Goal: Task Accomplishment & Management: Use online tool/utility

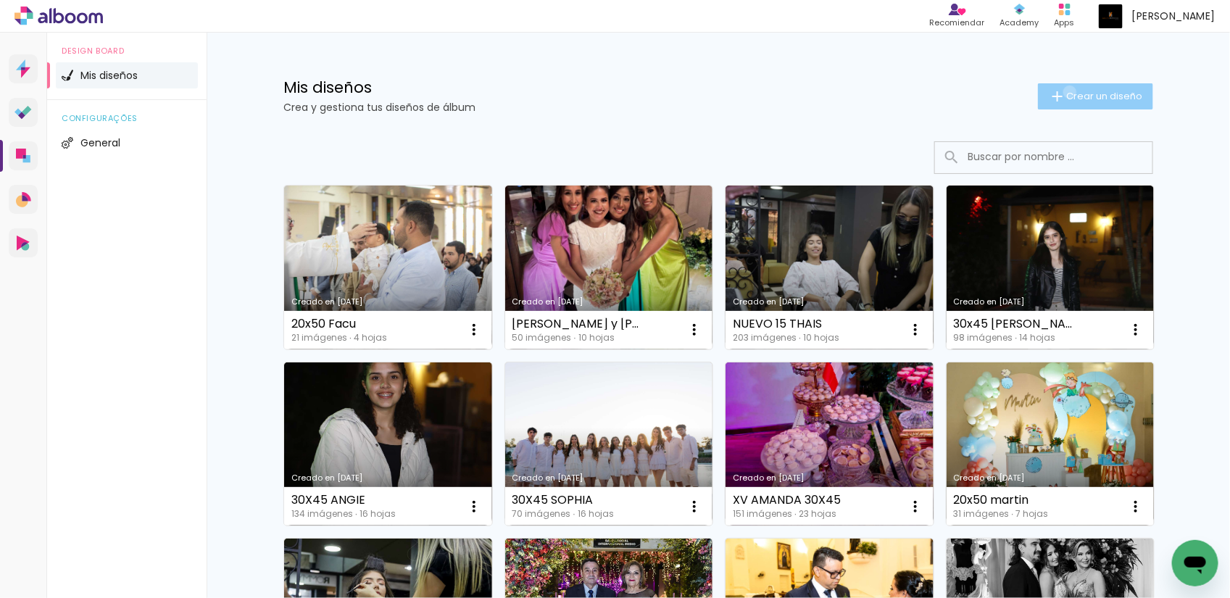
click at [1067, 92] on span "Crear un diseño" at bounding box center [1105, 95] width 76 height 9
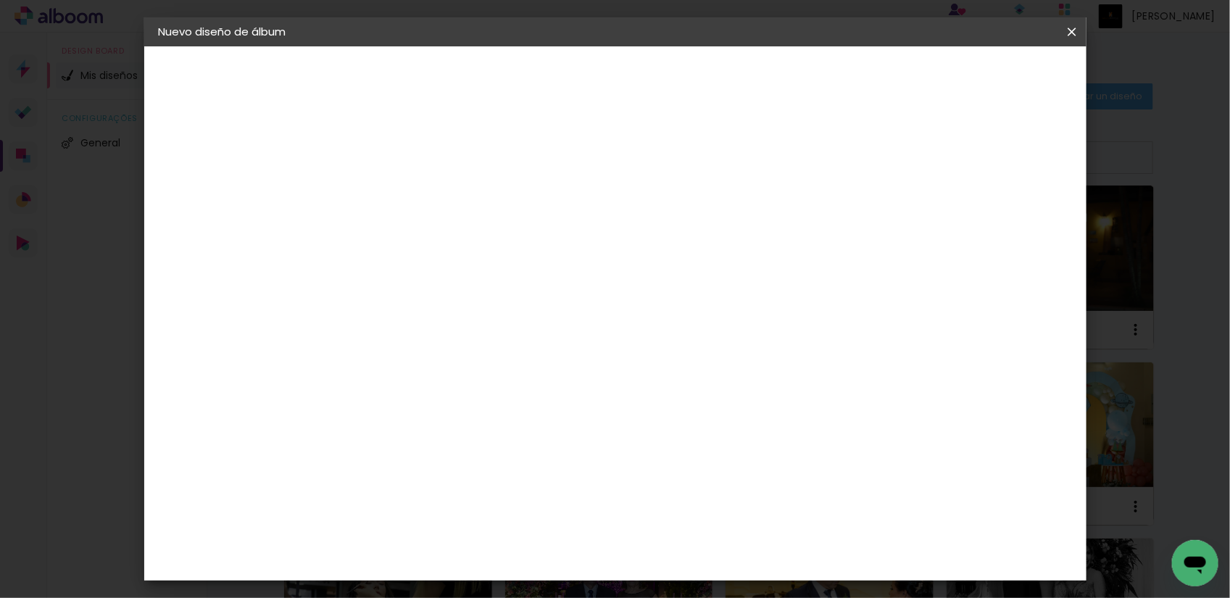
click at [396, 194] on input at bounding box center [396, 194] width 0 height 22
click at [1073, 31] on iron-icon at bounding box center [1072, 32] width 17 height 15
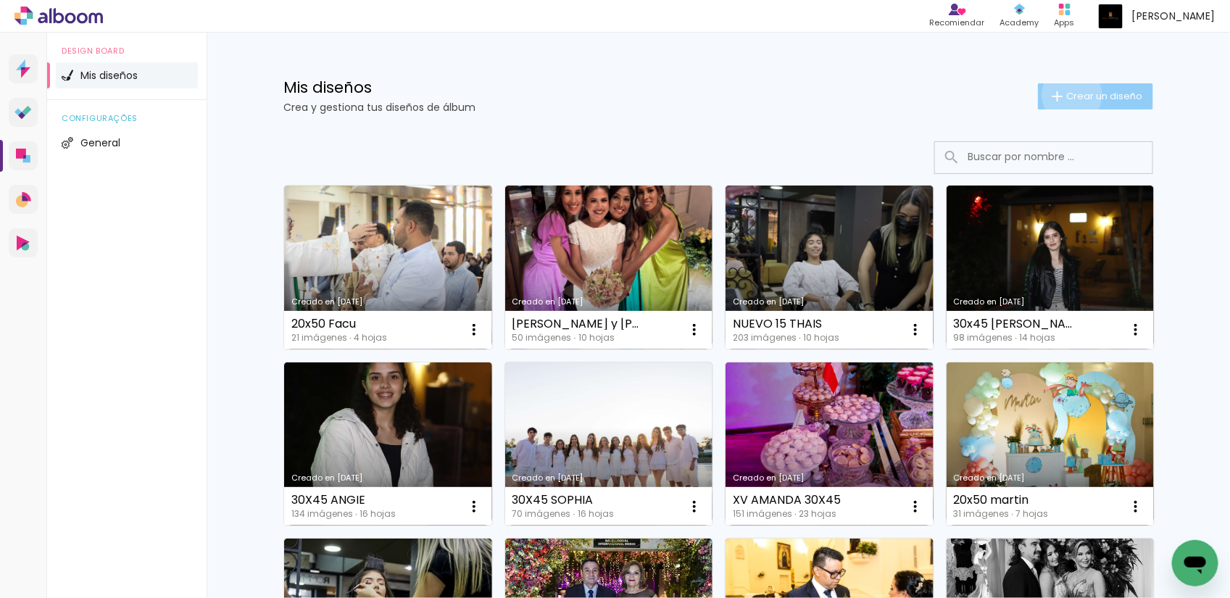
click at [1067, 95] on span "Crear un diseño" at bounding box center [1105, 95] width 76 height 9
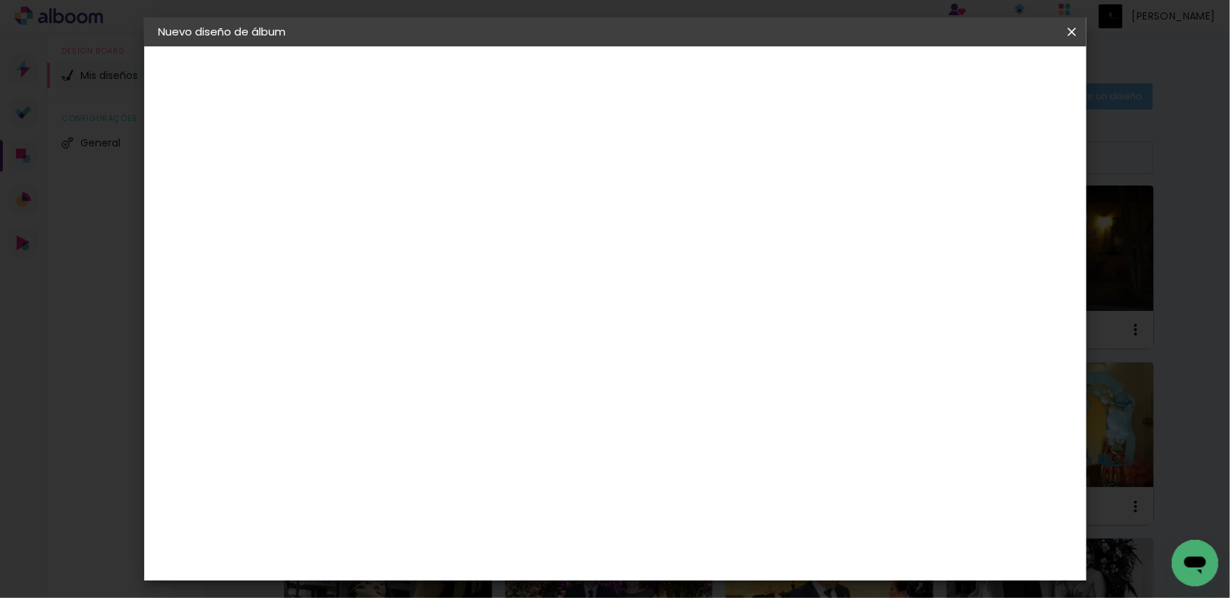
click at [396, 191] on input at bounding box center [396, 194] width 0 height 22
type input "20x50 PIETRO"
type paper-input "20x50 PIETRO"
type input "20x50 PIETRO 28.09"
type paper-input "20x50 PIETRO 28.09"
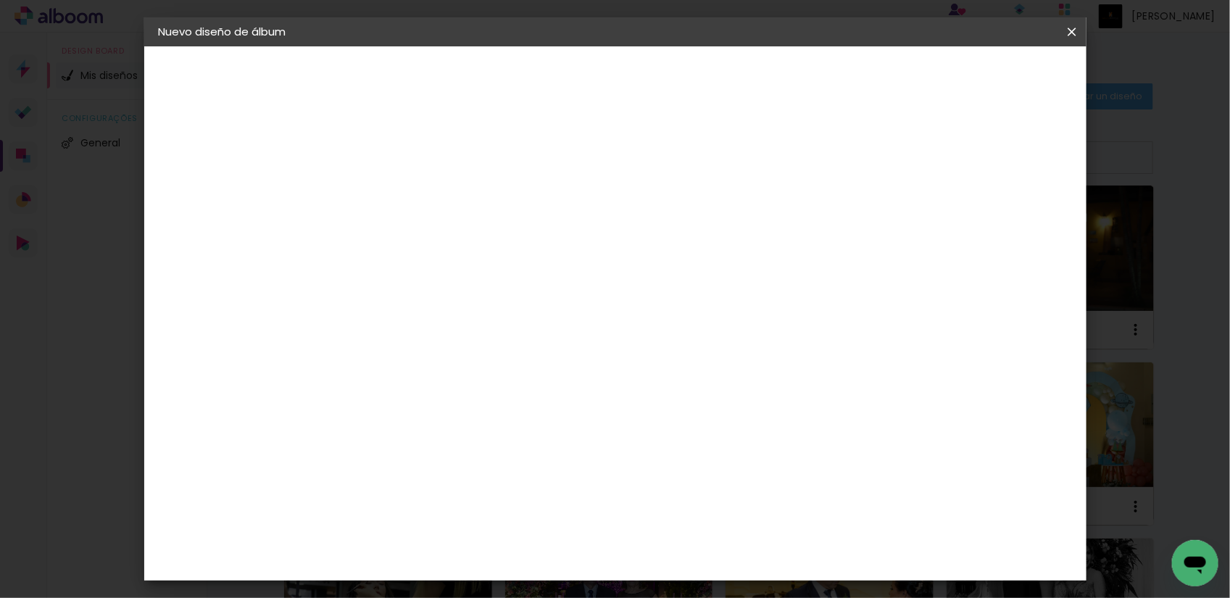
click at [0, 0] on slot "Avanzar" at bounding box center [0, 0] width 0 height 0
click at [0, 0] on slot "Tamaño libre" at bounding box center [0, 0] width 0 height 0
click at [0, 0] on slot "Avanzar" at bounding box center [0, 0] width 0 height 0
click at [367, 276] on input "30" at bounding box center [350, 276] width 38 height 22
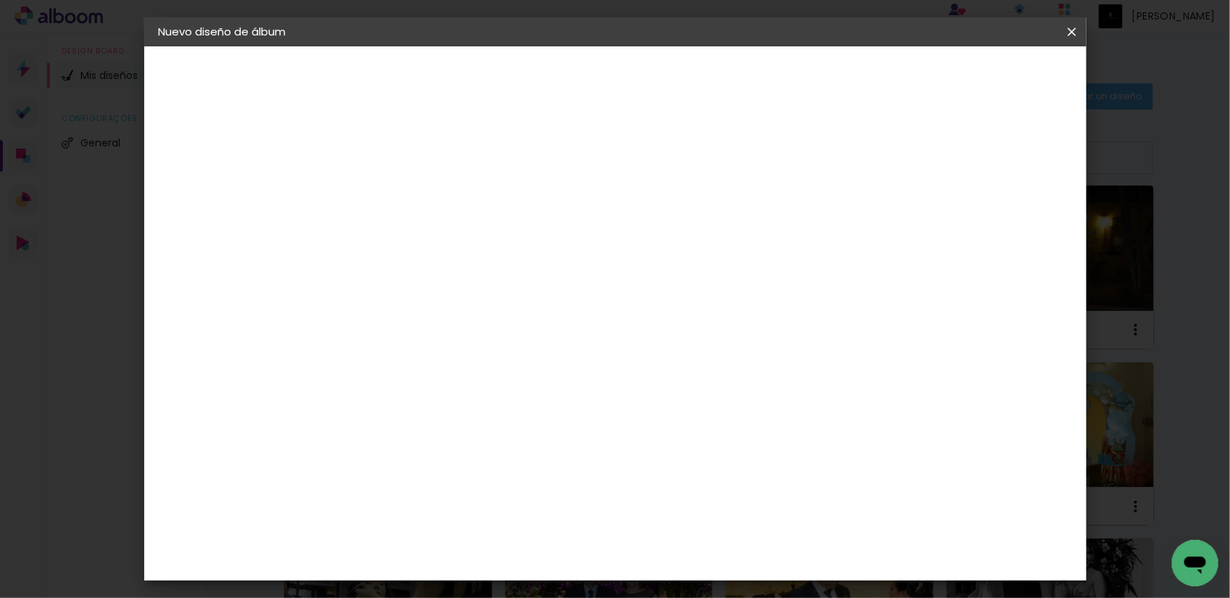
click at [360, 276] on input "30" at bounding box center [350, 276] width 38 height 22
type input "20"
type paper-input "20"
click at [704, 508] on input "60" at bounding box center [694, 509] width 38 height 22
type input "50"
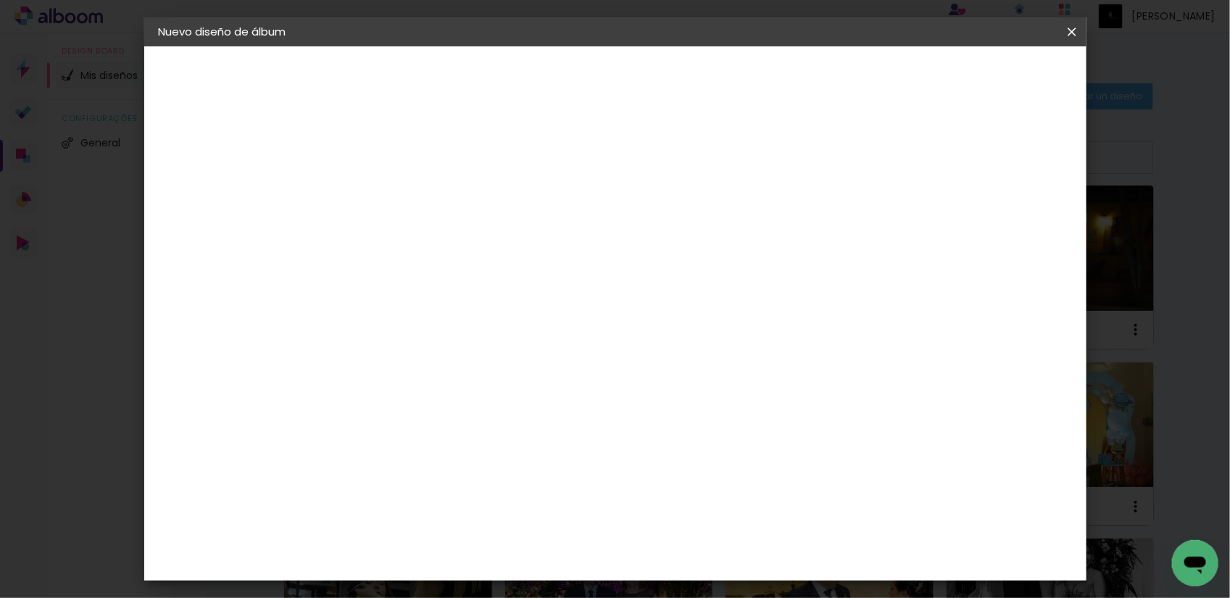
type paper-input "50"
click at [979, 82] on span "Empezar diseño" at bounding box center [938, 77] width 80 height 10
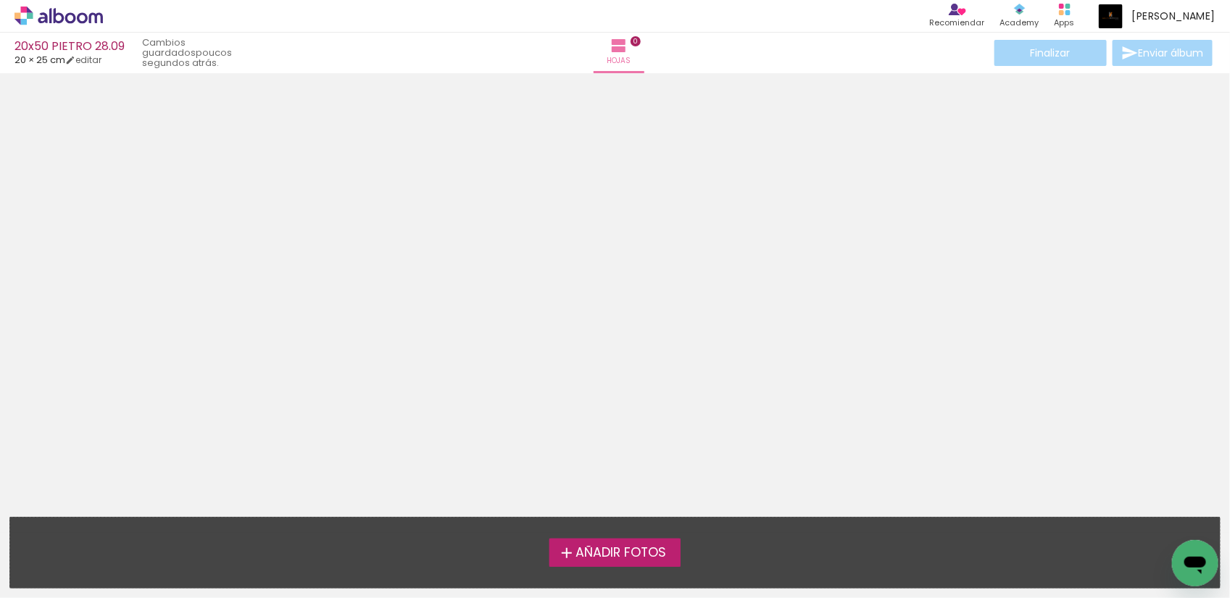
click at [578, 555] on span "Añadir Fotos" at bounding box center [621, 553] width 91 height 13
click at [0, 0] on input "file" at bounding box center [0, 0] width 0 height 0
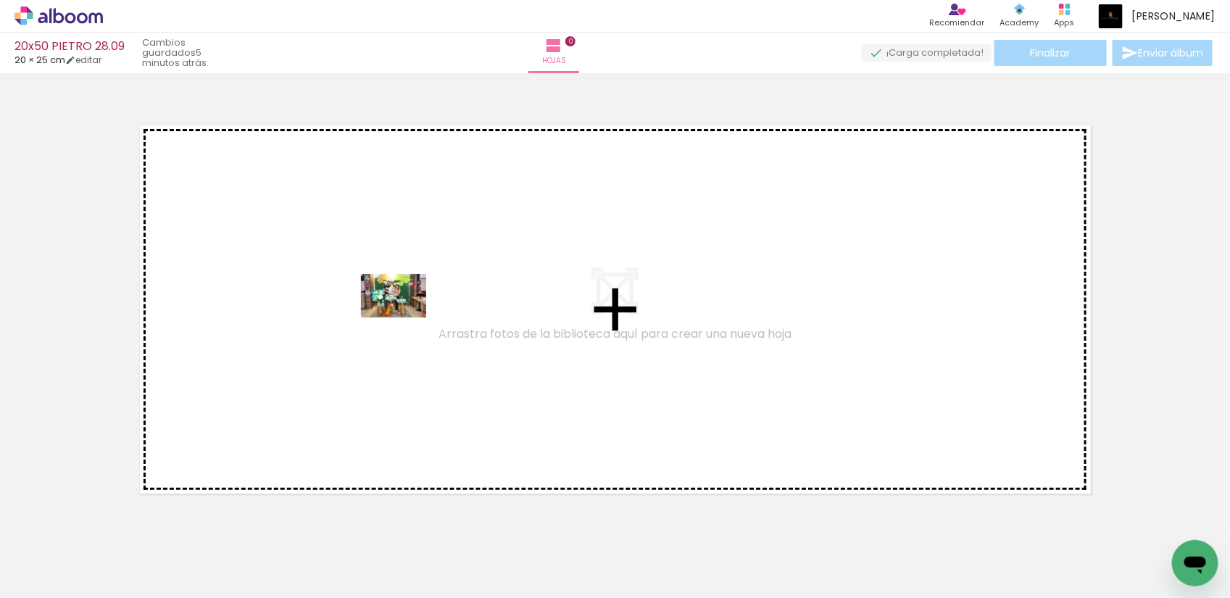
drag, startPoint x: 162, startPoint y: 560, endPoint x: 405, endPoint y: 318, distance: 343.5
click at [405, 318] on quentale-workspace at bounding box center [615, 299] width 1230 height 598
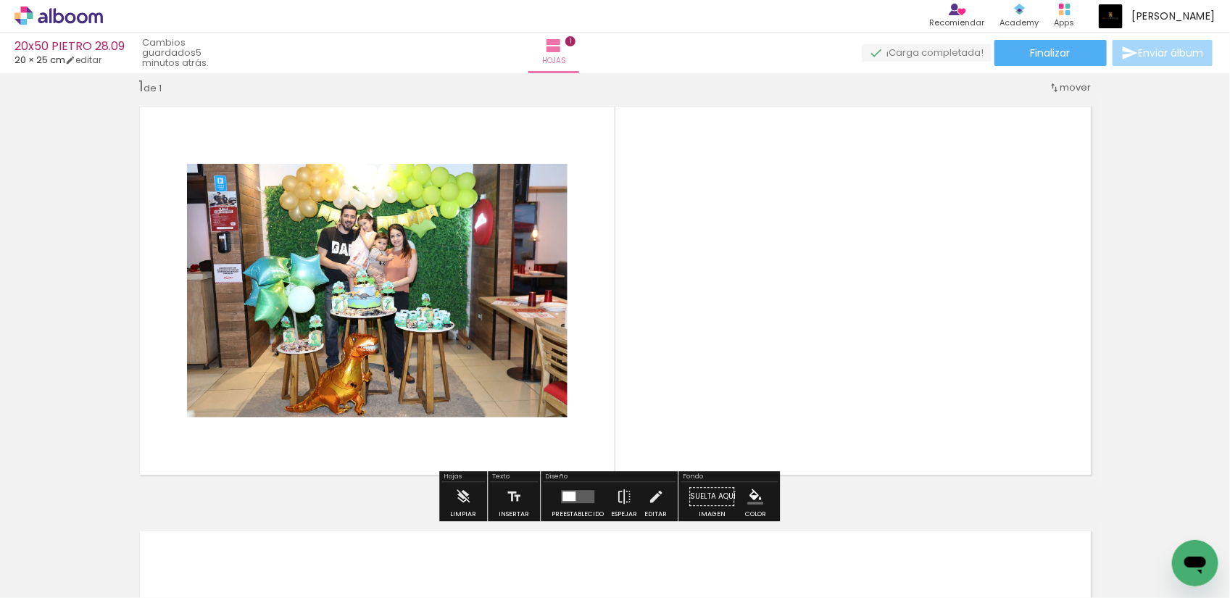
scroll to position [0, 204]
click at [1122, 323] on div "Insertar hoja 1 de 1" at bounding box center [615, 484] width 1230 height 850
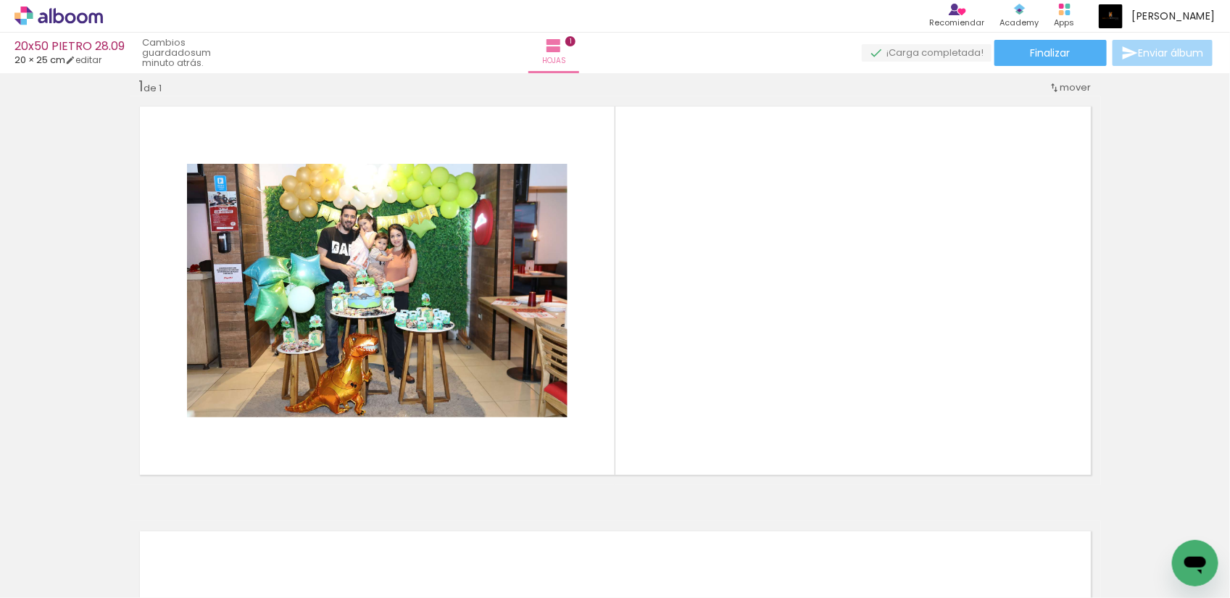
scroll to position [0, 516]
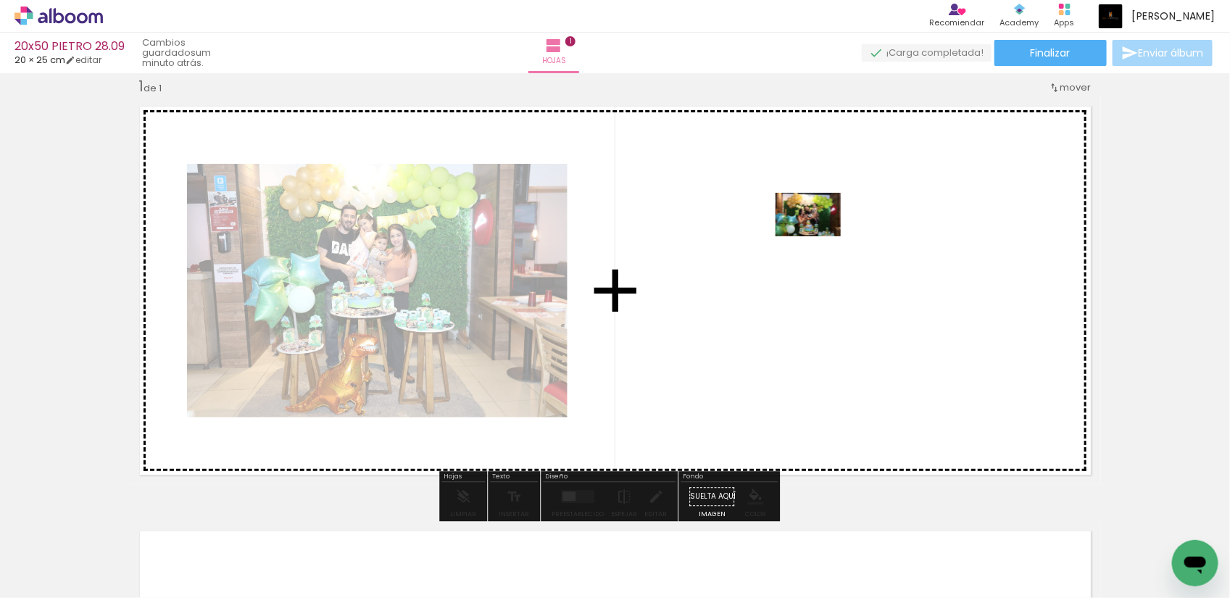
drag, startPoint x: 1158, startPoint y: 551, endPoint x: 819, endPoint y: 236, distance: 462.2
click at [819, 236] on quentale-workspace at bounding box center [615, 299] width 1230 height 598
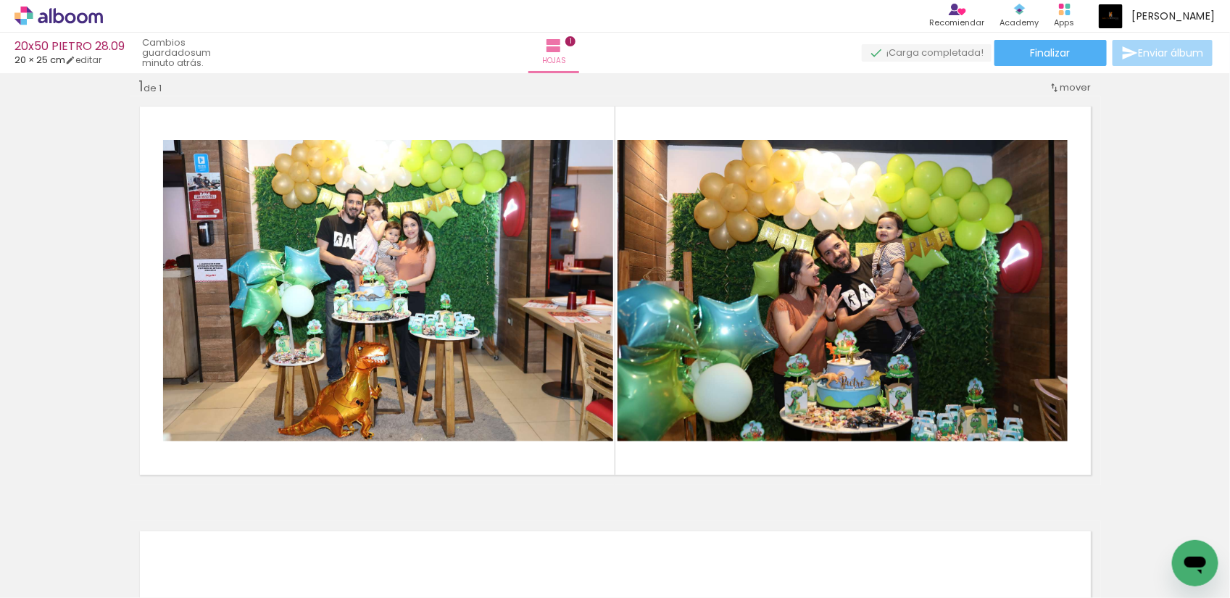
click at [53, 552] on input "Todas las fotos" at bounding box center [33, 554] width 40 height 12
click at [0, 0] on slot "No usadas" at bounding box center [0, 0] width 0 height 0
type input "No usadas"
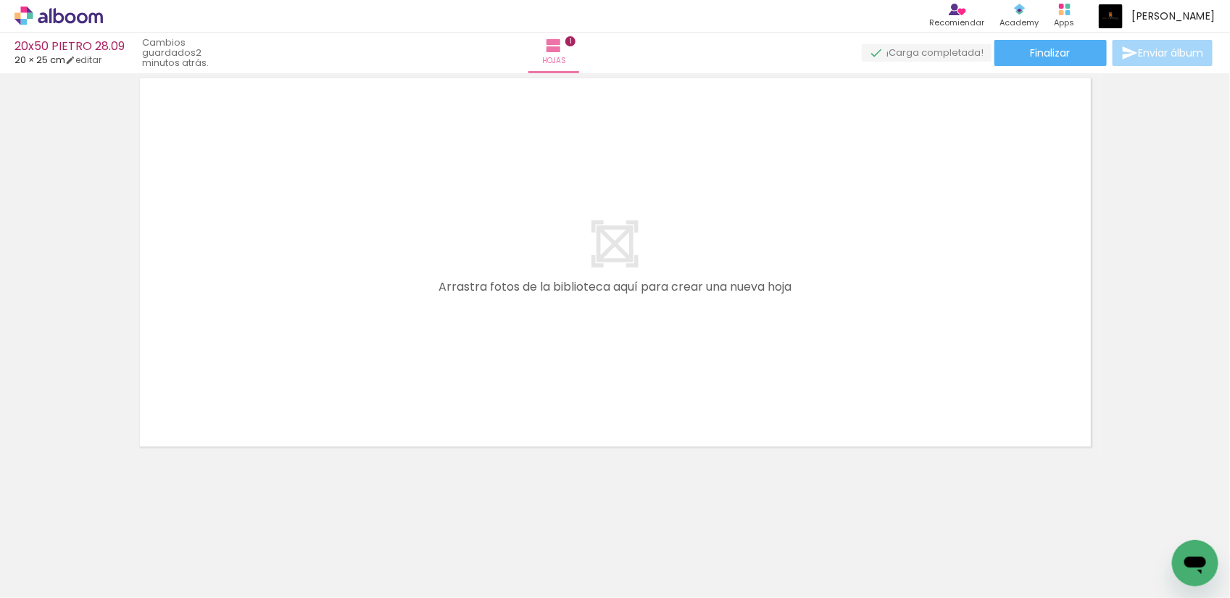
scroll to position [0, 0]
click at [1129, 307] on div "Insertar hoja 1 de 1" at bounding box center [615, 31] width 1230 height 850
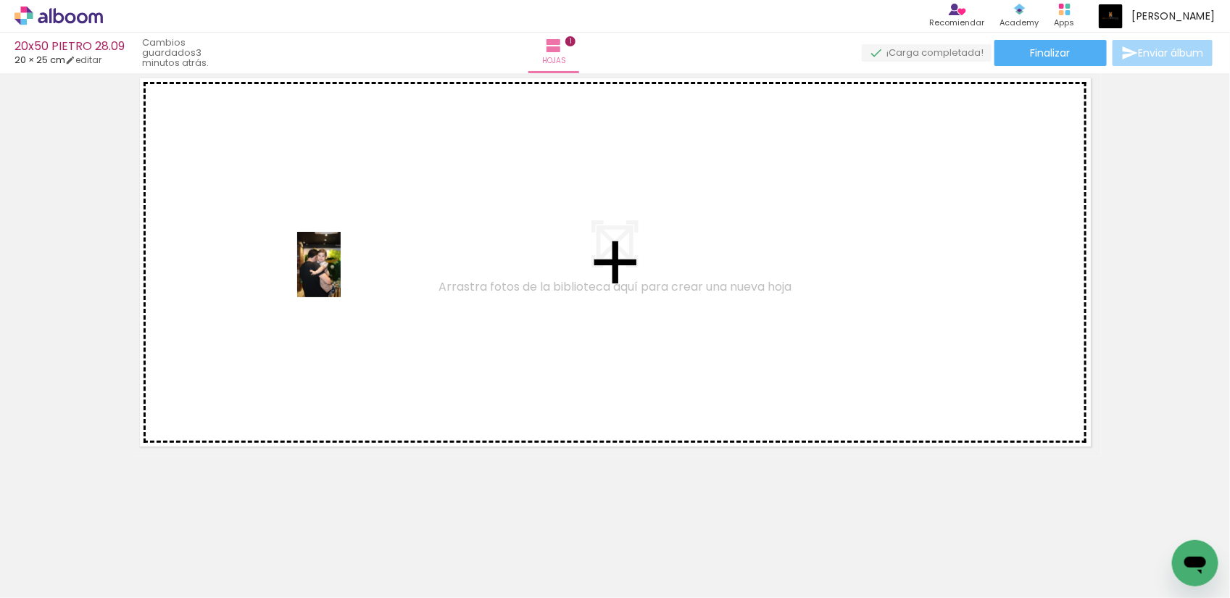
drag, startPoint x: 407, startPoint y: 563, endPoint x: 341, endPoint y: 276, distance: 294.8
click at [341, 276] on quentale-workspace at bounding box center [615, 299] width 1230 height 598
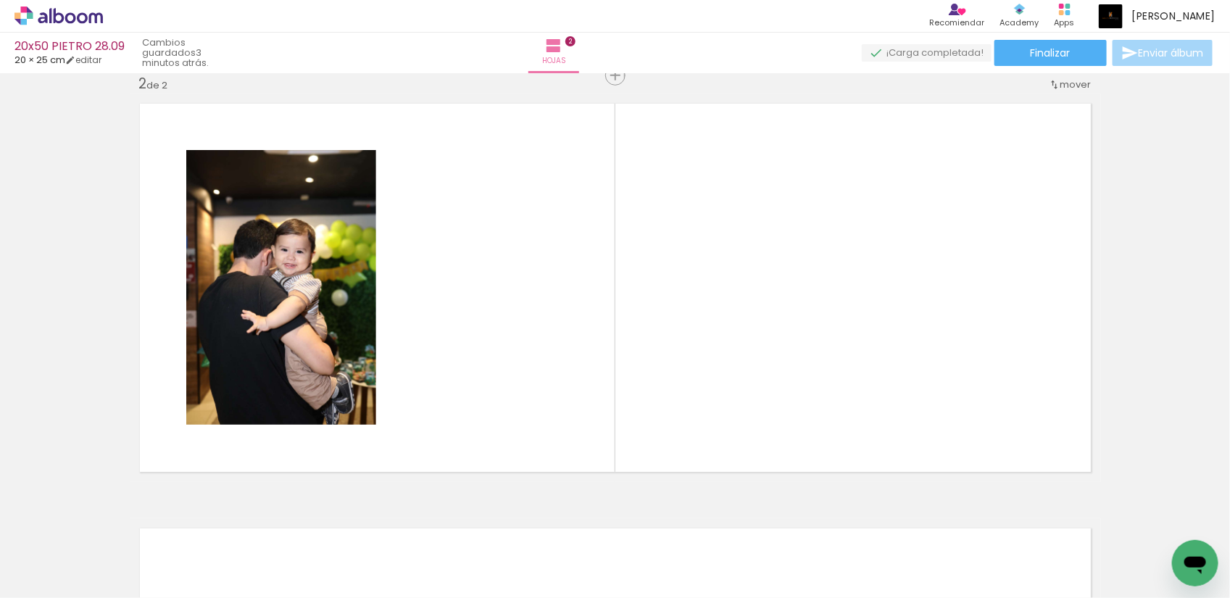
scroll to position [444, 0]
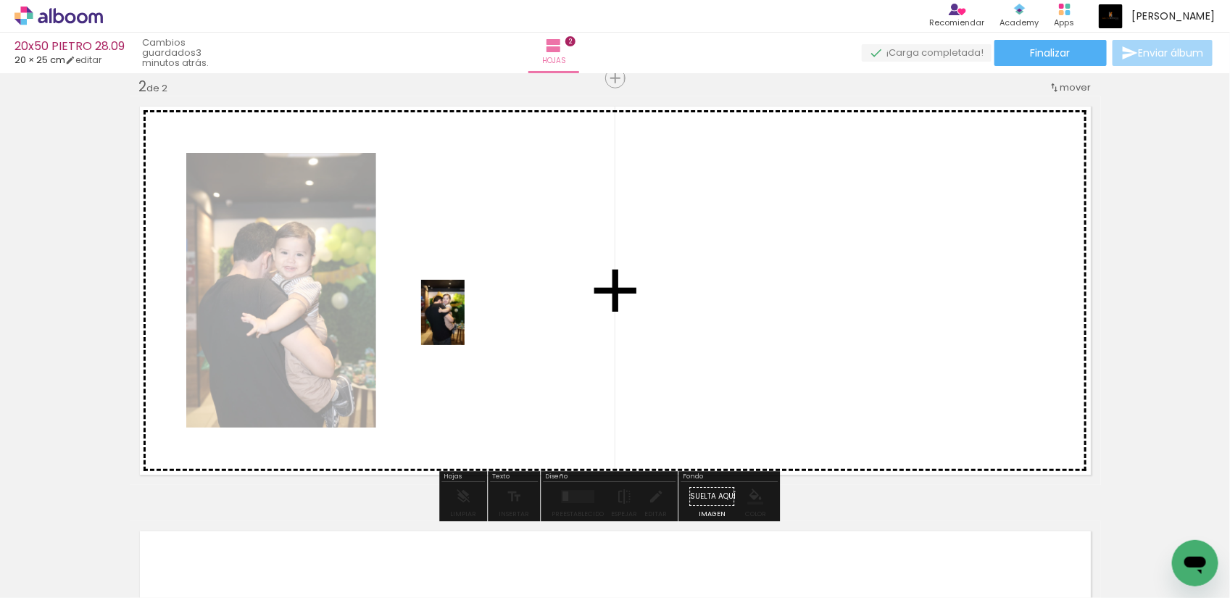
drag, startPoint x: 396, startPoint y: 556, endPoint x: 465, endPoint y: 323, distance: 242.7
click at [465, 323] on quentale-workspace at bounding box center [615, 299] width 1230 height 598
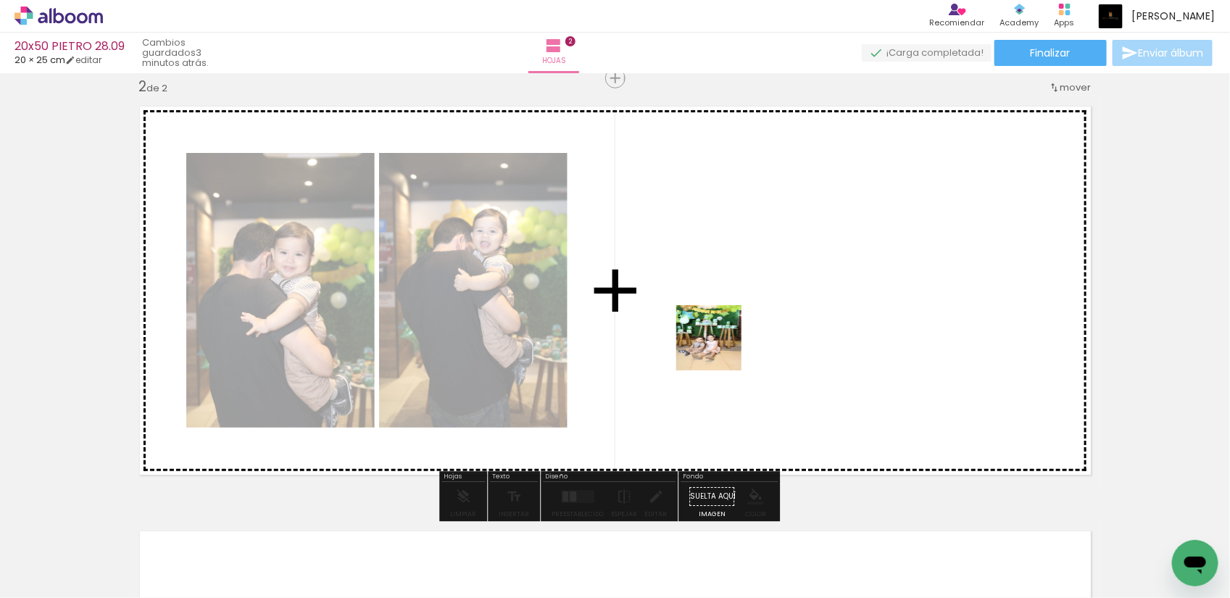
drag, startPoint x: 310, startPoint y: 558, endPoint x: 720, endPoint y: 348, distance: 460.5
click at [720, 348] on quentale-workspace at bounding box center [615, 299] width 1230 height 598
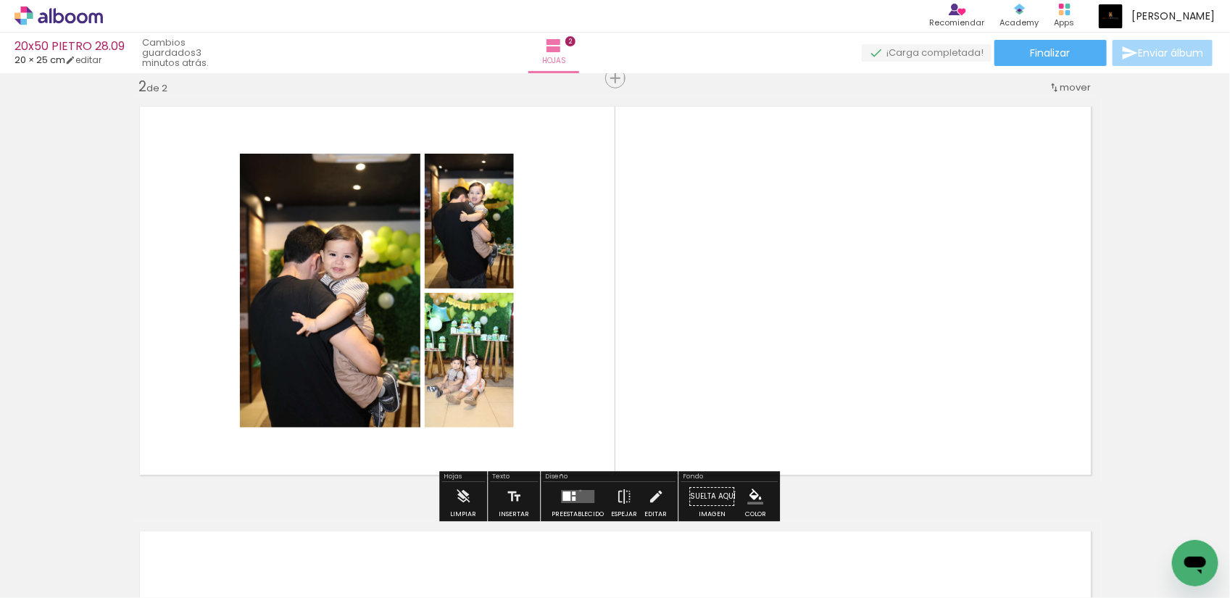
click at [577, 491] on quentale-layouter at bounding box center [577, 496] width 33 height 13
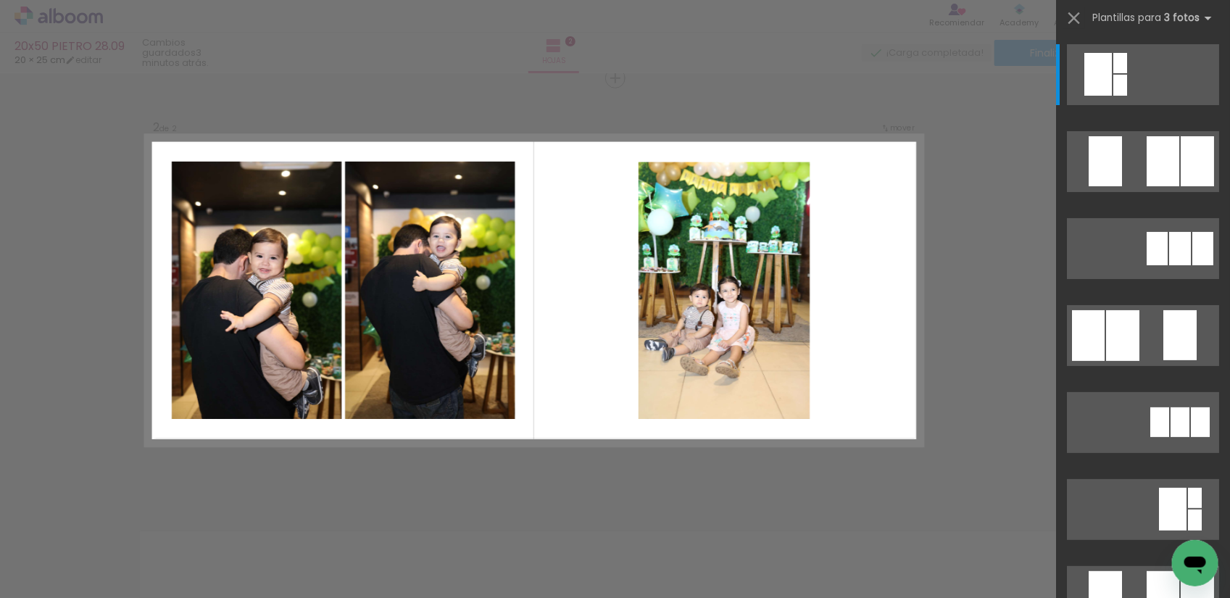
click at [865, 302] on quentale-layouter at bounding box center [534, 291] width 777 height 311
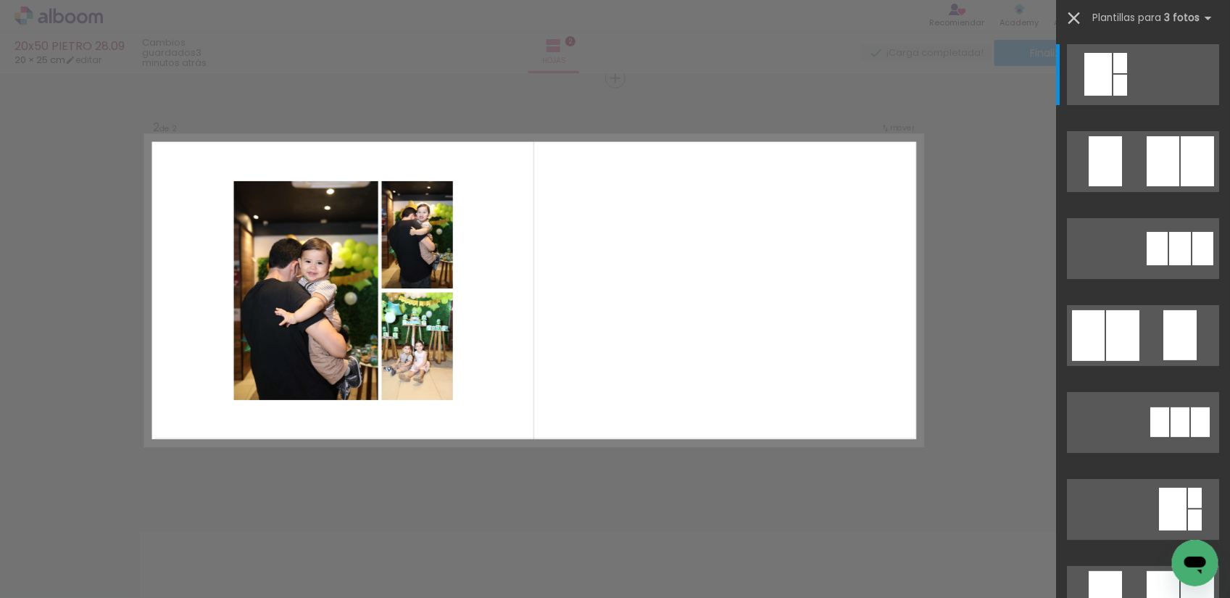
click at [1075, 9] on iron-icon at bounding box center [1074, 18] width 20 height 20
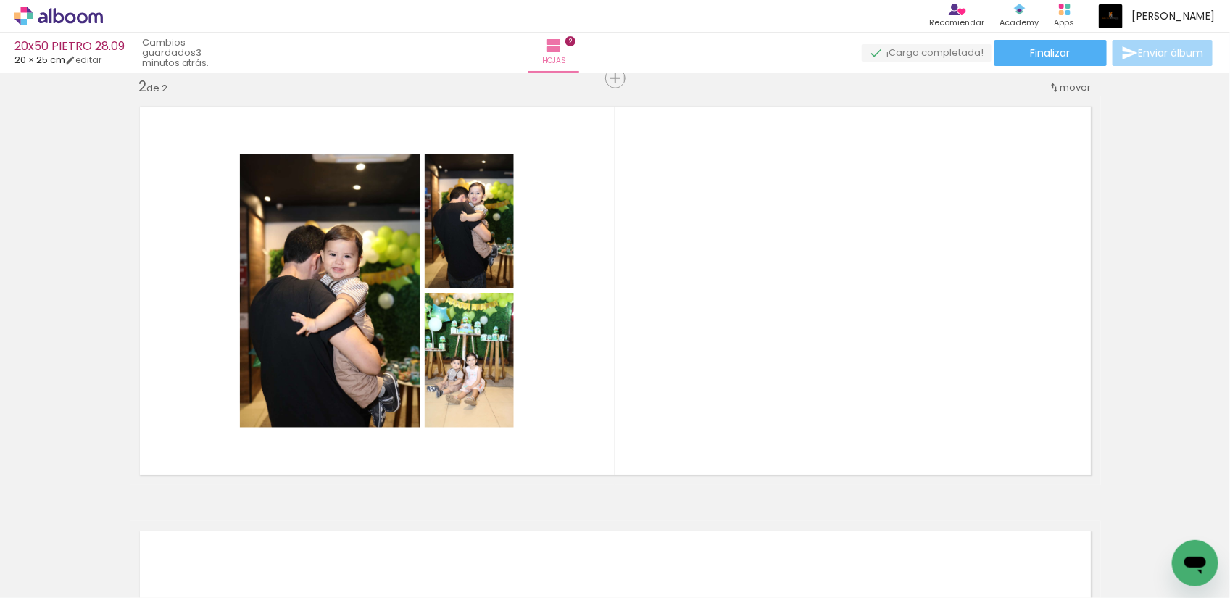
scroll to position [0, 110]
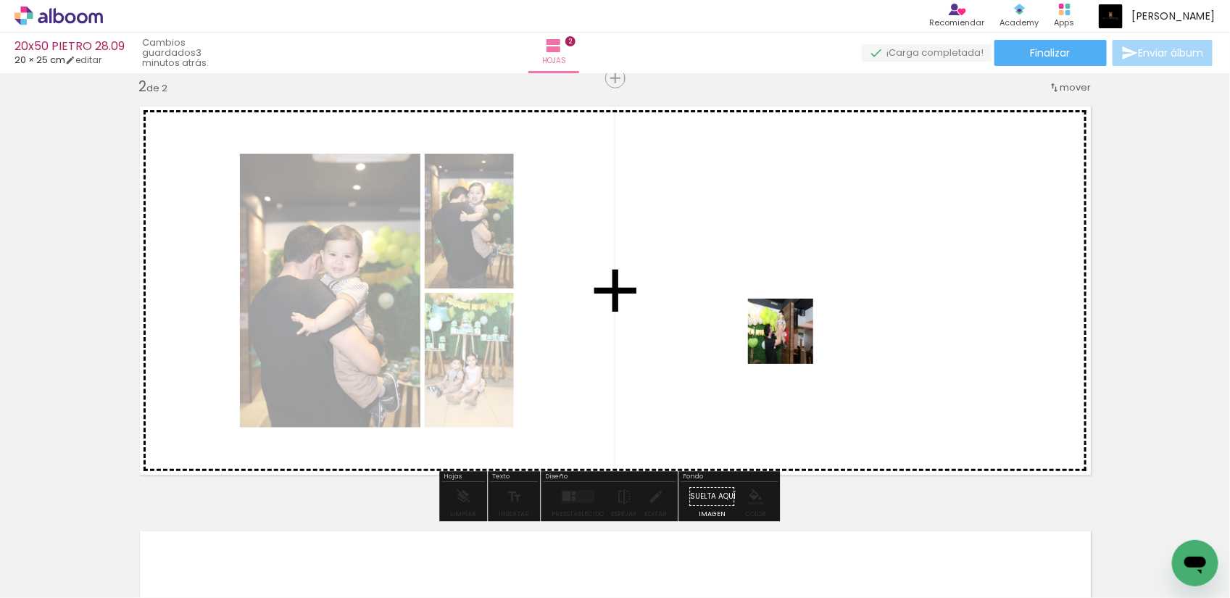
drag, startPoint x: 867, startPoint y: 567, endPoint x: 784, endPoint y: 326, distance: 254.7
click at [784, 326] on quentale-workspace at bounding box center [615, 299] width 1230 height 598
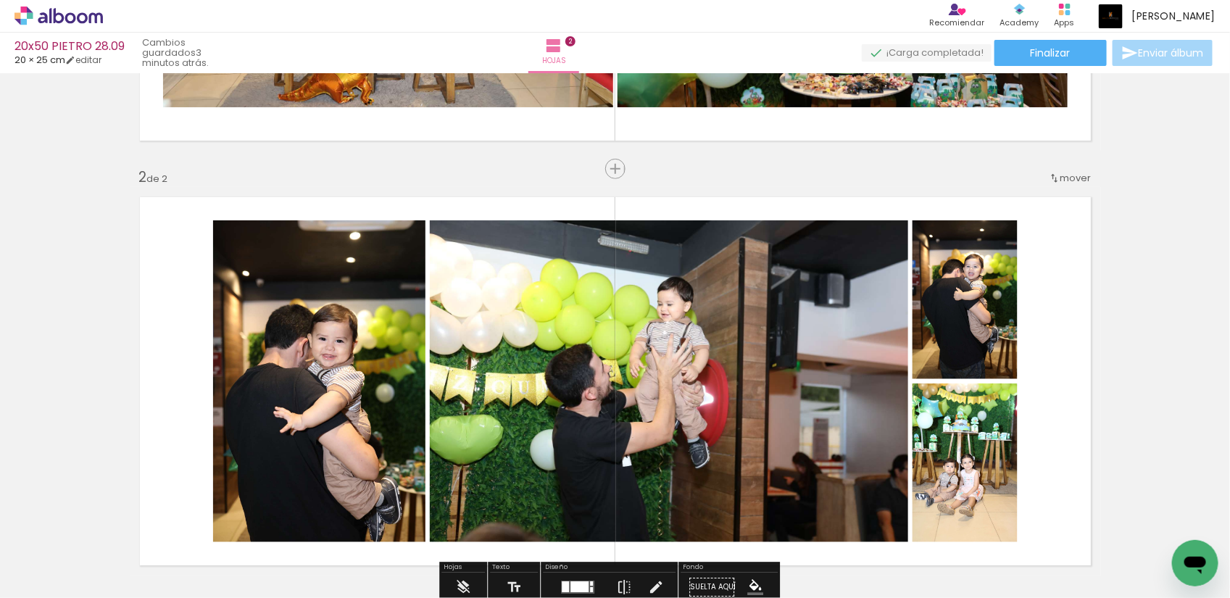
scroll to position [172, 0]
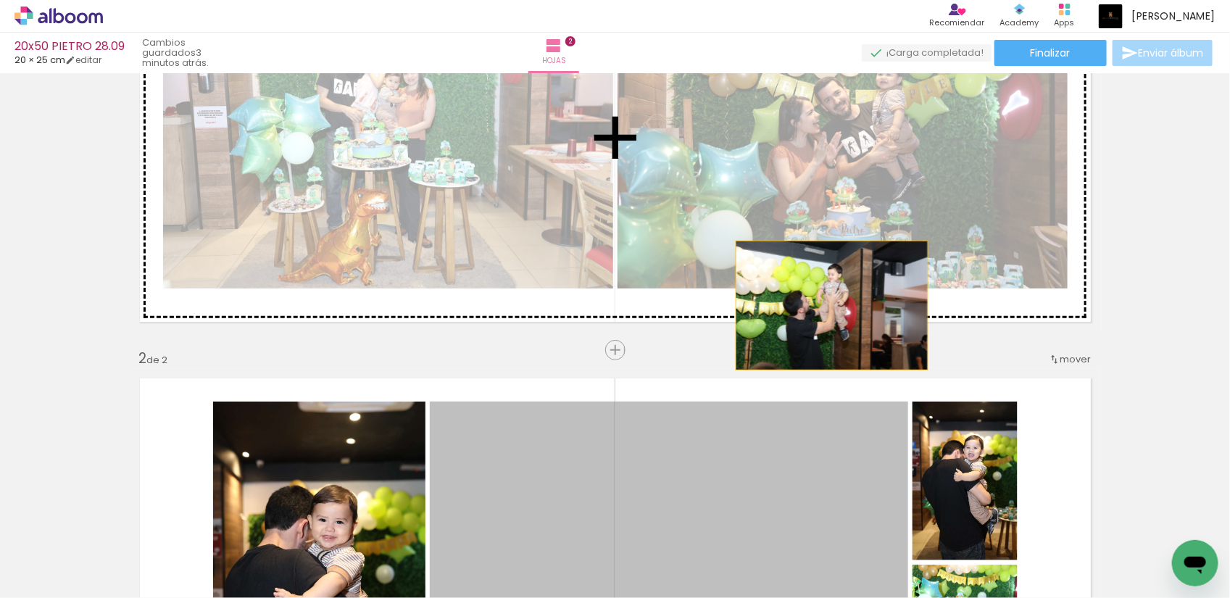
drag, startPoint x: 813, startPoint y: 469, endPoint x: 825, endPoint y: 305, distance: 164.3
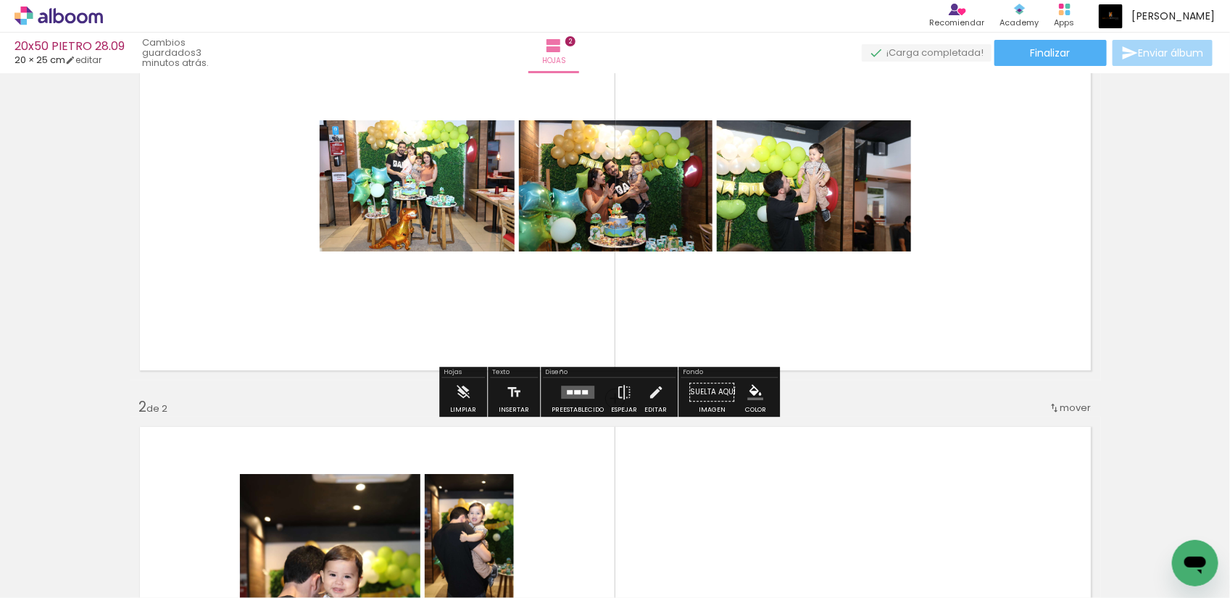
scroll to position [81, 0]
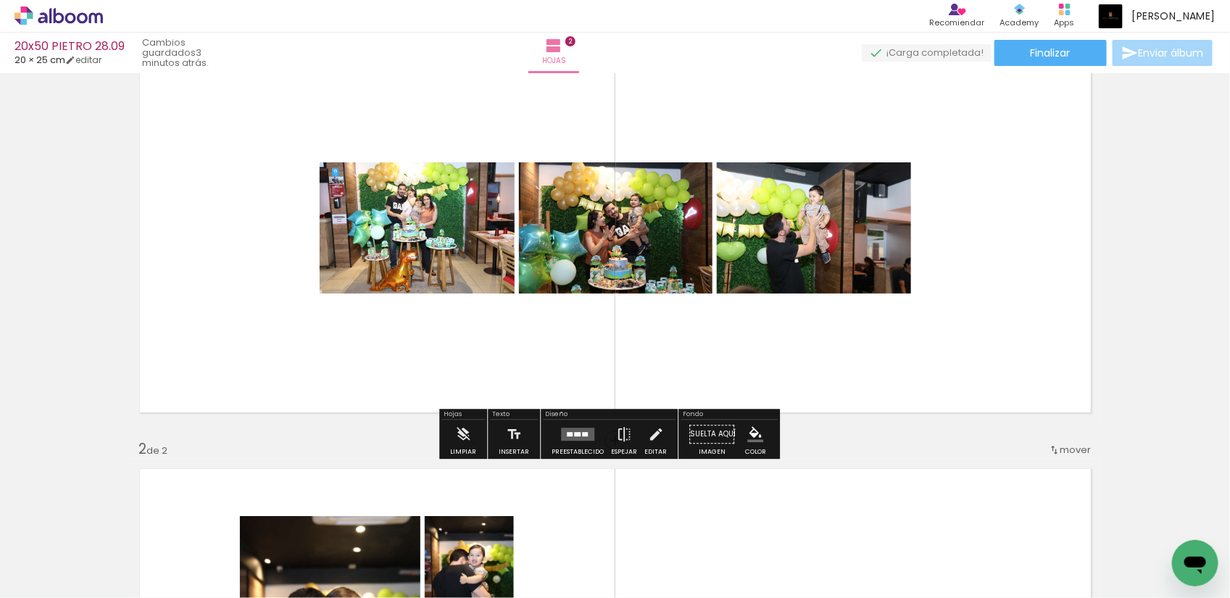
click at [579, 436] on quentale-layouter at bounding box center [577, 434] width 33 height 13
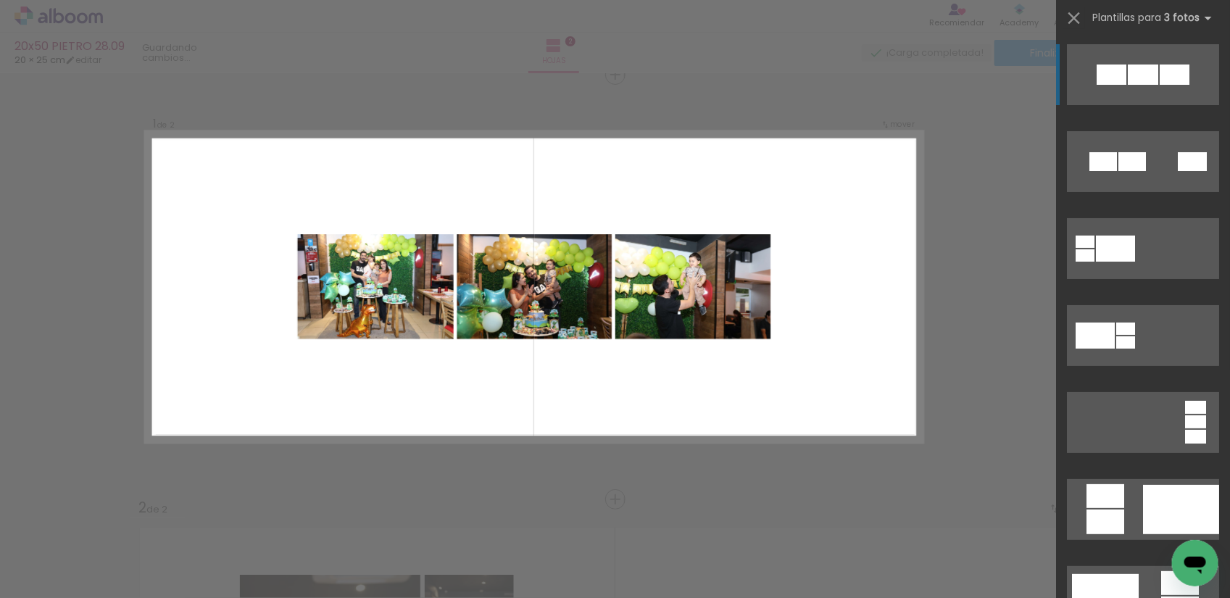
scroll to position [19, 0]
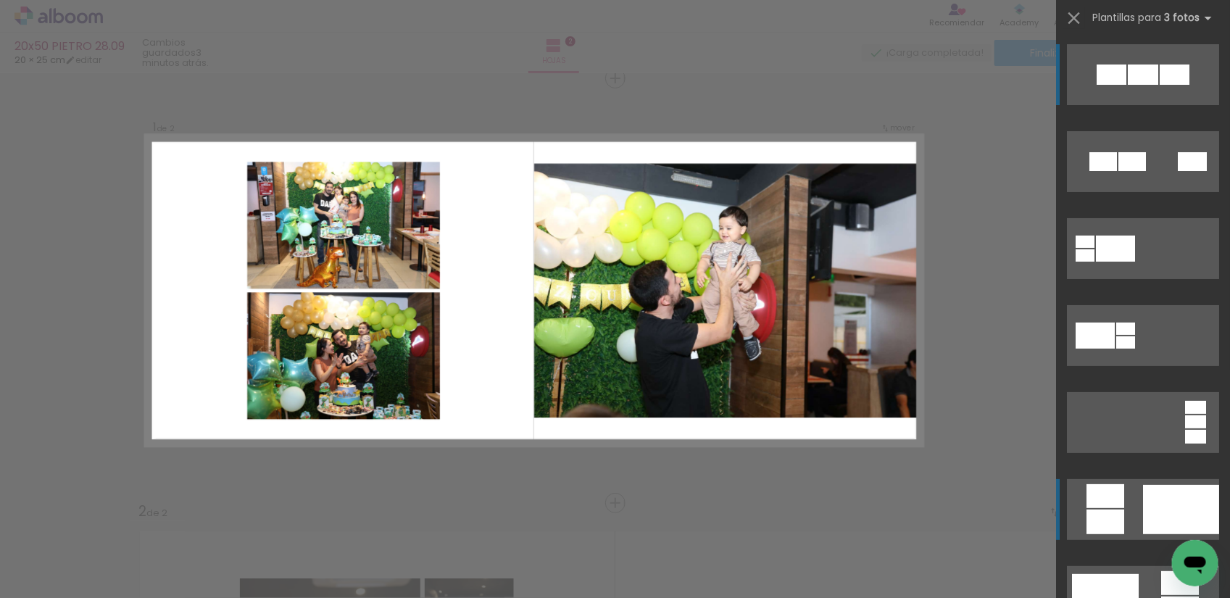
click at [1146, 502] on div at bounding box center [1181, 509] width 76 height 49
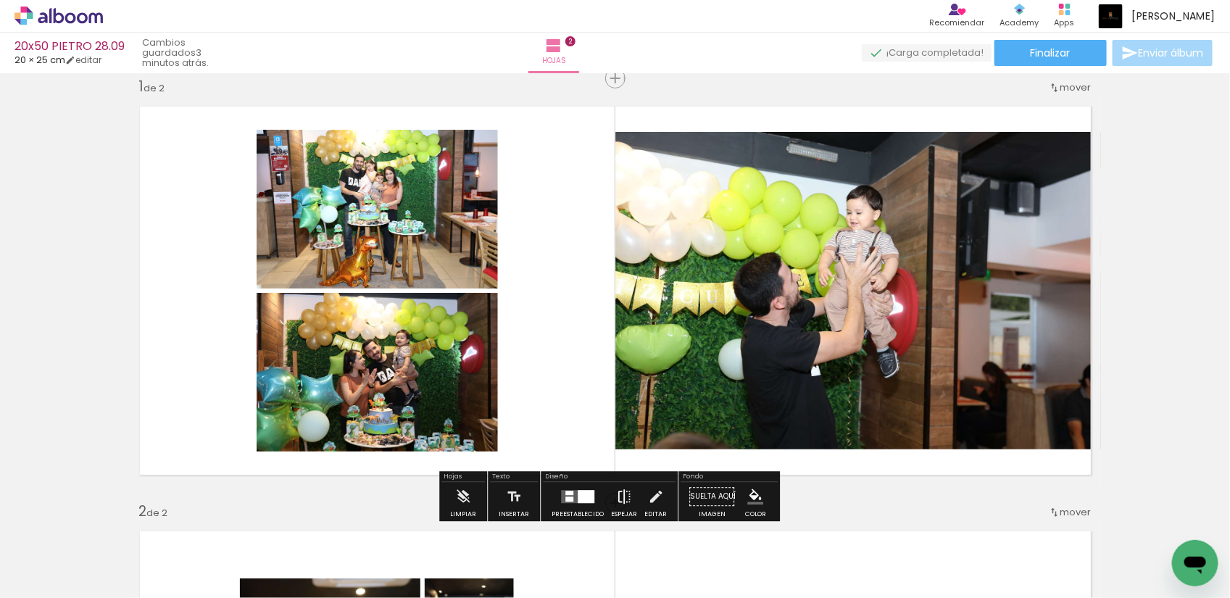
click at [622, 494] on iron-icon at bounding box center [624, 496] width 16 height 29
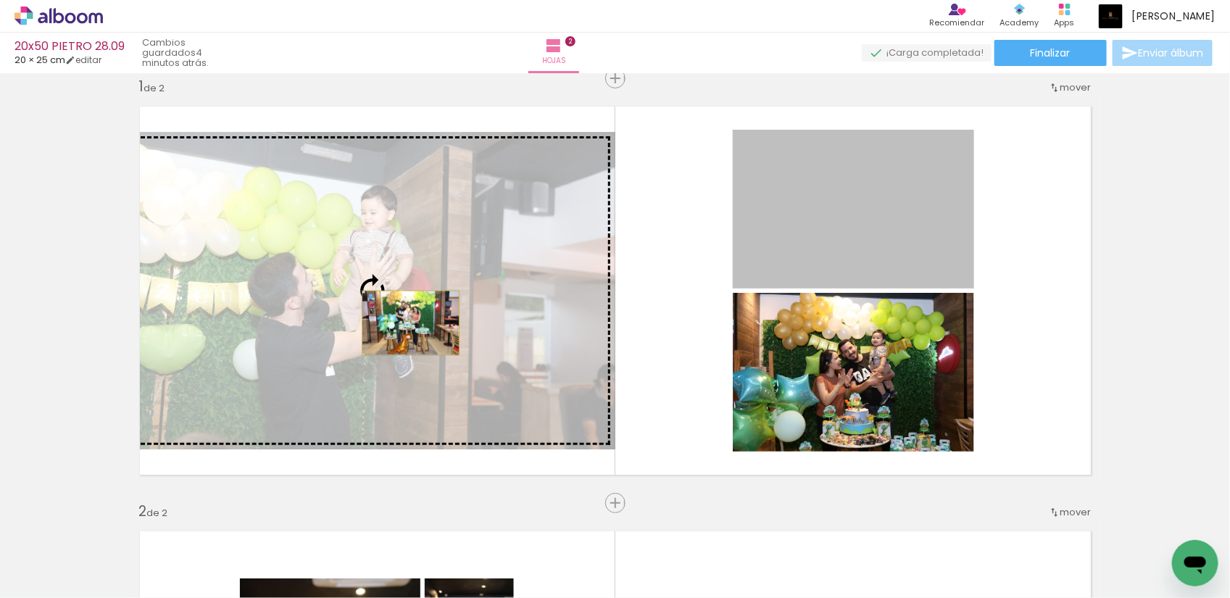
drag, startPoint x: 864, startPoint y: 239, endPoint x: 404, endPoint y: 323, distance: 467.2
click at [0, 0] on slot at bounding box center [0, 0] width 0 height 0
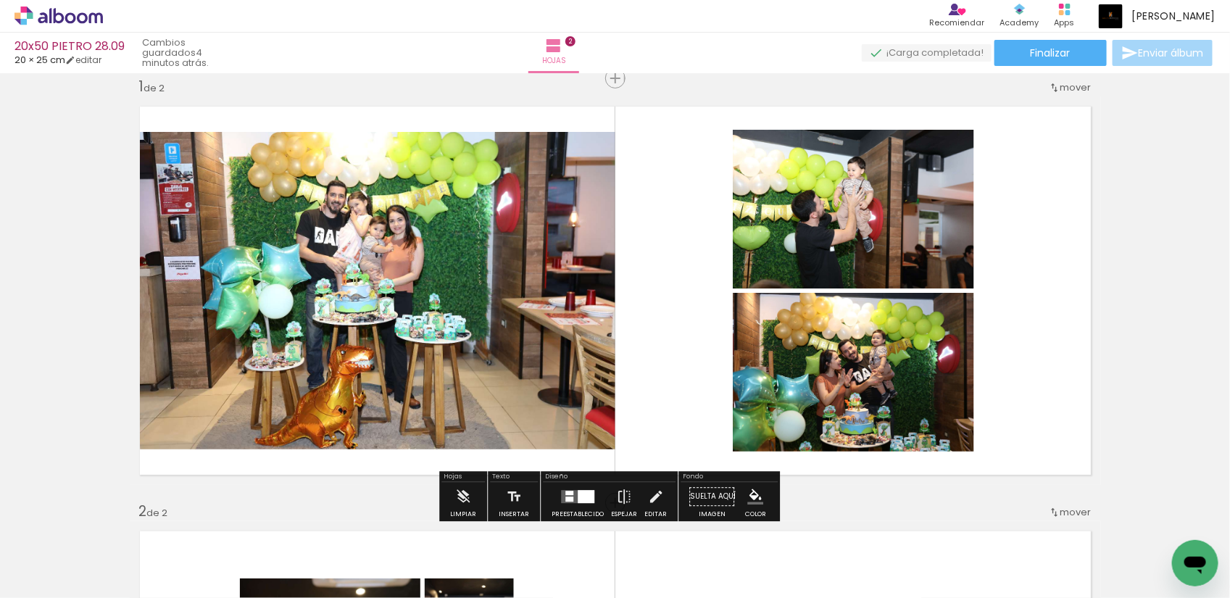
click at [584, 494] on div at bounding box center [586, 496] width 17 height 13
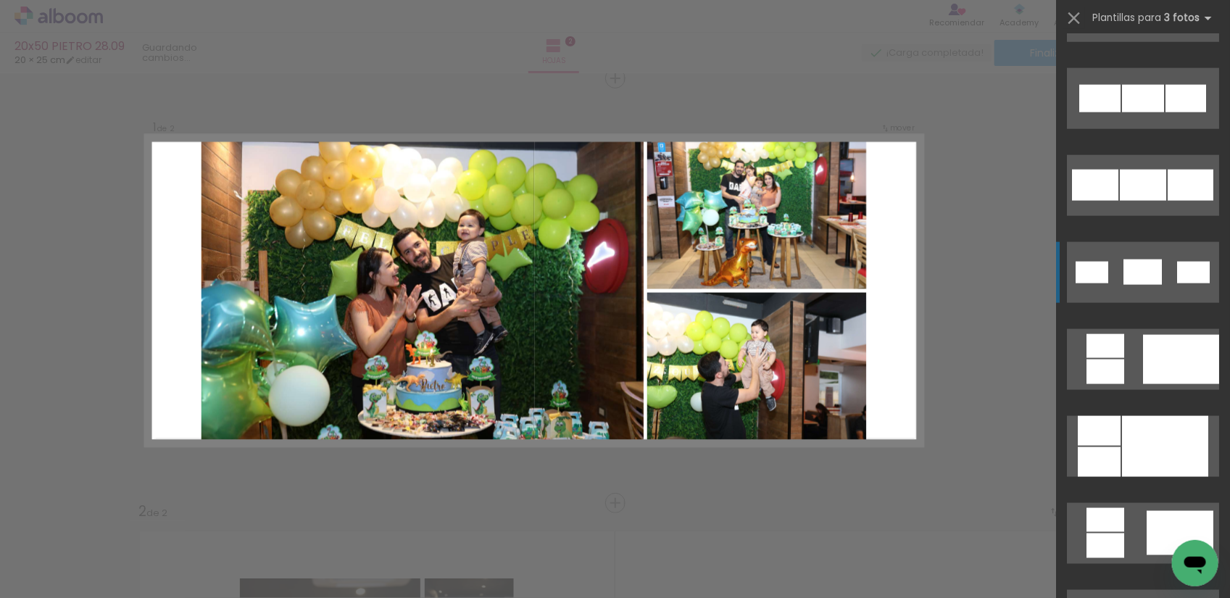
scroll to position [798, 0]
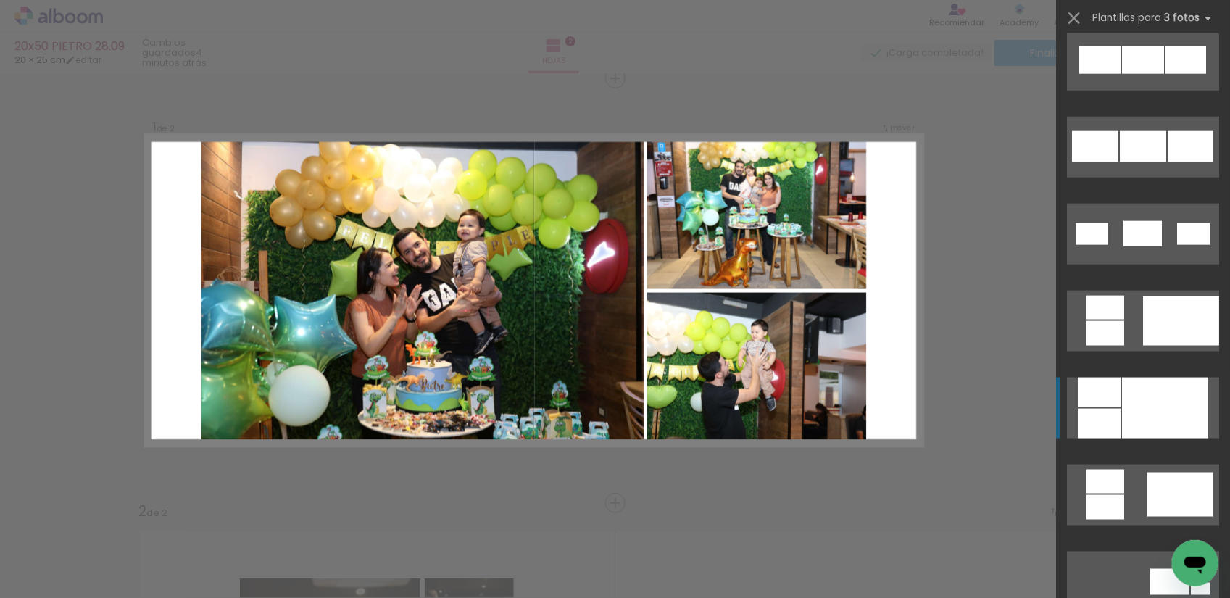
click at [1125, 403] on div at bounding box center [1165, 408] width 86 height 61
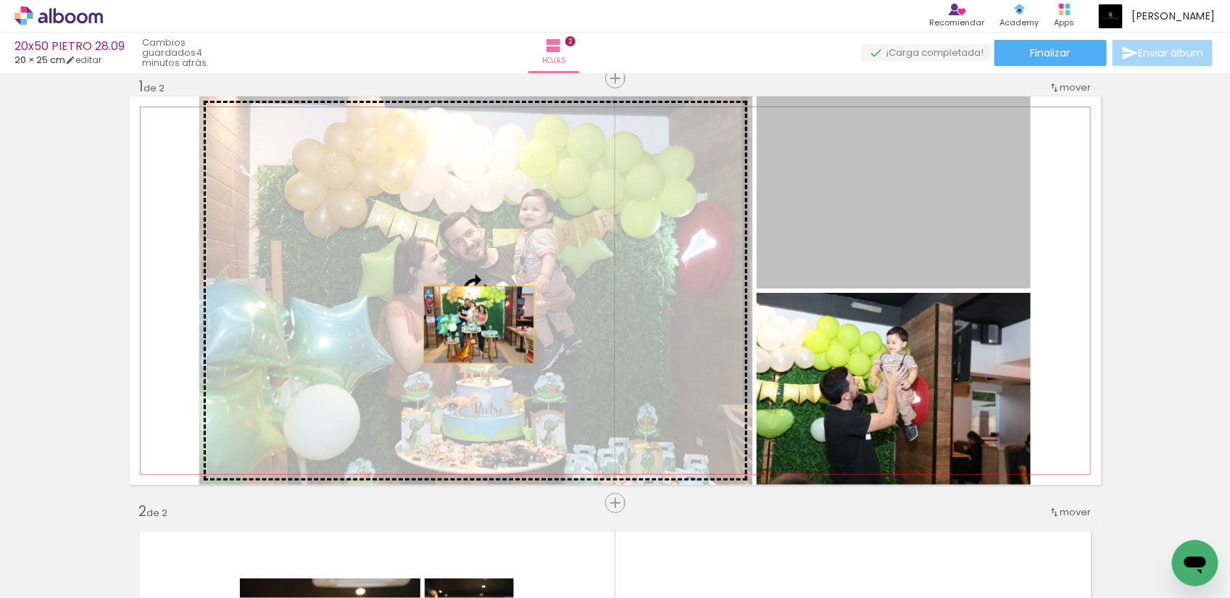
drag, startPoint x: 923, startPoint y: 223, endPoint x: 472, endPoint y: 325, distance: 462.4
click at [0, 0] on slot at bounding box center [0, 0] width 0 height 0
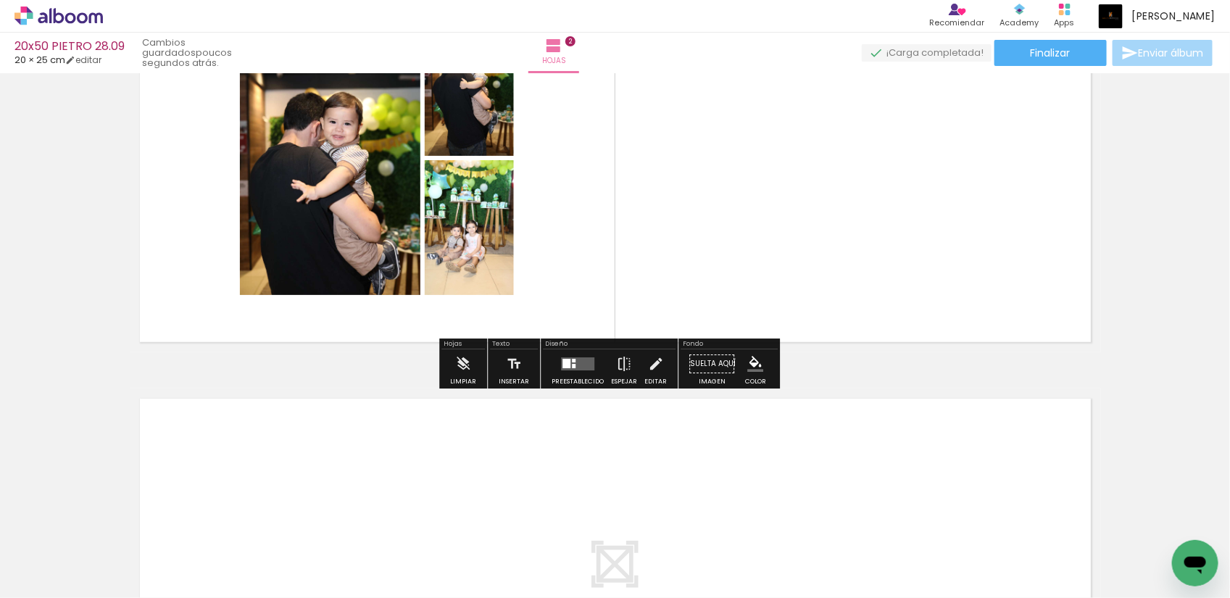
scroll to position [472, 0]
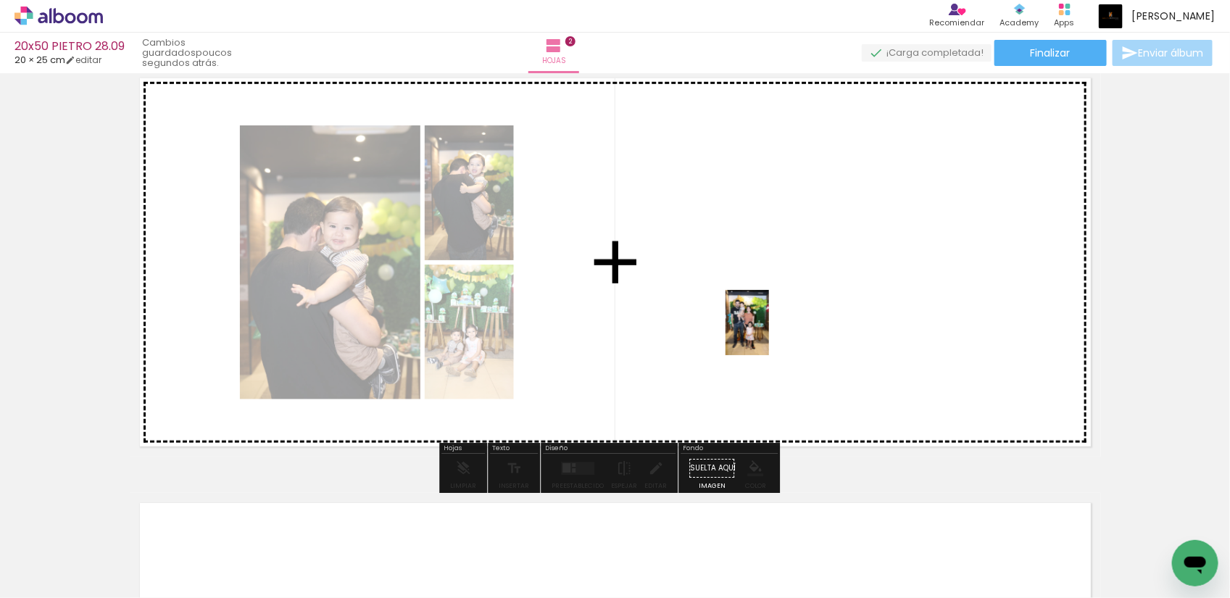
drag, startPoint x: 202, startPoint y: 566, endPoint x: 769, endPoint y: 334, distance: 613.3
click at [769, 334] on quentale-workspace at bounding box center [615, 299] width 1230 height 598
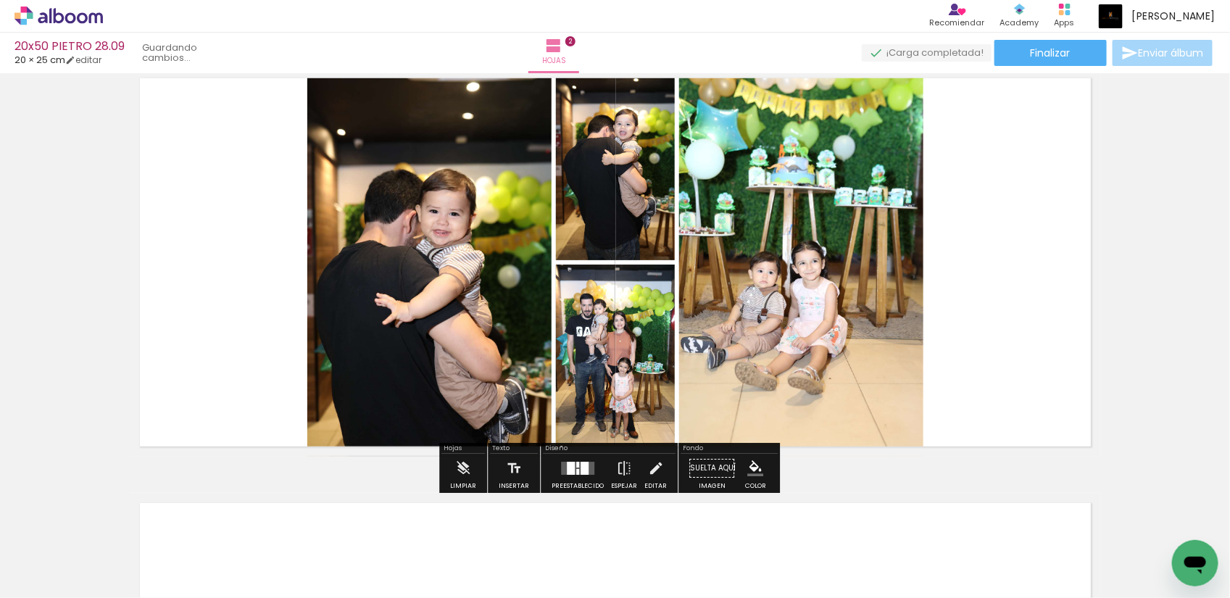
scroll to position [0, 0]
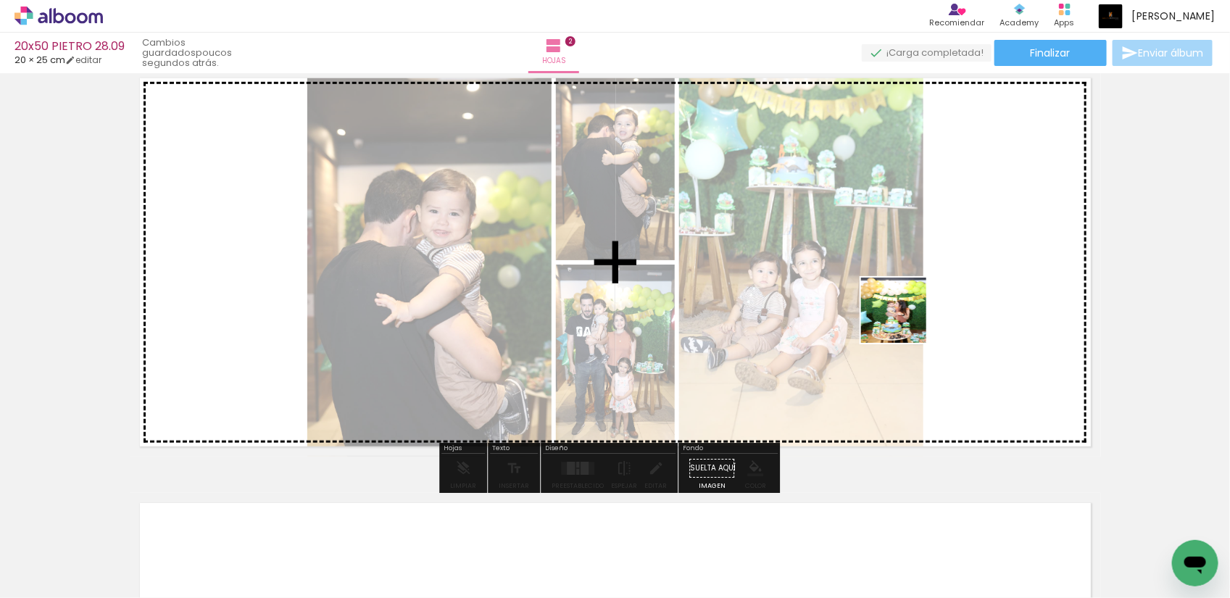
drag, startPoint x: 152, startPoint y: 560, endPoint x: 918, endPoint y: 319, distance: 802.8
click at [918, 319] on quentale-workspace at bounding box center [615, 299] width 1230 height 598
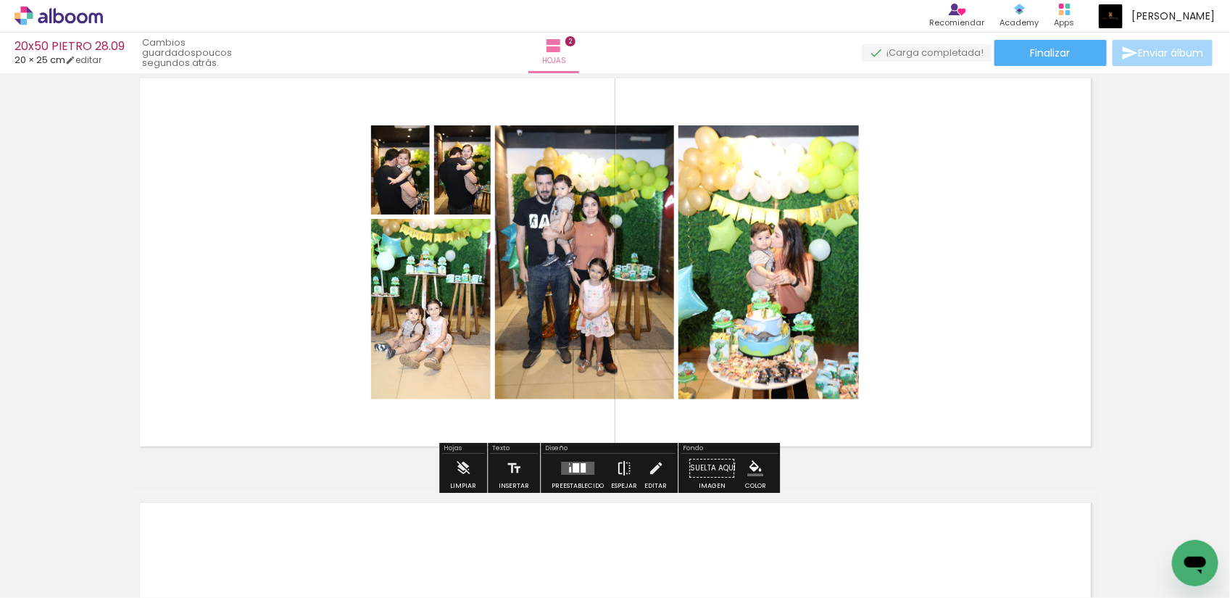
click at [618, 470] on iron-icon at bounding box center [624, 468] width 16 height 29
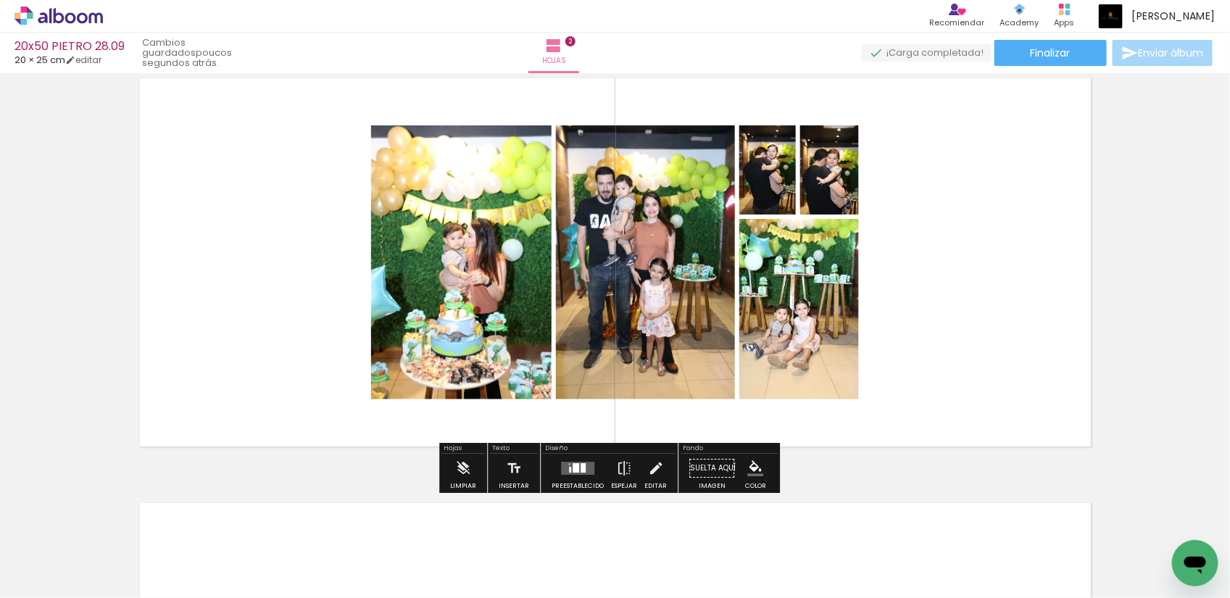
click at [581, 468] on div at bounding box center [583, 467] width 5 height 9
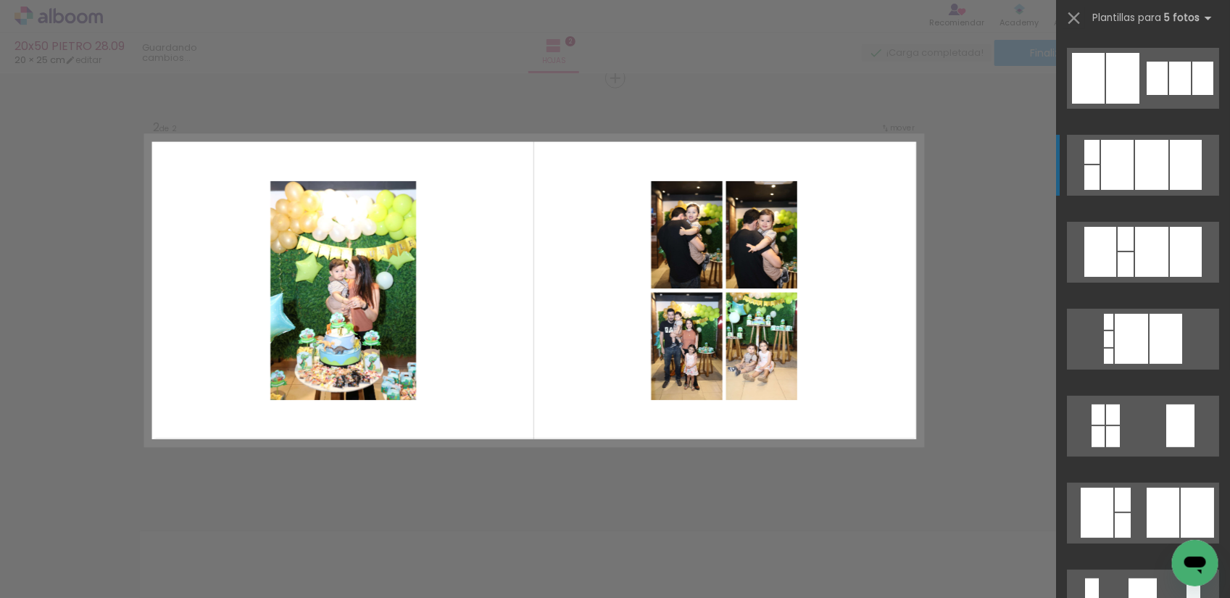
scroll to position [2538, 0]
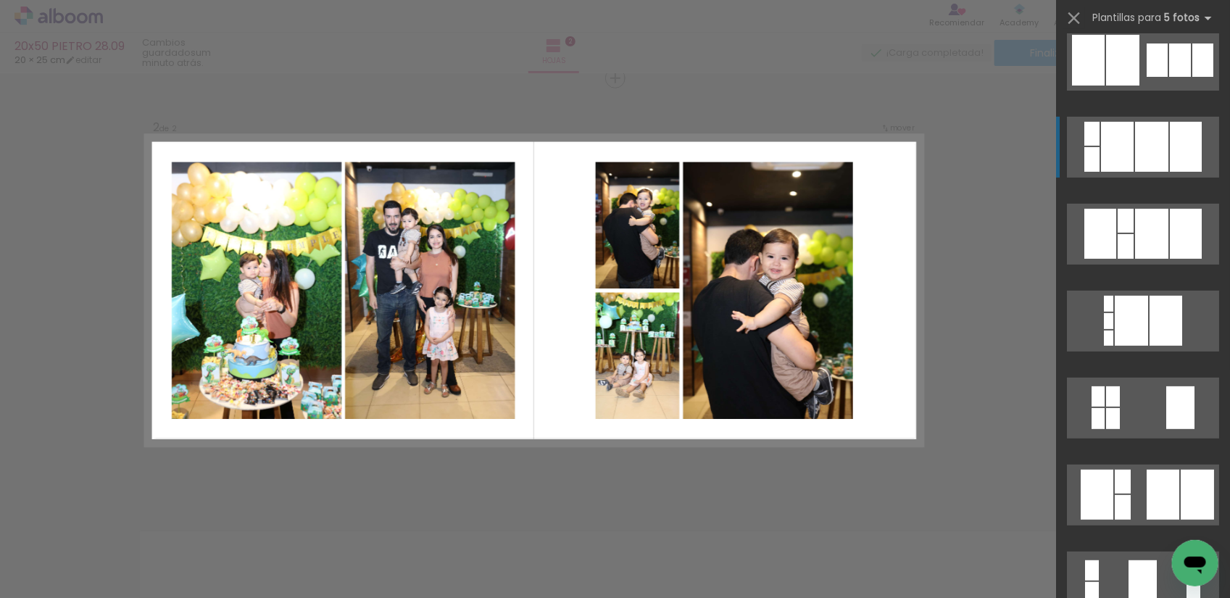
click at [1147, 500] on div at bounding box center [1163, 495] width 33 height 50
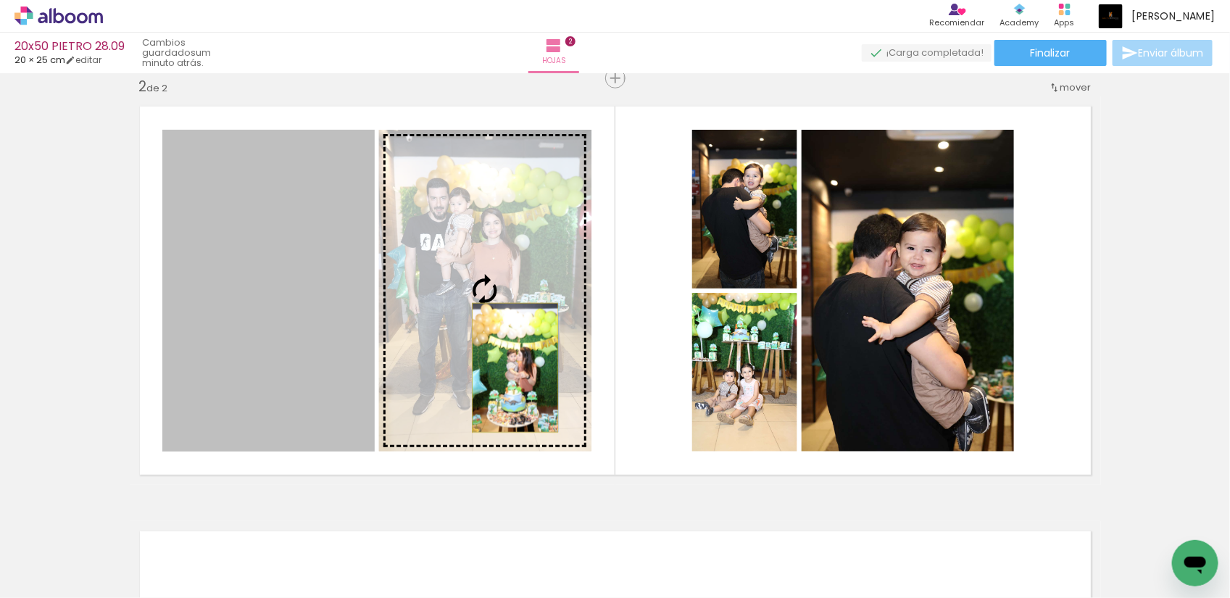
drag, startPoint x: 302, startPoint y: 343, endPoint x: 508, endPoint y: 368, distance: 207.4
click at [0, 0] on slot at bounding box center [0, 0] width 0 height 0
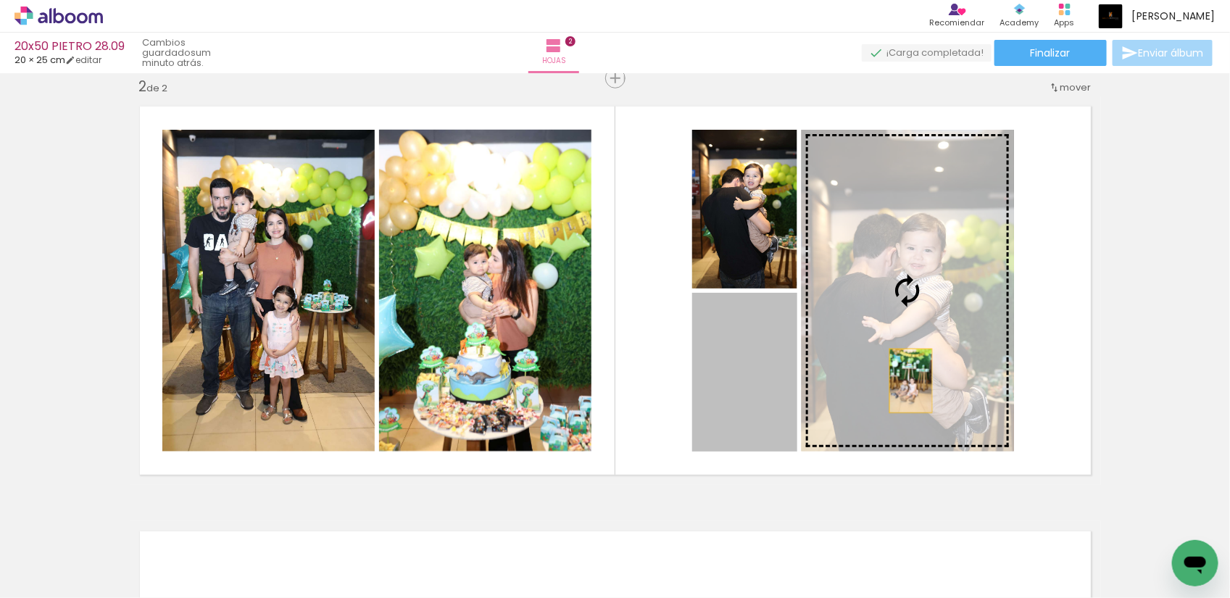
drag, startPoint x: 741, startPoint y: 411, endPoint x: 904, endPoint y: 381, distance: 166.0
click at [0, 0] on slot at bounding box center [0, 0] width 0 height 0
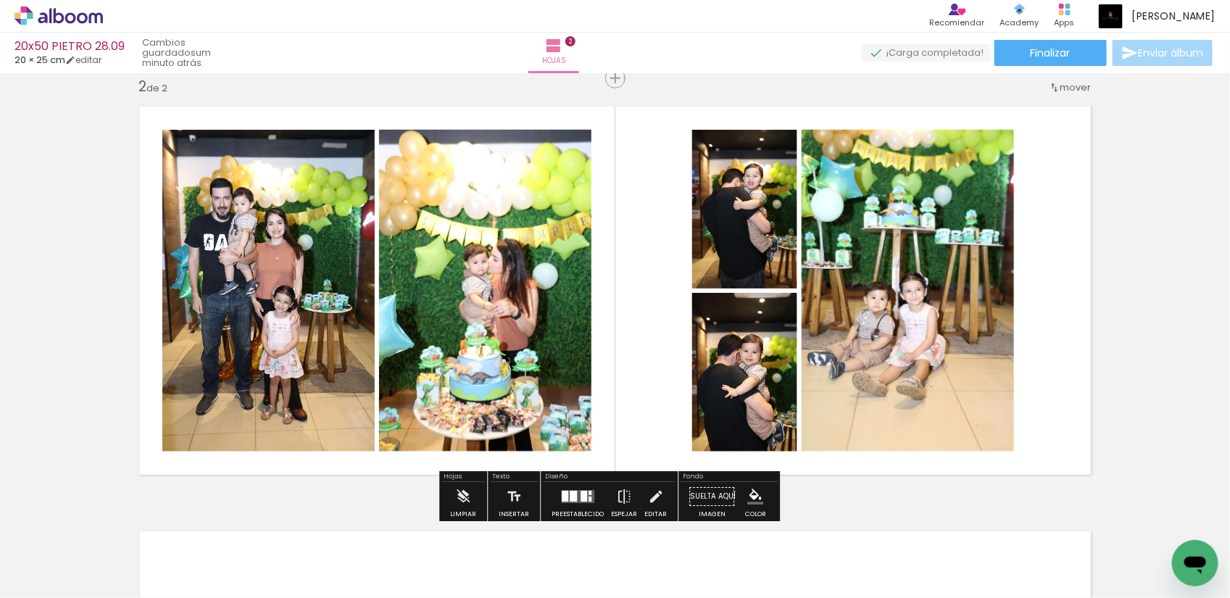
click at [570, 491] on div at bounding box center [573, 496] width 7 height 11
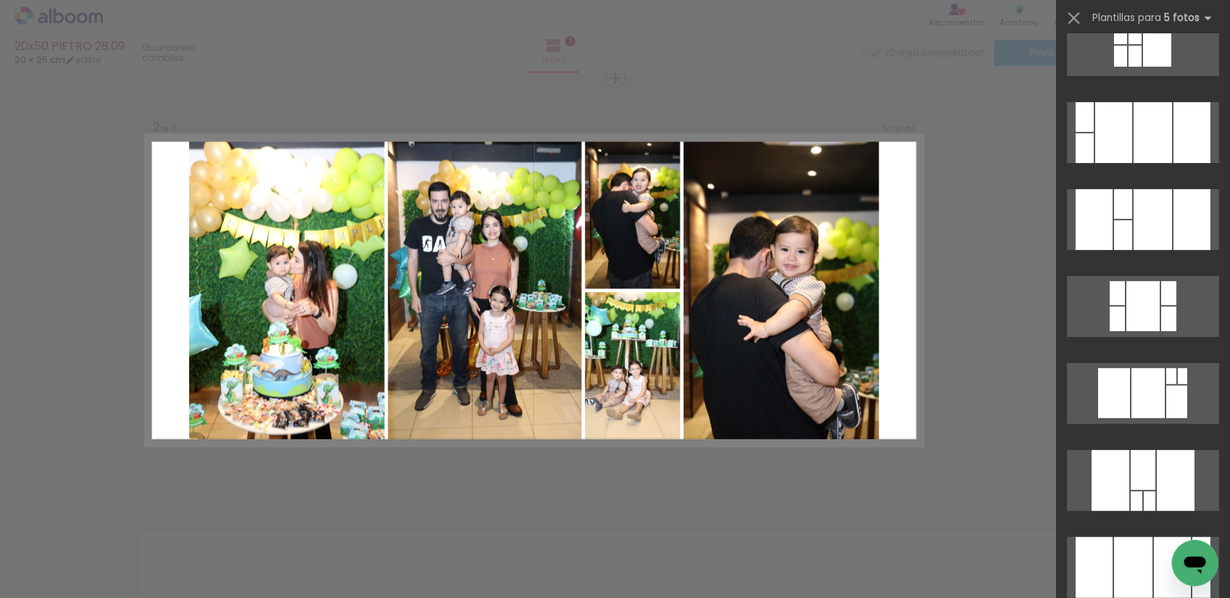
scroll to position [0, 0]
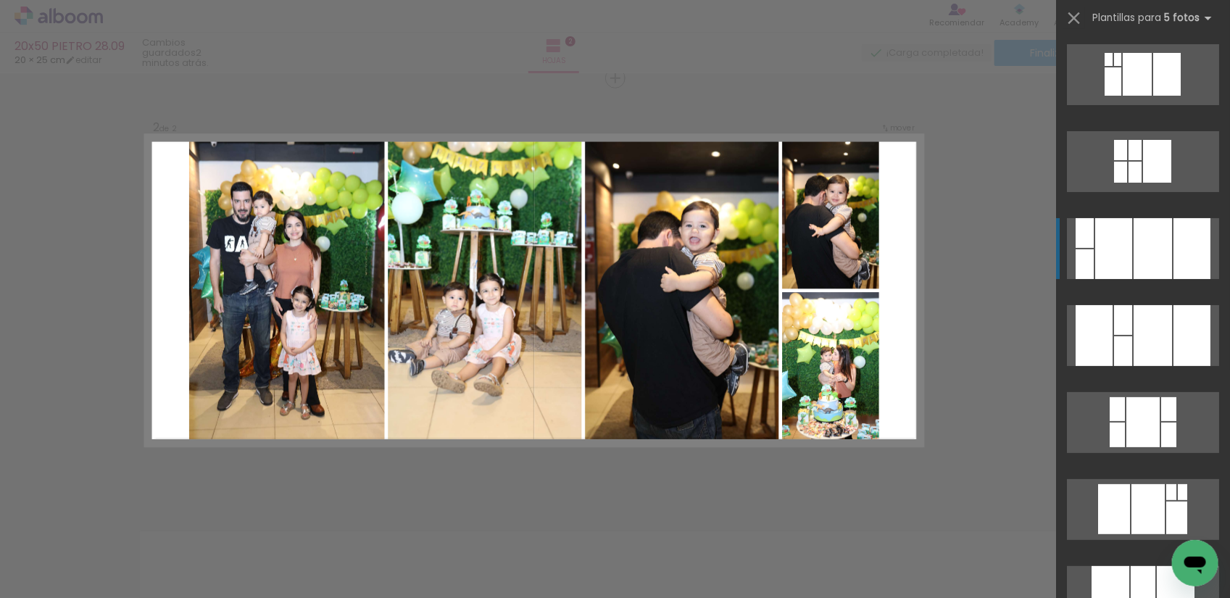
click at [1143, 252] on div at bounding box center [1153, 248] width 38 height 61
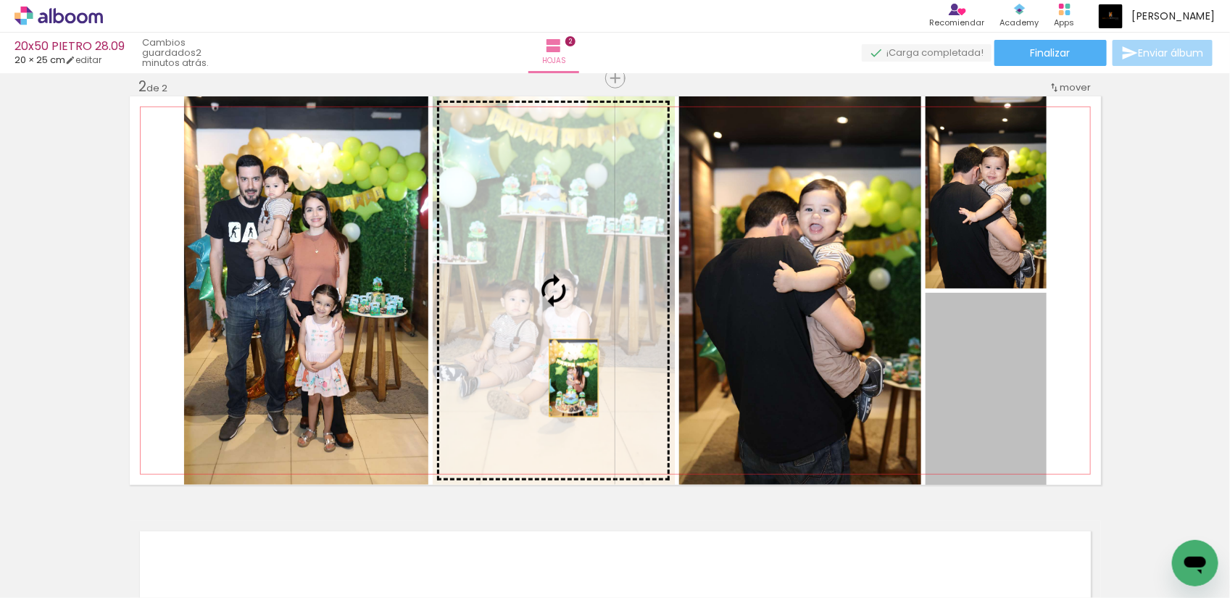
drag, startPoint x: 992, startPoint y: 424, endPoint x: 567, endPoint y: 378, distance: 427.4
click at [0, 0] on slot at bounding box center [0, 0] width 0 height 0
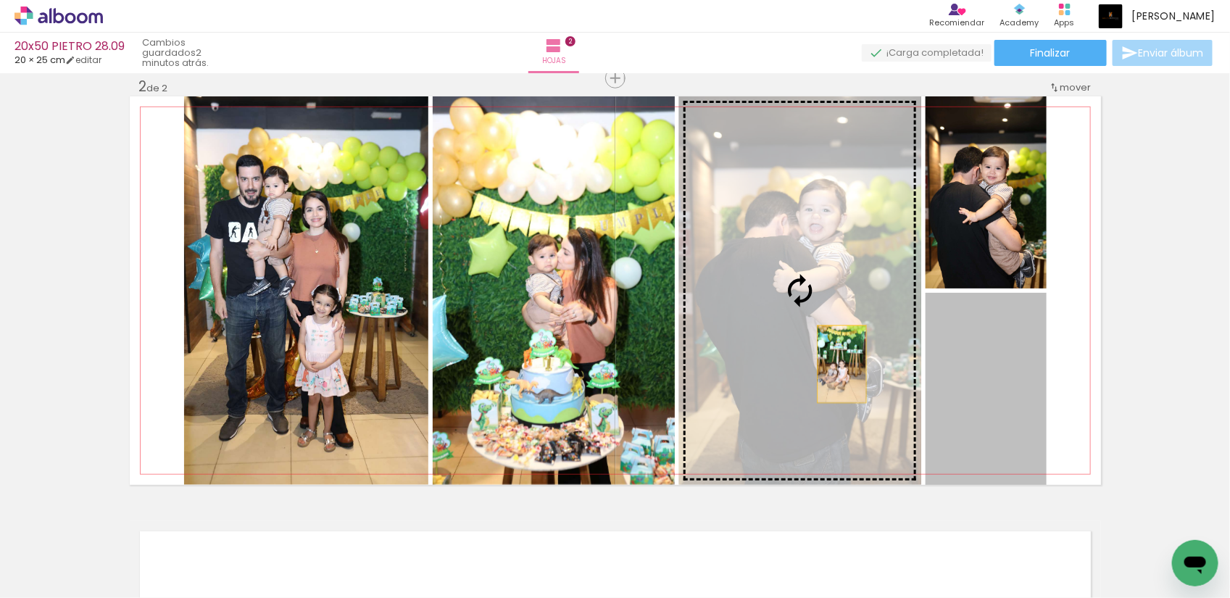
drag, startPoint x: 997, startPoint y: 415, endPoint x: 835, endPoint y: 364, distance: 170.4
click at [0, 0] on slot at bounding box center [0, 0] width 0 height 0
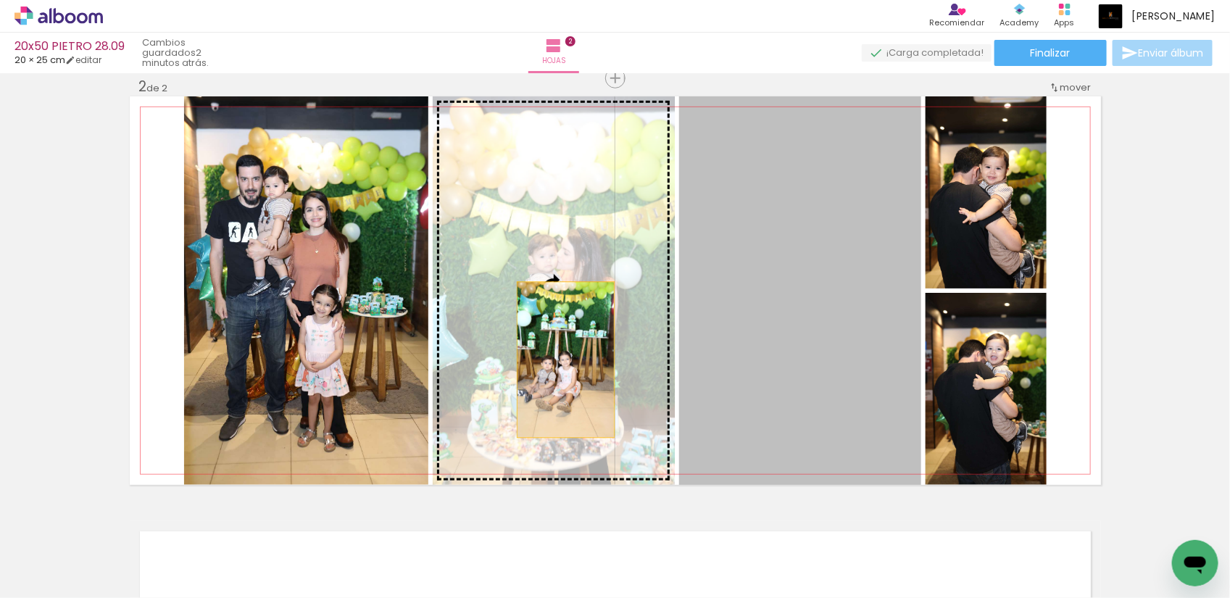
drag, startPoint x: 795, startPoint y: 374, endPoint x: 559, endPoint y: 360, distance: 236.8
click at [0, 0] on slot at bounding box center [0, 0] width 0 height 0
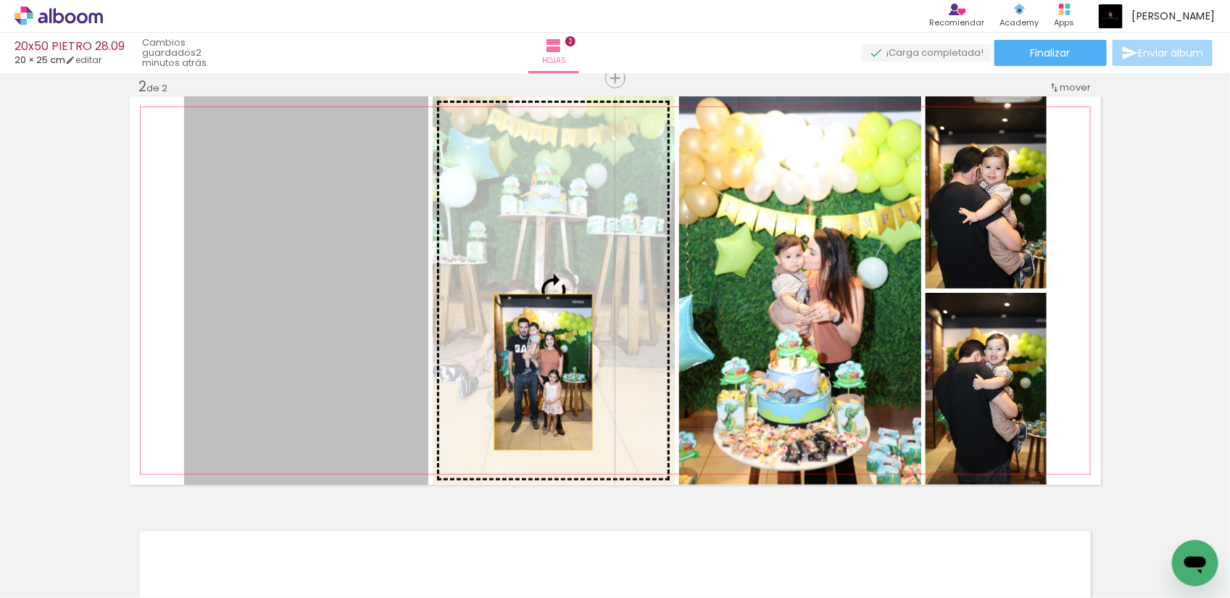
drag, startPoint x: 339, startPoint y: 371, endPoint x: 537, endPoint y: 372, distance: 197.2
click at [0, 0] on slot at bounding box center [0, 0] width 0 height 0
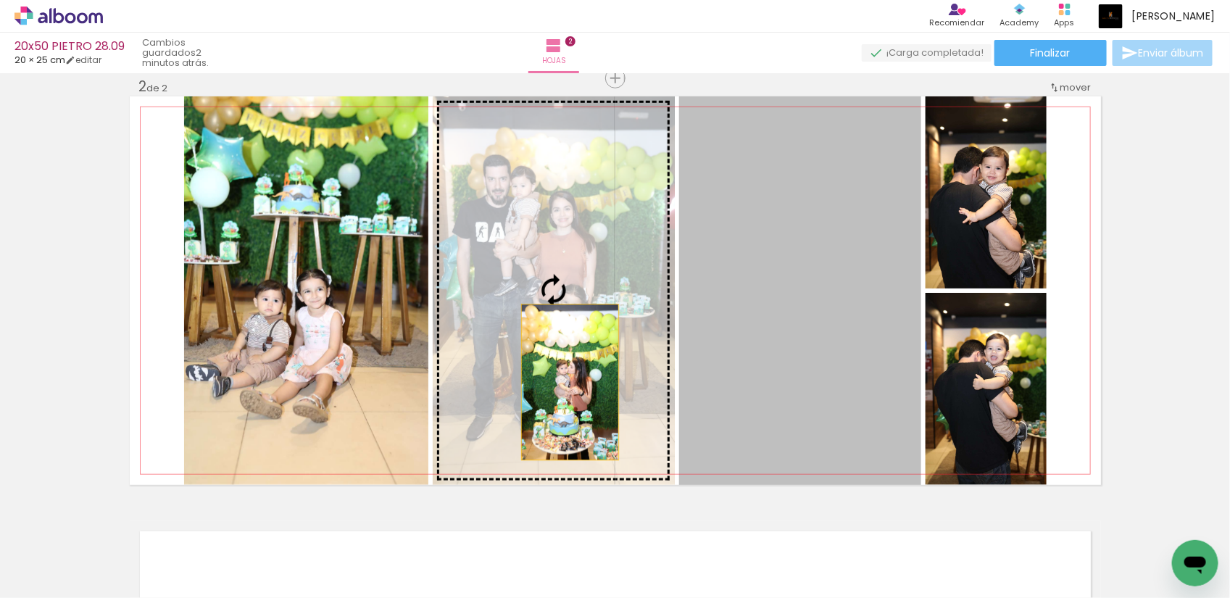
drag, startPoint x: 831, startPoint y: 394, endPoint x: 562, endPoint y: 382, distance: 269.2
click at [0, 0] on slot at bounding box center [0, 0] width 0 height 0
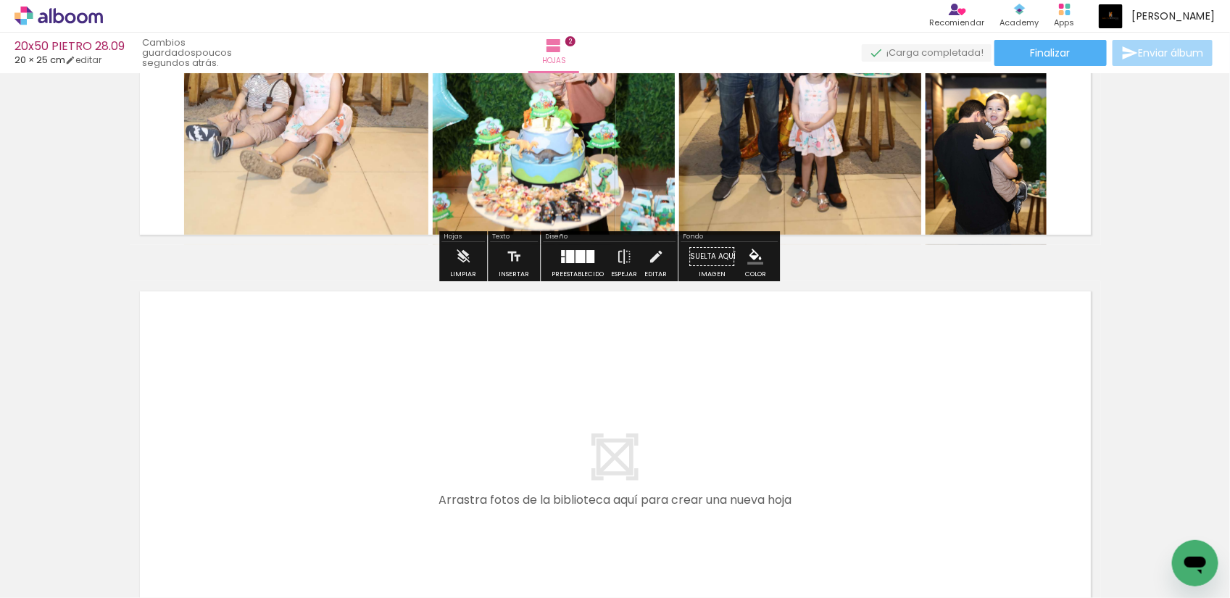
scroll to position [897, 0]
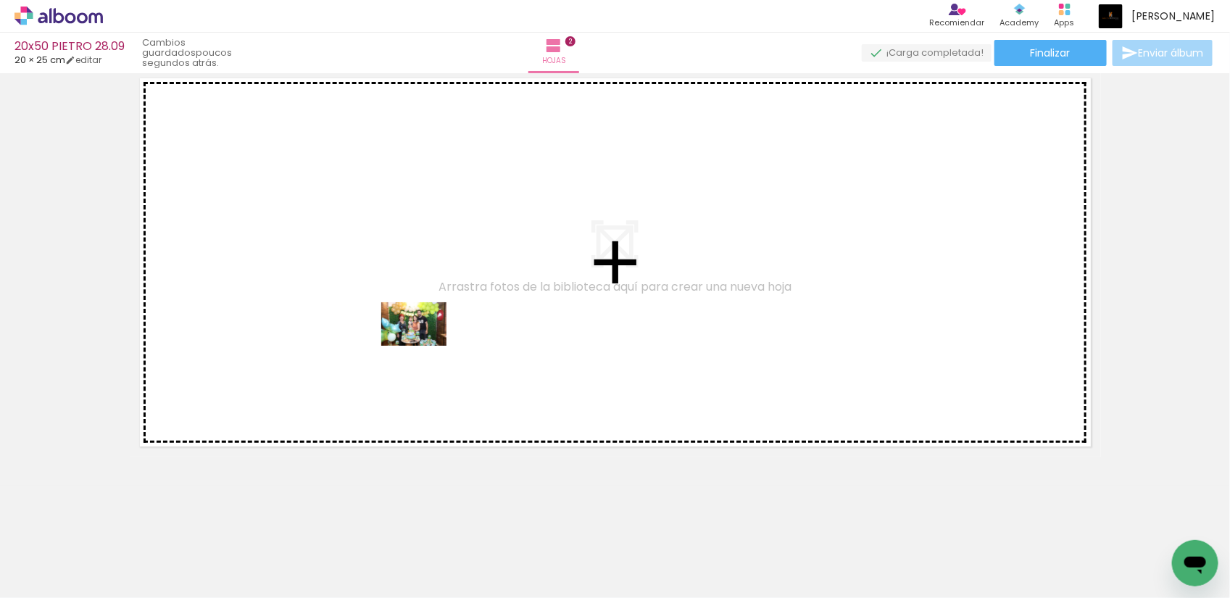
drag, startPoint x: 408, startPoint y: 571, endPoint x: 425, endPoint y: 346, distance: 226.1
click at [425, 346] on quentale-workspace at bounding box center [615, 299] width 1230 height 598
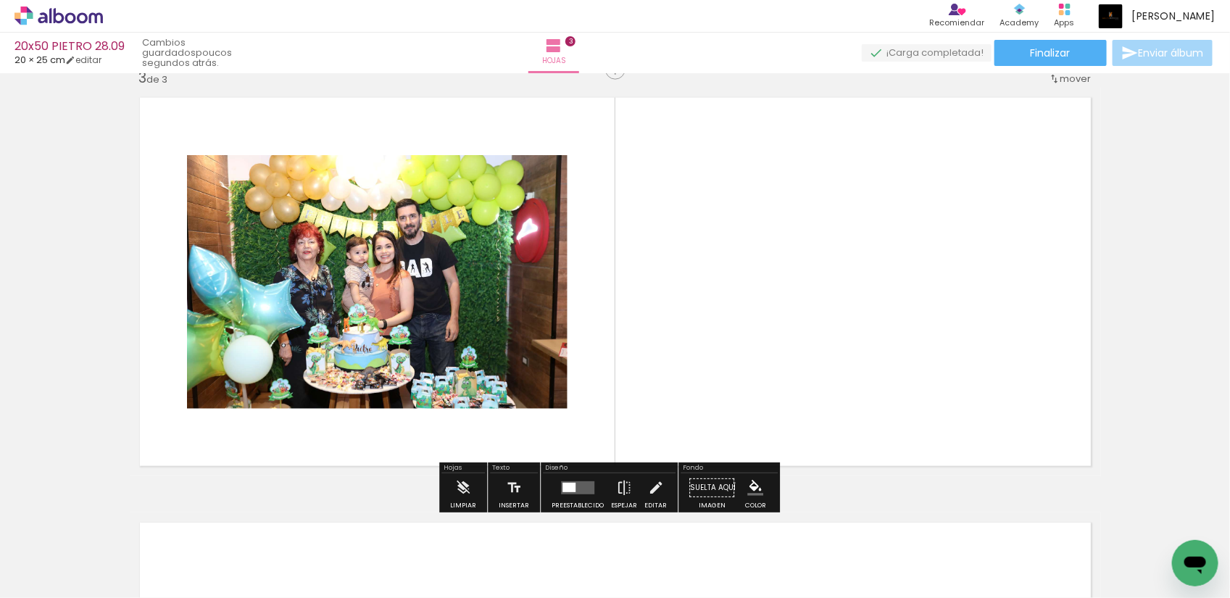
scroll to position [869, 0]
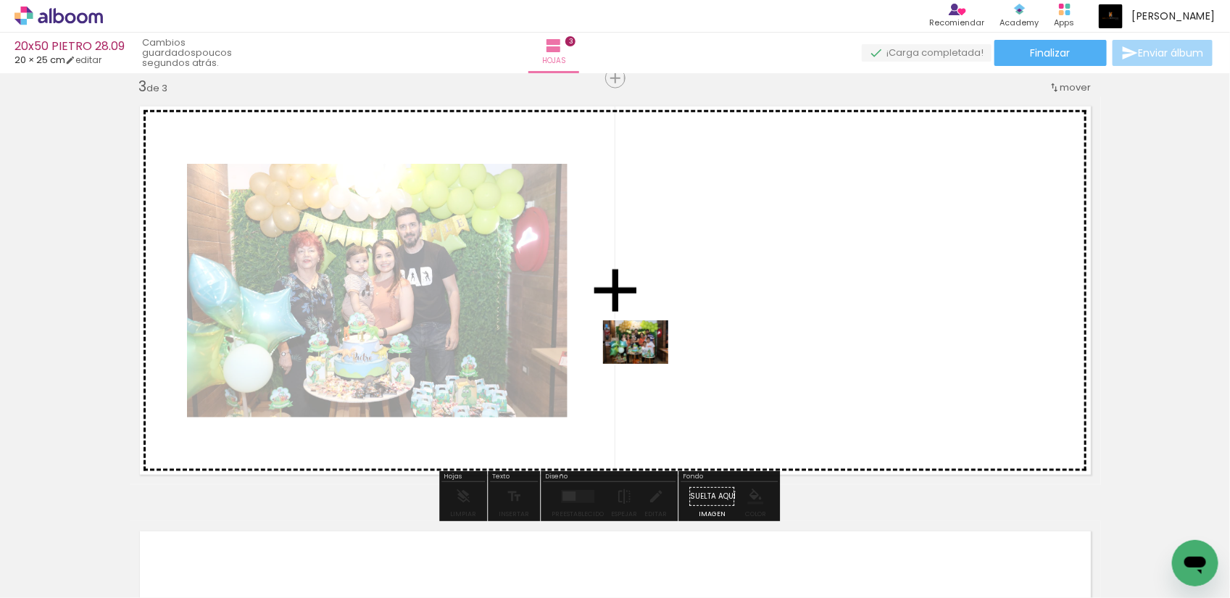
drag, startPoint x: 480, startPoint y: 569, endPoint x: 647, endPoint y: 364, distance: 264.4
click at [647, 364] on quentale-workspace at bounding box center [615, 299] width 1230 height 598
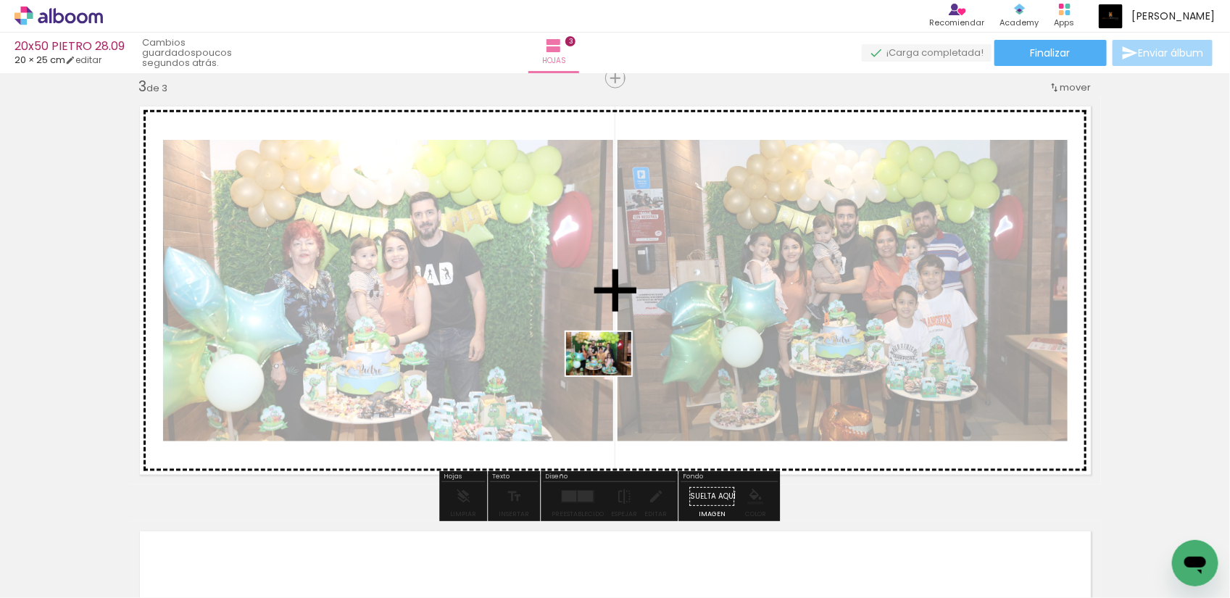
drag, startPoint x: 479, startPoint y: 562, endPoint x: 610, endPoint y: 376, distance: 227.9
click at [610, 376] on quentale-workspace at bounding box center [615, 299] width 1230 height 598
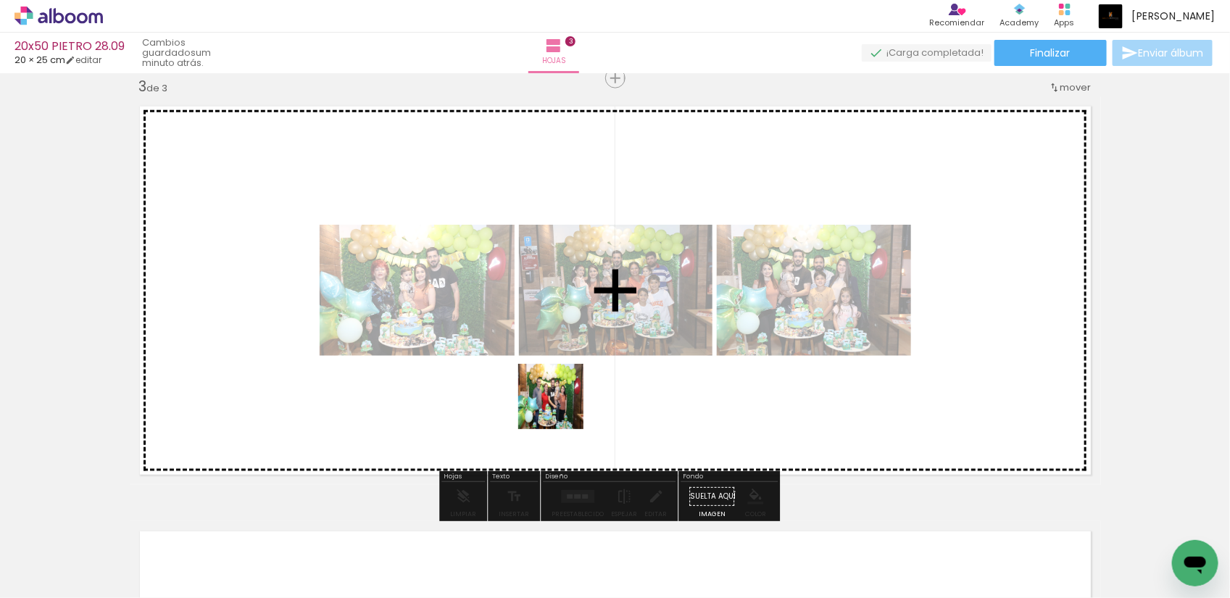
drag, startPoint x: 563, startPoint y: 568, endPoint x: 560, endPoint y: 403, distance: 164.6
click at [560, 403] on quentale-workspace at bounding box center [615, 299] width 1230 height 598
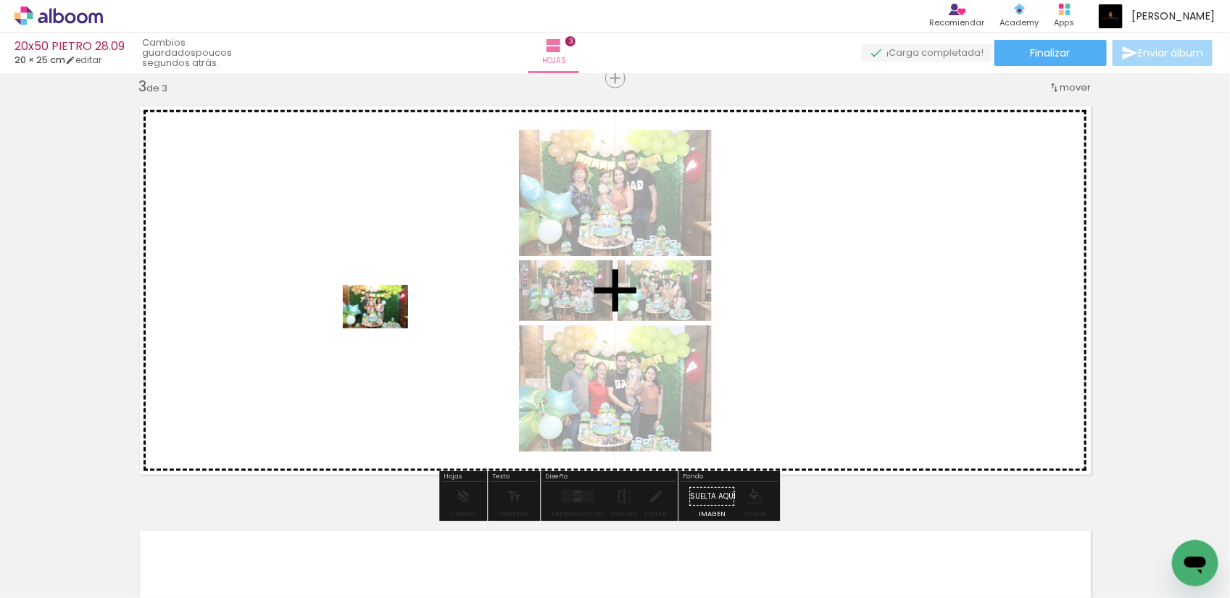
drag, startPoint x: 320, startPoint y: 563, endPoint x: 386, endPoint y: 328, distance: 244.0
click at [386, 328] on quentale-workspace at bounding box center [615, 299] width 1230 height 598
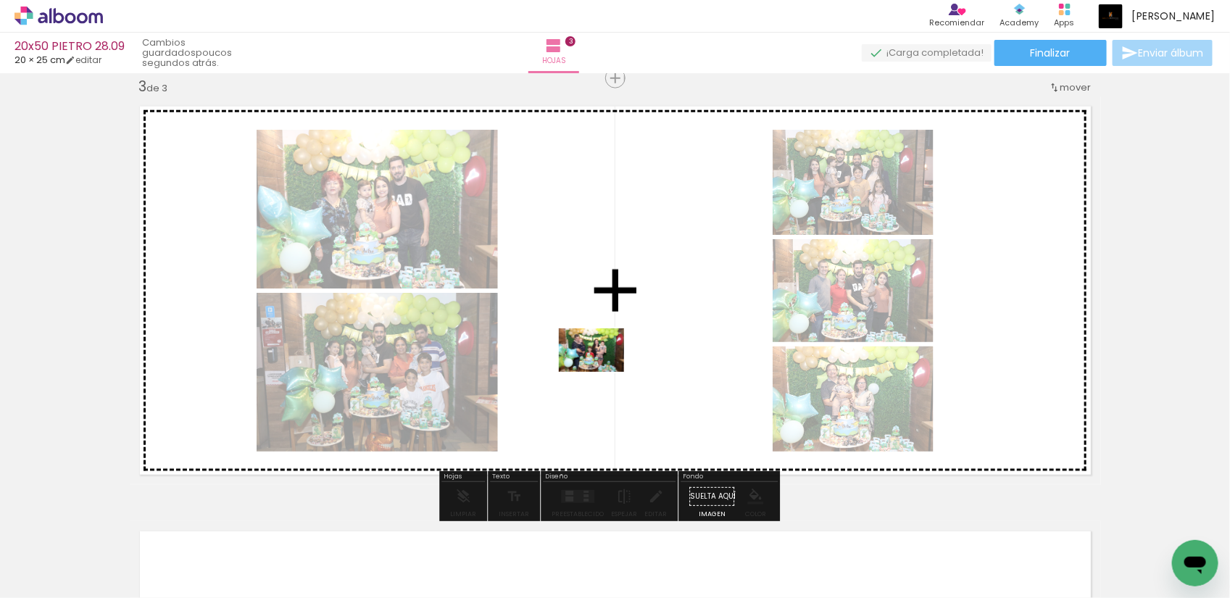
drag, startPoint x: 390, startPoint y: 562, endPoint x: 603, endPoint y: 372, distance: 285.0
click at [603, 372] on quentale-workspace at bounding box center [615, 299] width 1230 height 598
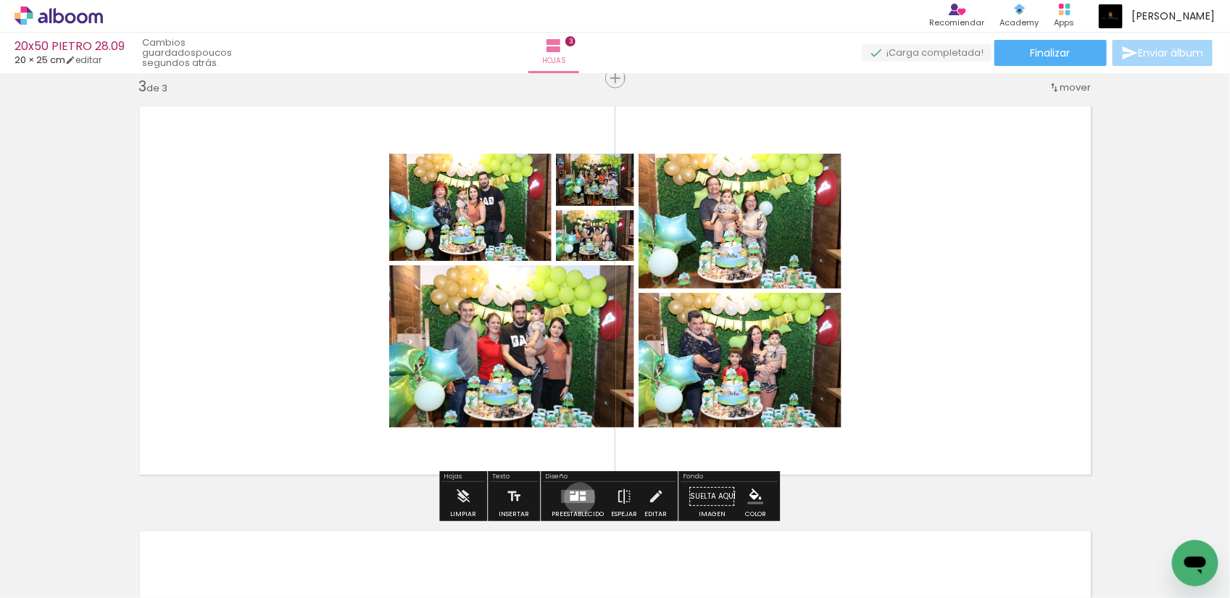
click at [580, 498] on div at bounding box center [583, 499] width 6 height 4
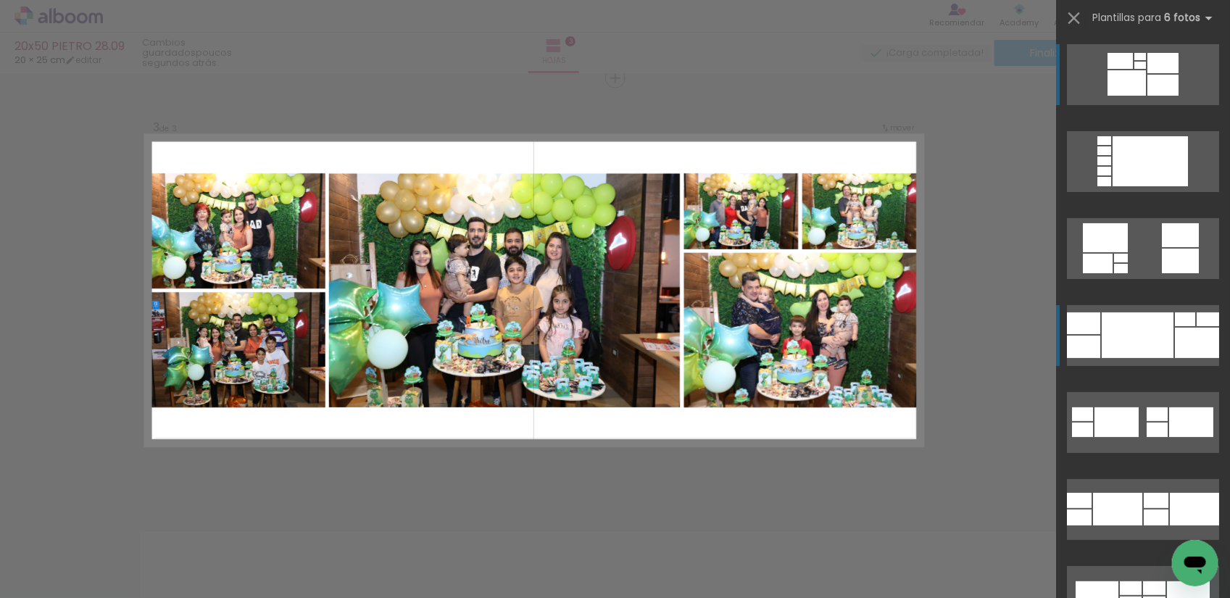
click at [1146, 335] on div at bounding box center [1138, 335] width 72 height 46
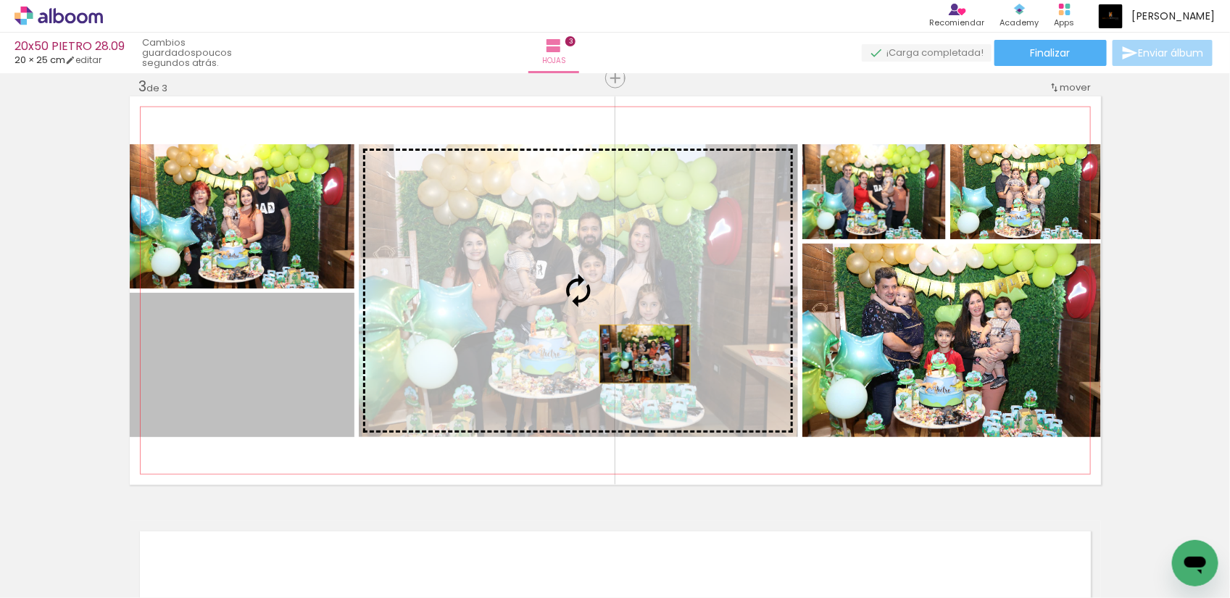
drag, startPoint x: 302, startPoint y: 399, endPoint x: 638, endPoint y: 354, distance: 338.8
click at [0, 0] on slot at bounding box center [0, 0] width 0 height 0
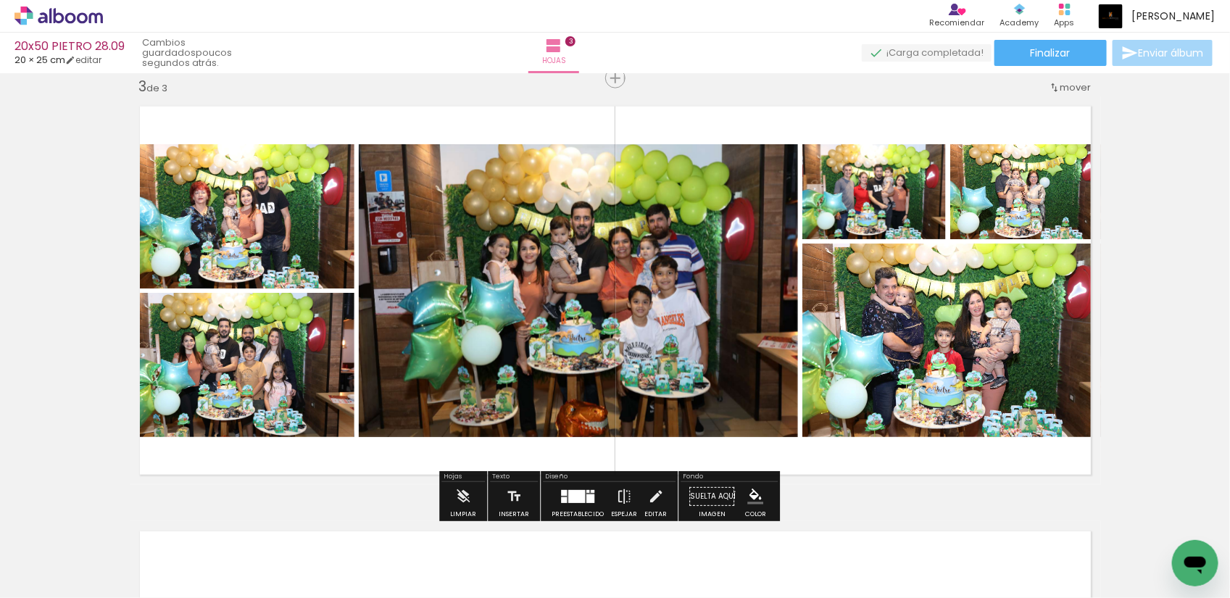
click at [574, 488] on div at bounding box center [577, 496] width 39 height 29
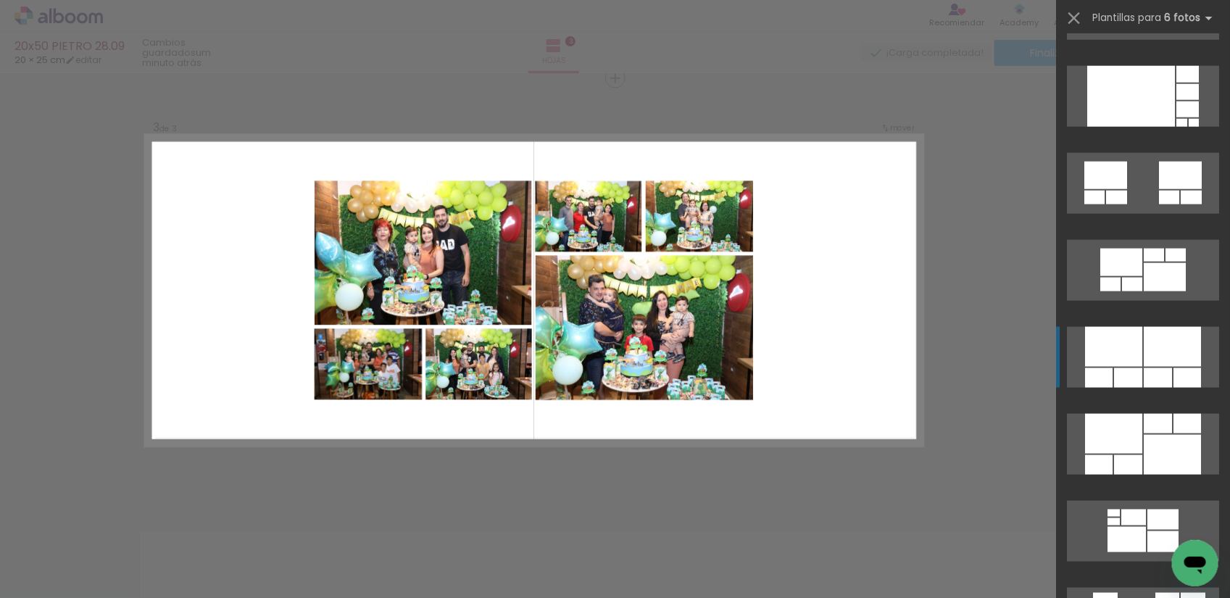
scroll to position [805, 0]
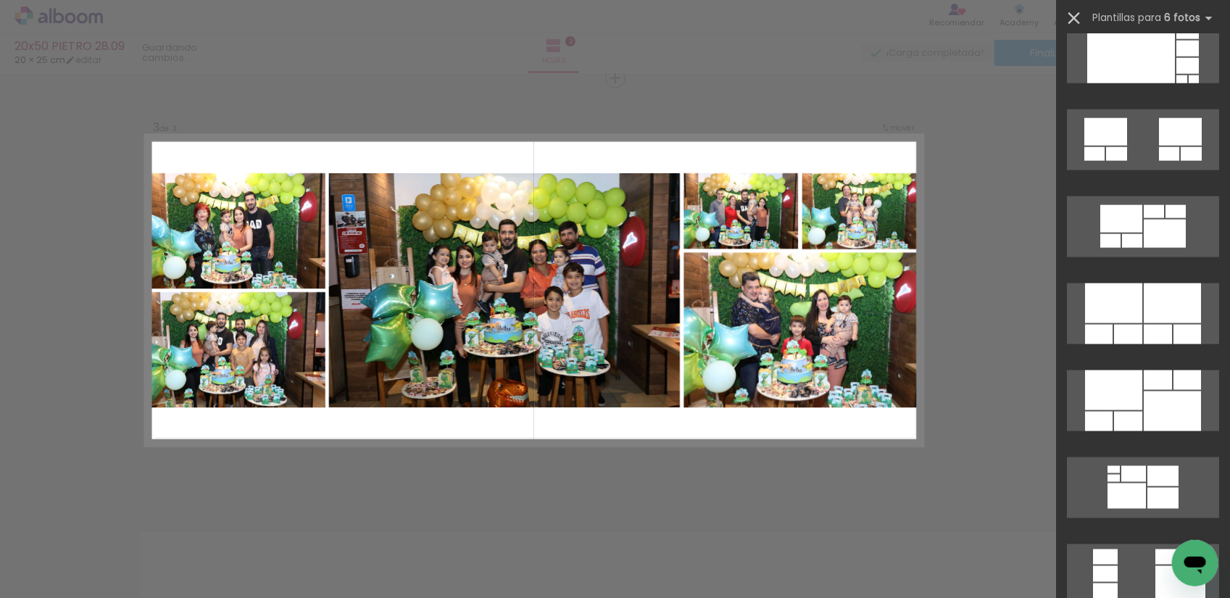
click at [1077, 22] on iron-icon at bounding box center [1074, 18] width 20 height 20
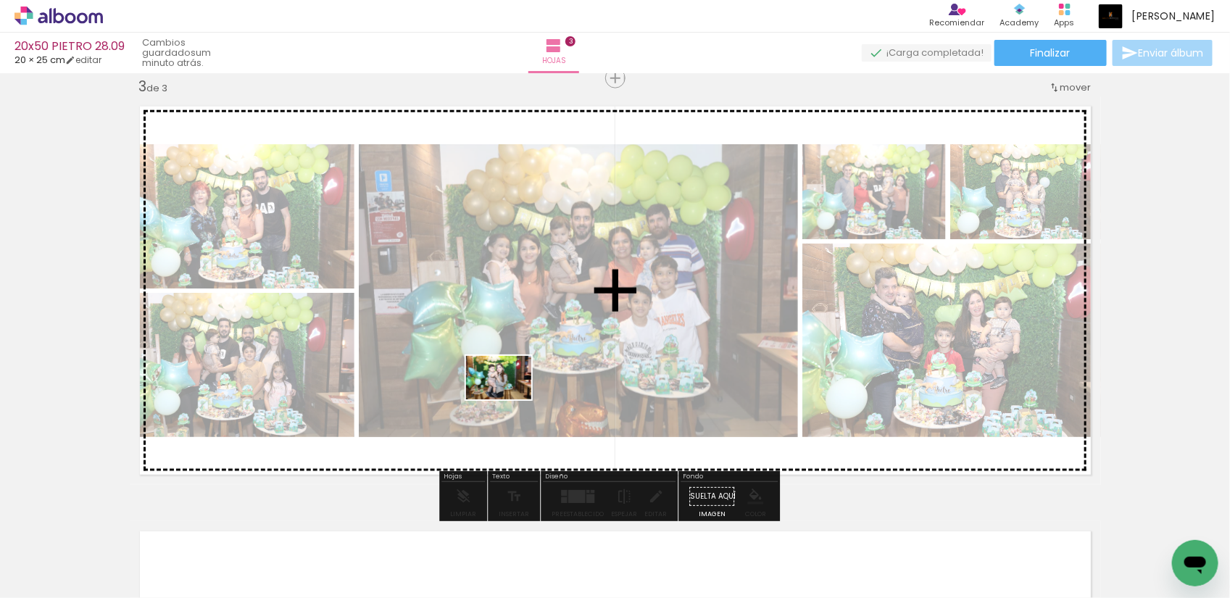
drag, startPoint x: 312, startPoint y: 560, endPoint x: 510, endPoint y: 399, distance: 255.1
click at [510, 399] on quentale-workspace at bounding box center [615, 299] width 1230 height 598
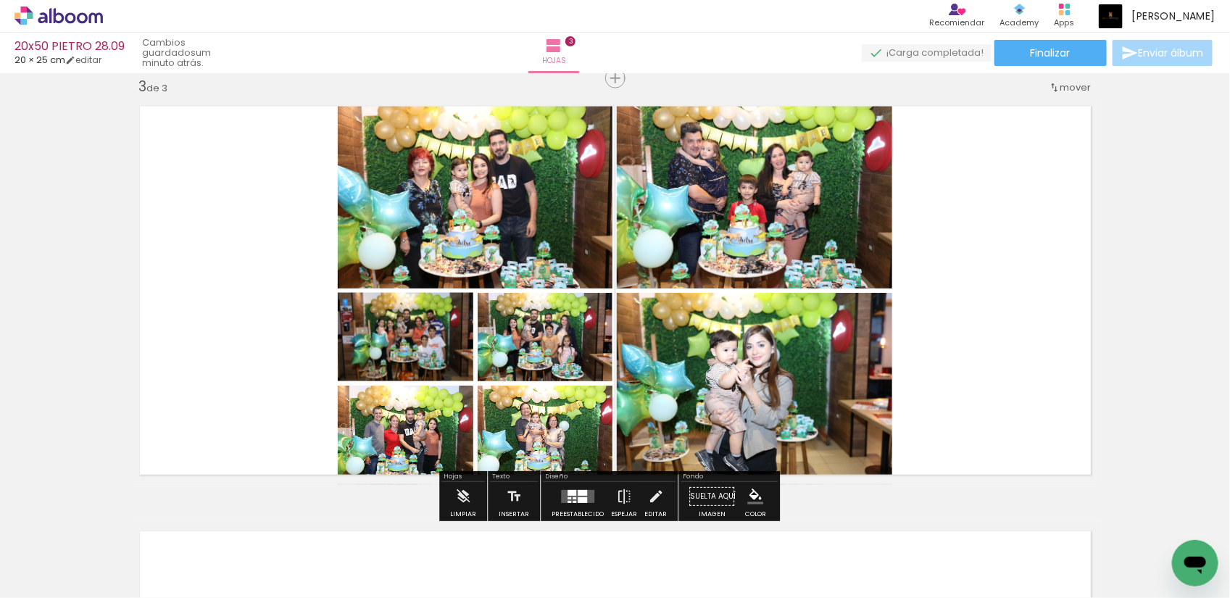
click at [578, 494] on div at bounding box center [582, 493] width 9 height 6
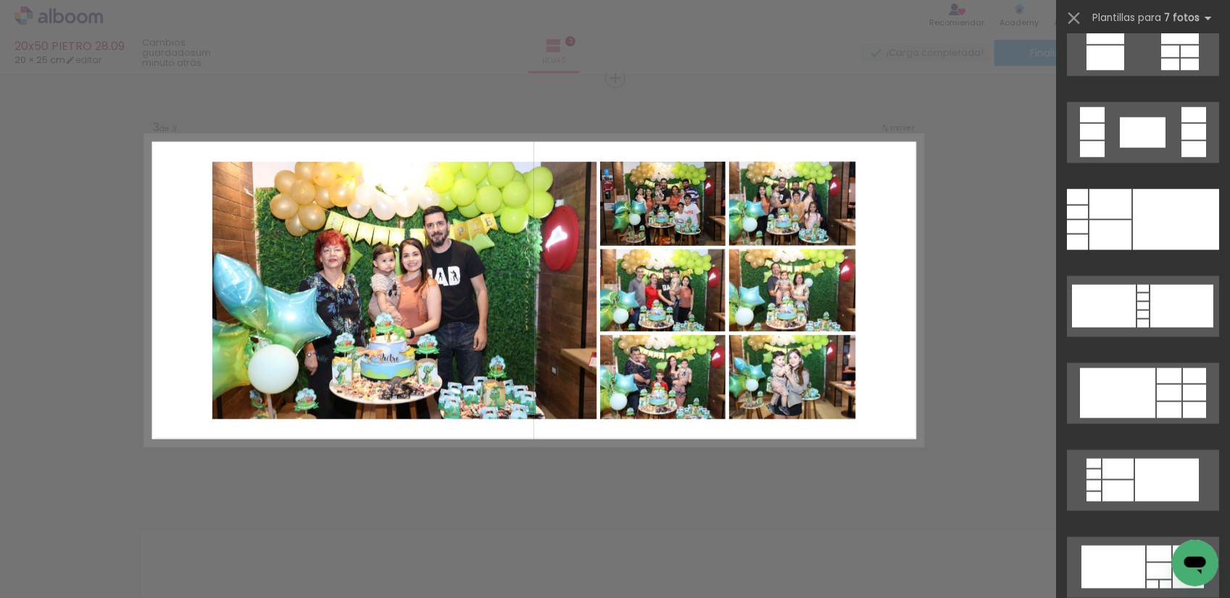
scroll to position [816, 0]
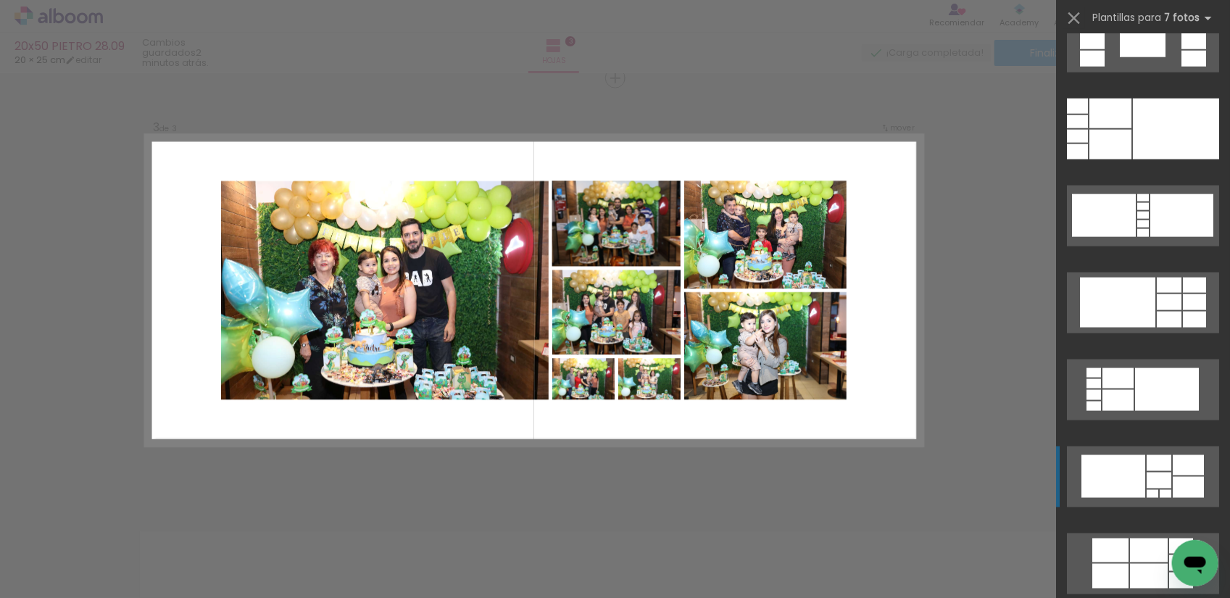
click at [1147, 465] on div at bounding box center [1159, 463] width 25 height 16
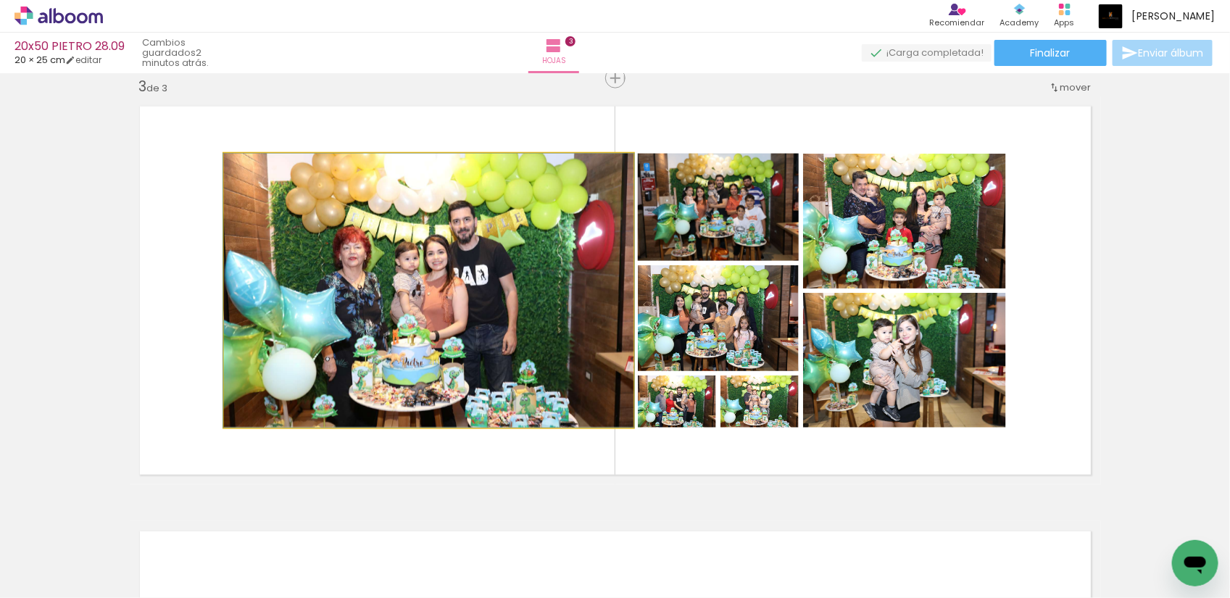
click at [589, 220] on quentale-photo at bounding box center [429, 291] width 410 height 274
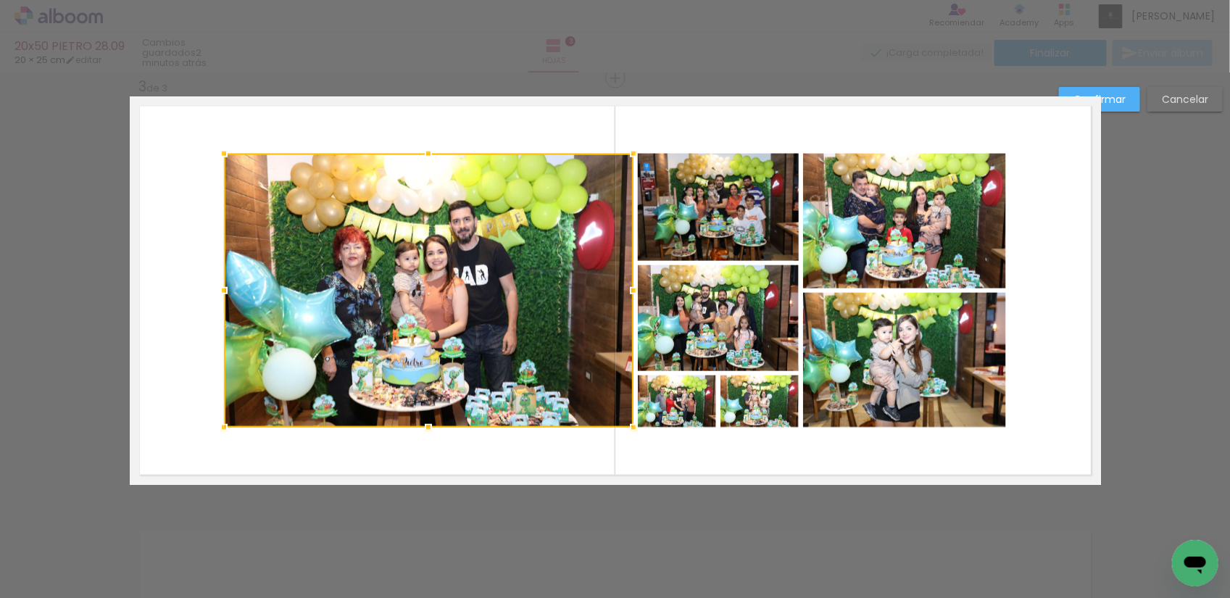
click at [585, 123] on quentale-layouter at bounding box center [616, 290] width 972 height 389
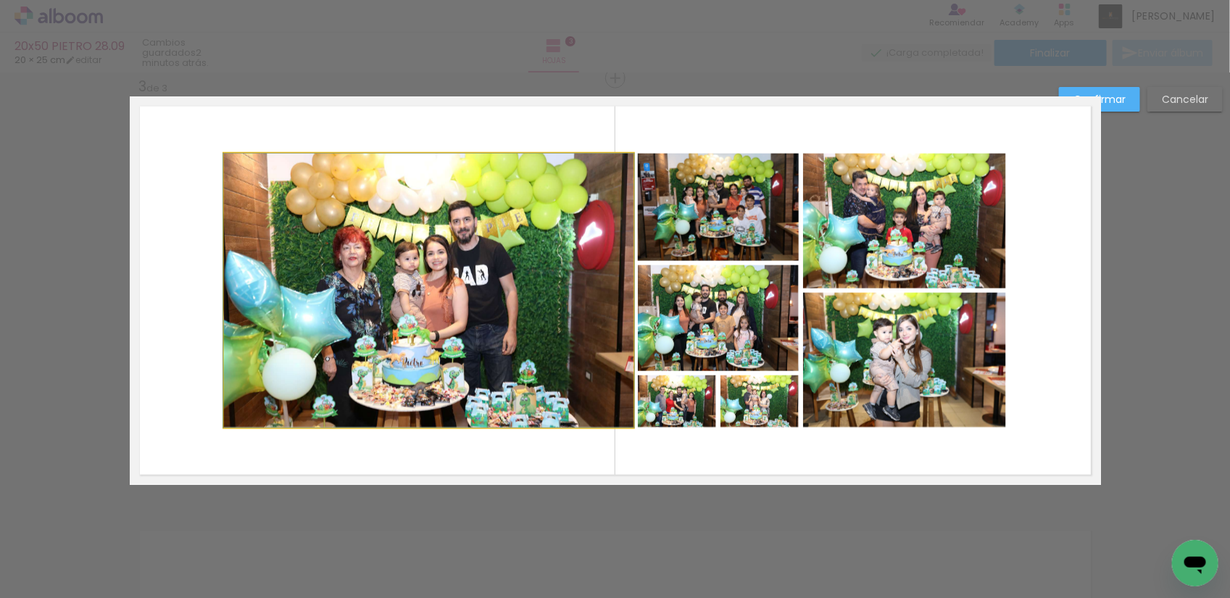
click at [459, 231] on quentale-photo at bounding box center [429, 291] width 410 height 274
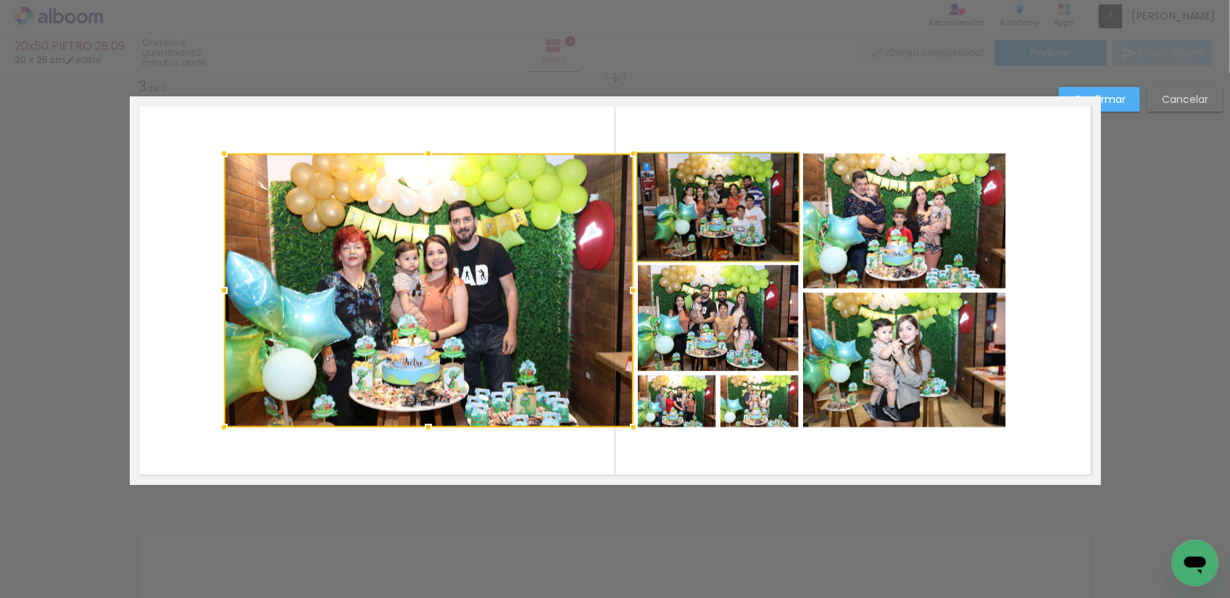
click at [680, 183] on quentale-photo at bounding box center [718, 207] width 161 height 107
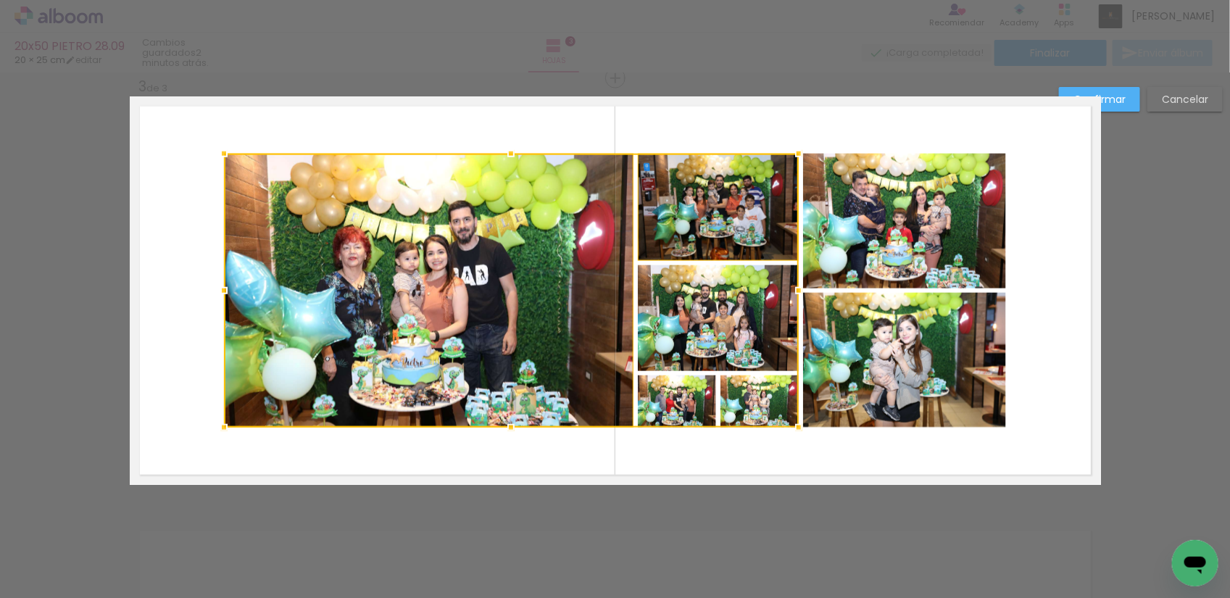
click at [726, 316] on div at bounding box center [511, 291] width 575 height 274
click at [680, 406] on div at bounding box center [511, 291] width 575 height 274
click at [740, 401] on div at bounding box center [511, 291] width 575 height 274
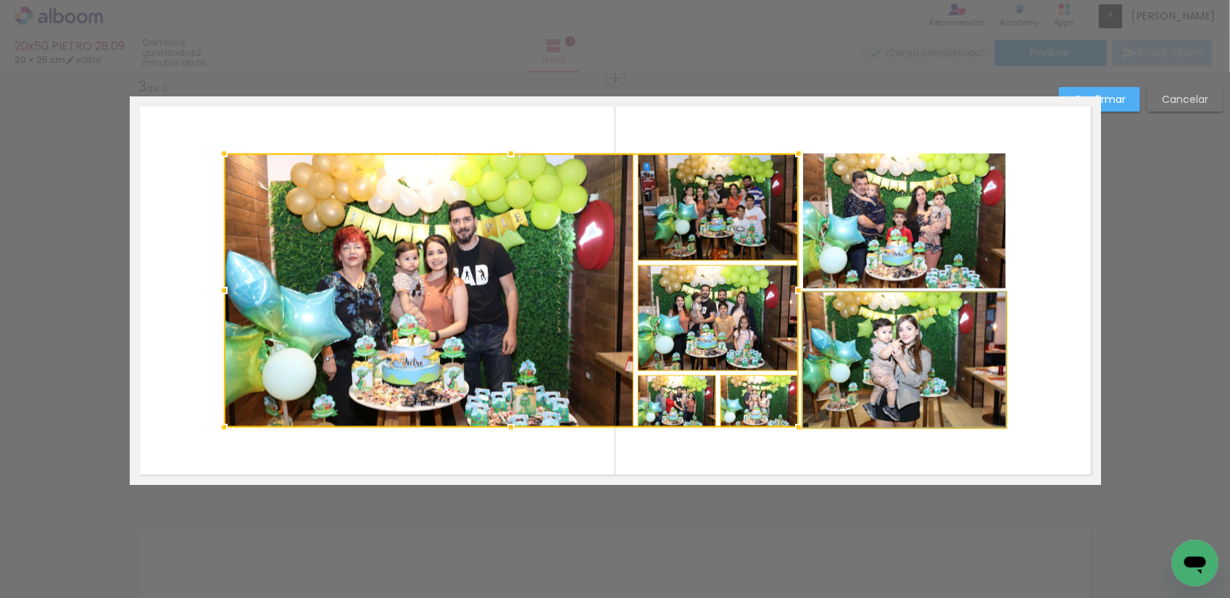
click at [877, 360] on quentale-photo at bounding box center [904, 360] width 203 height 135
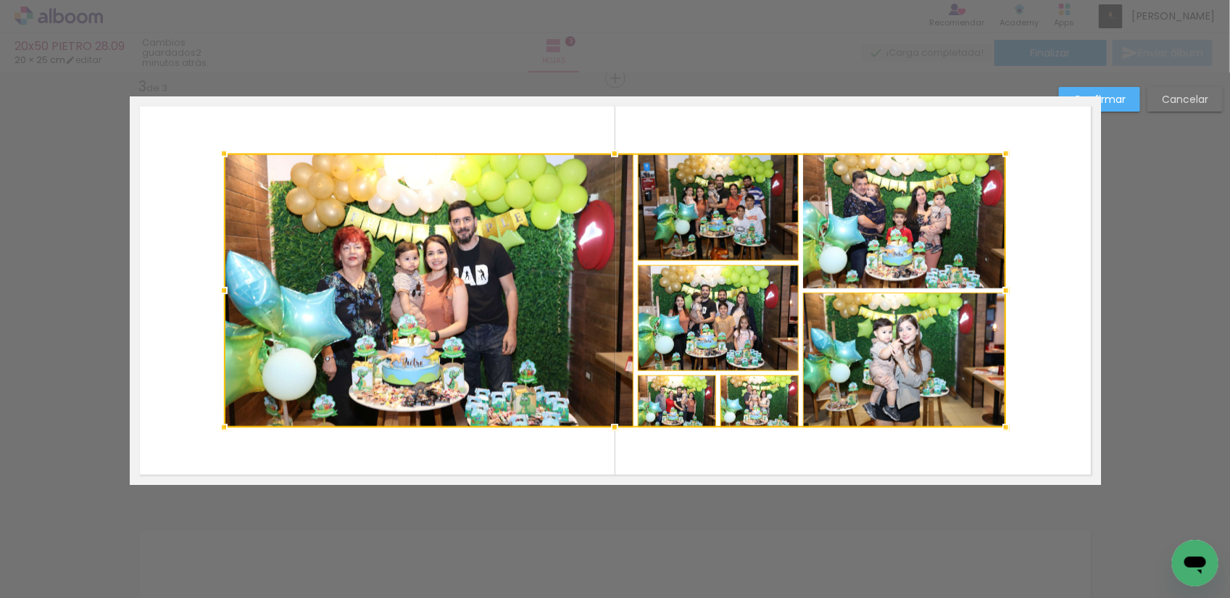
click at [890, 233] on div at bounding box center [615, 291] width 782 height 274
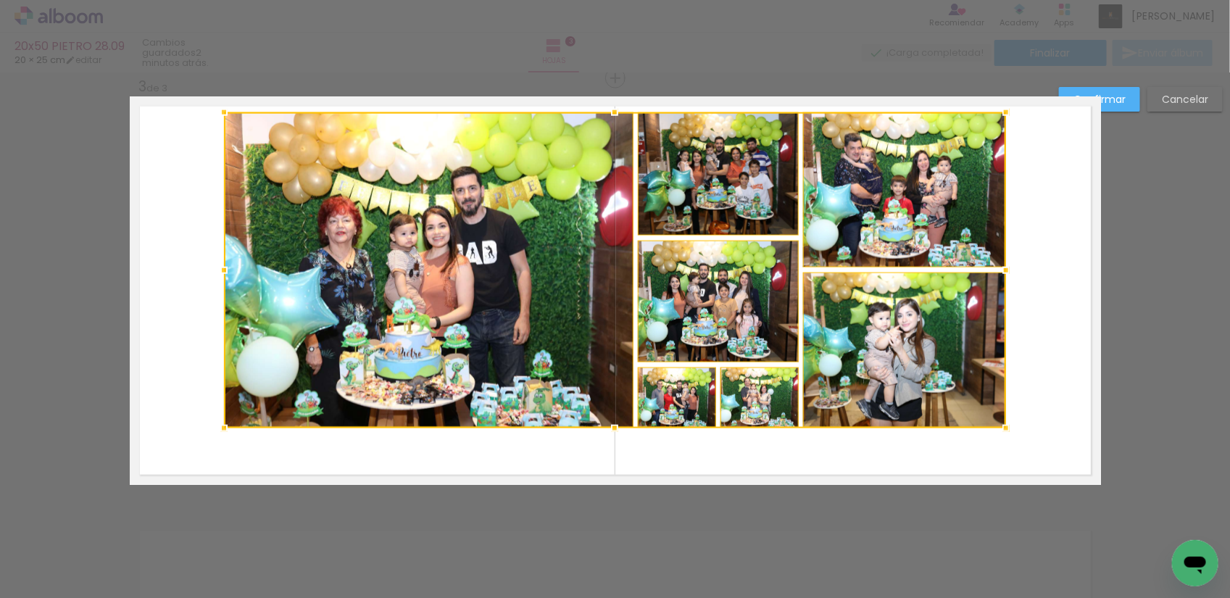
drag, startPoint x: 610, startPoint y: 156, endPoint x: 605, endPoint y: 113, distance: 43.0
click at [605, 113] on div at bounding box center [614, 112] width 29 height 29
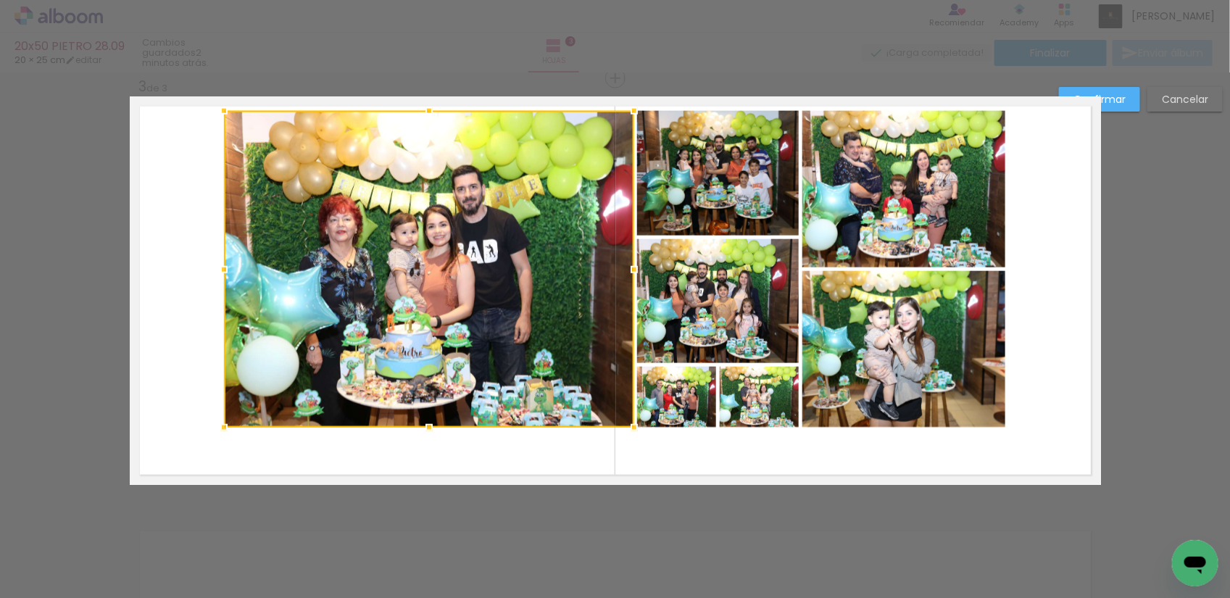
click at [0, 0] on slot "Cancelar" at bounding box center [0, 0] width 0 height 0
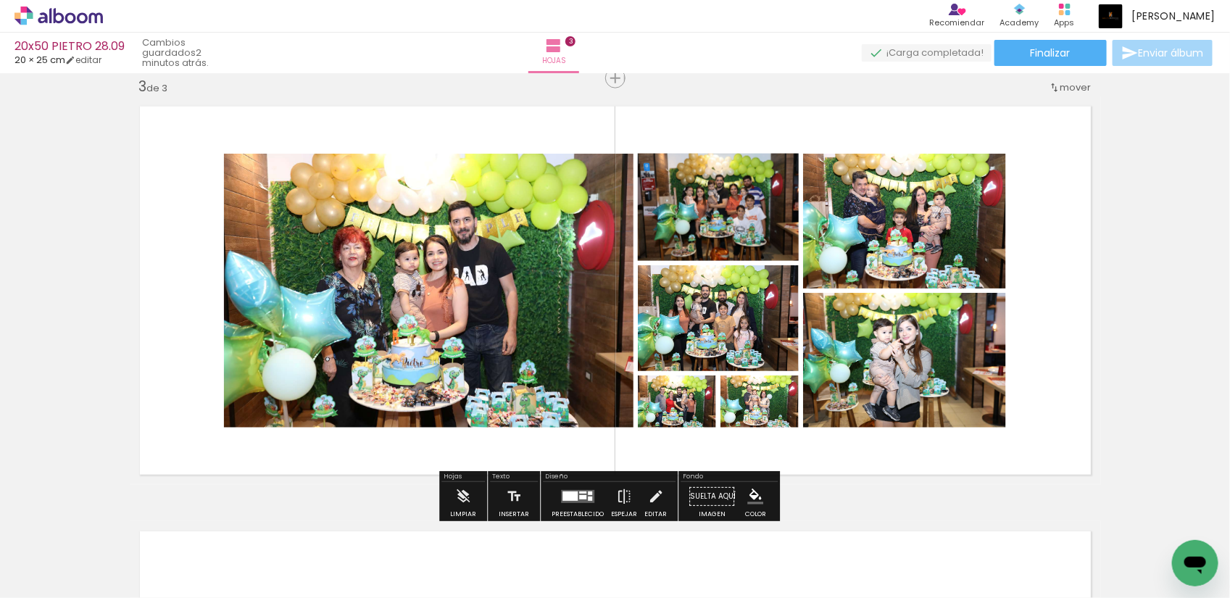
click at [581, 494] on quentale-layouter at bounding box center [577, 496] width 33 height 13
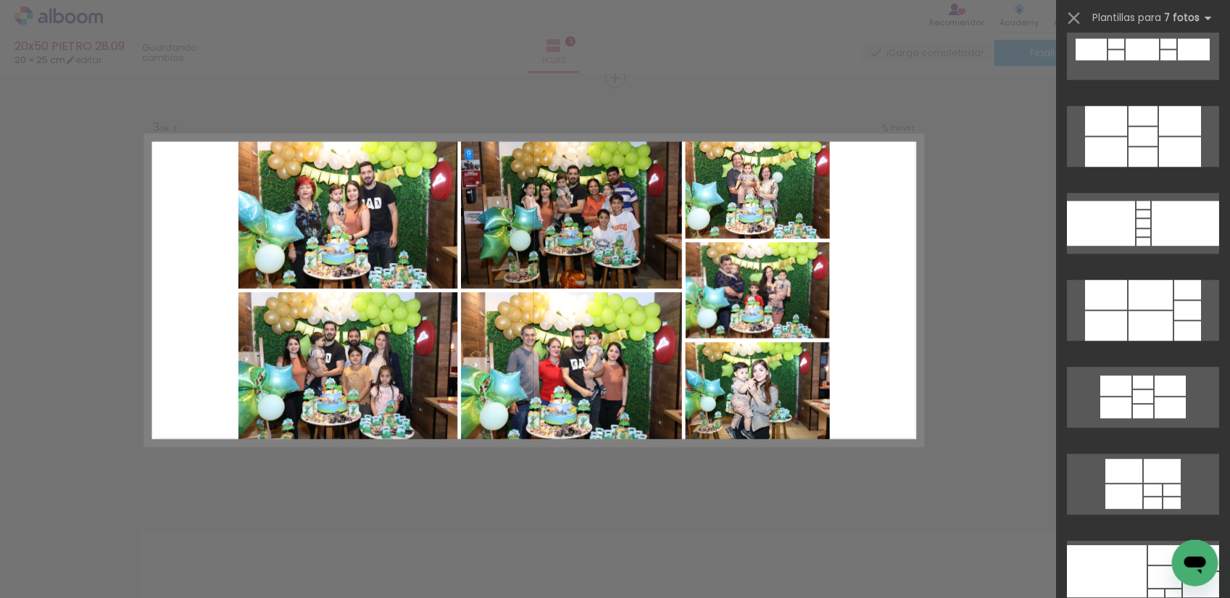
scroll to position [1762, 0]
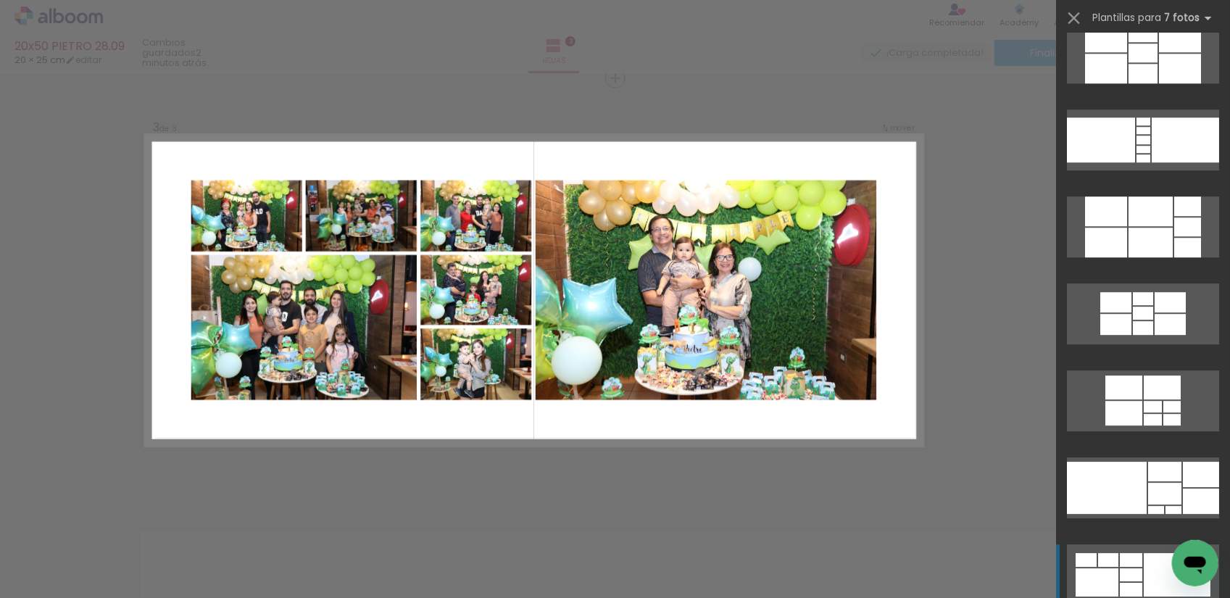
click at [1130, 564] on div at bounding box center [1131, 560] width 22 height 14
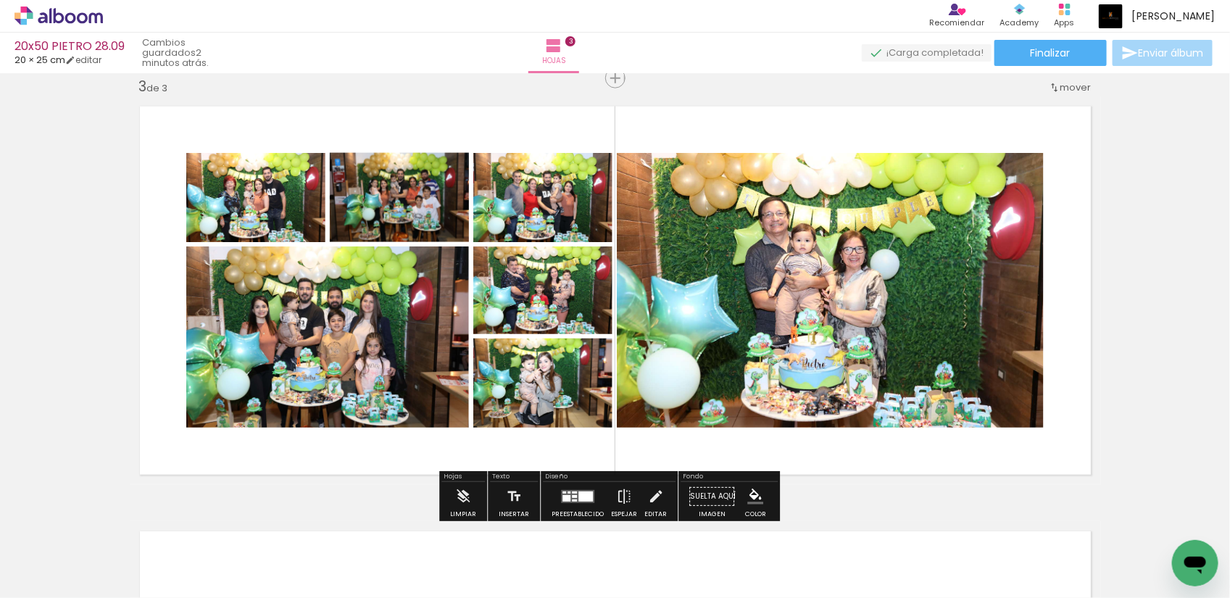
click at [959, 302] on quentale-photo at bounding box center [830, 290] width 427 height 275
click at [1028, 283] on quentale-photo at bounding box center [830, 290] width 427 height 275
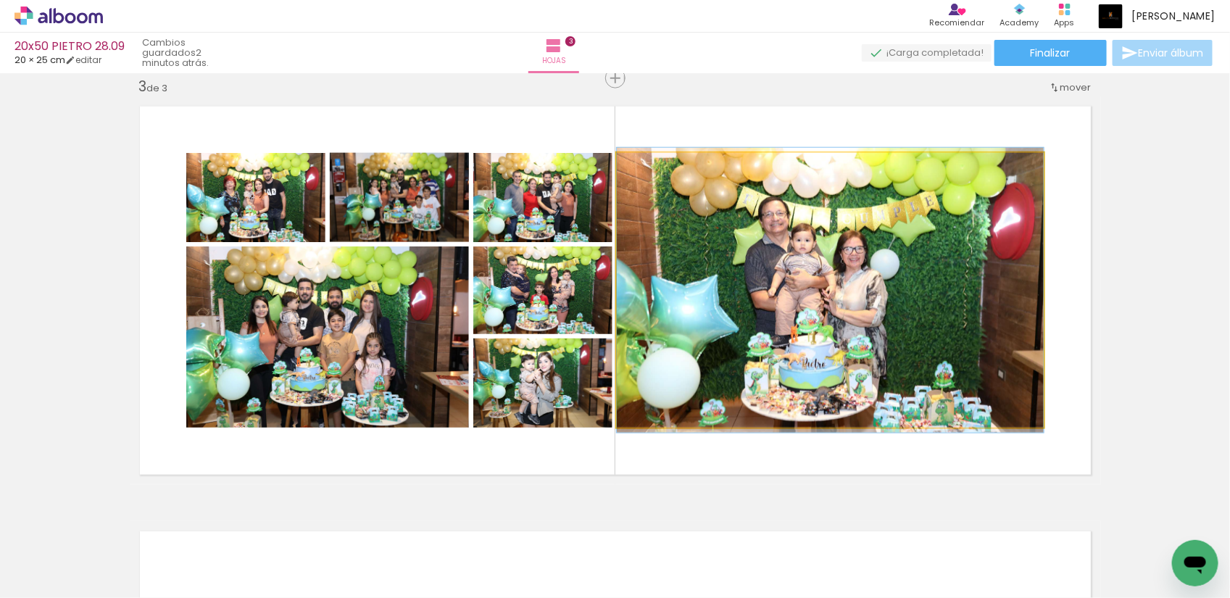
click at [1028, 283] on quentale-photo at bounding box center [830, 290] width 427 height 275
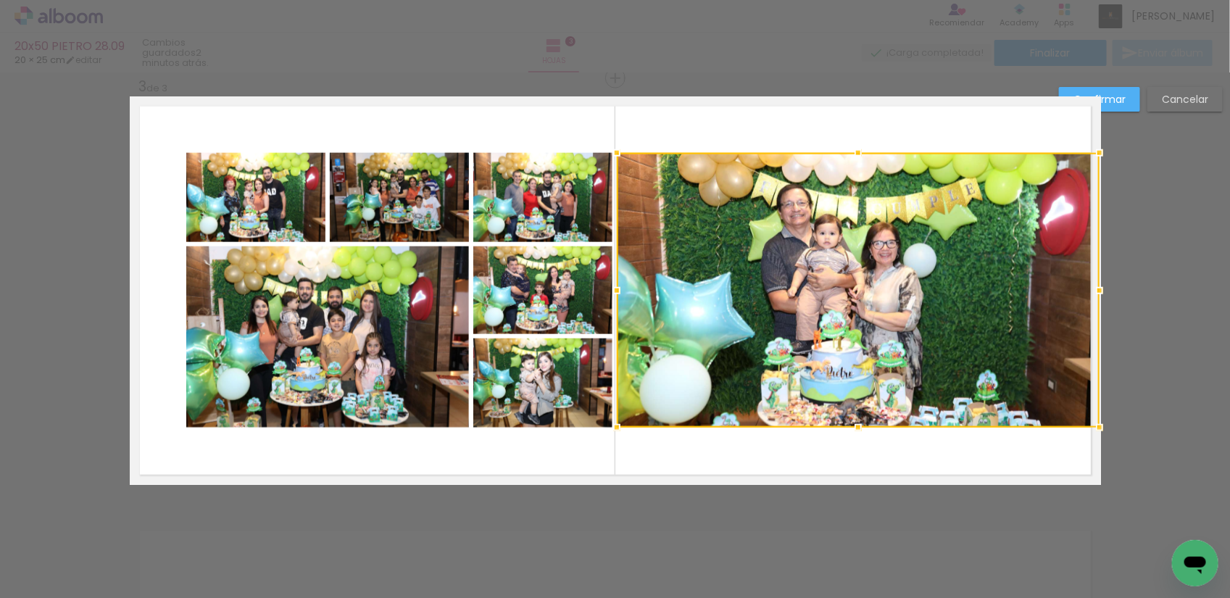
drag, startPoint x: 1038, startPoint y: 290, endPoint x: 1085, endPoint y: 283, distance: 47.7
click at [1085, 283] on div at bounding box center [1099, 290] width 29 height 29
click at [247, 215] on quentale-photo at bounding box center [255, 197] width 139 height 89
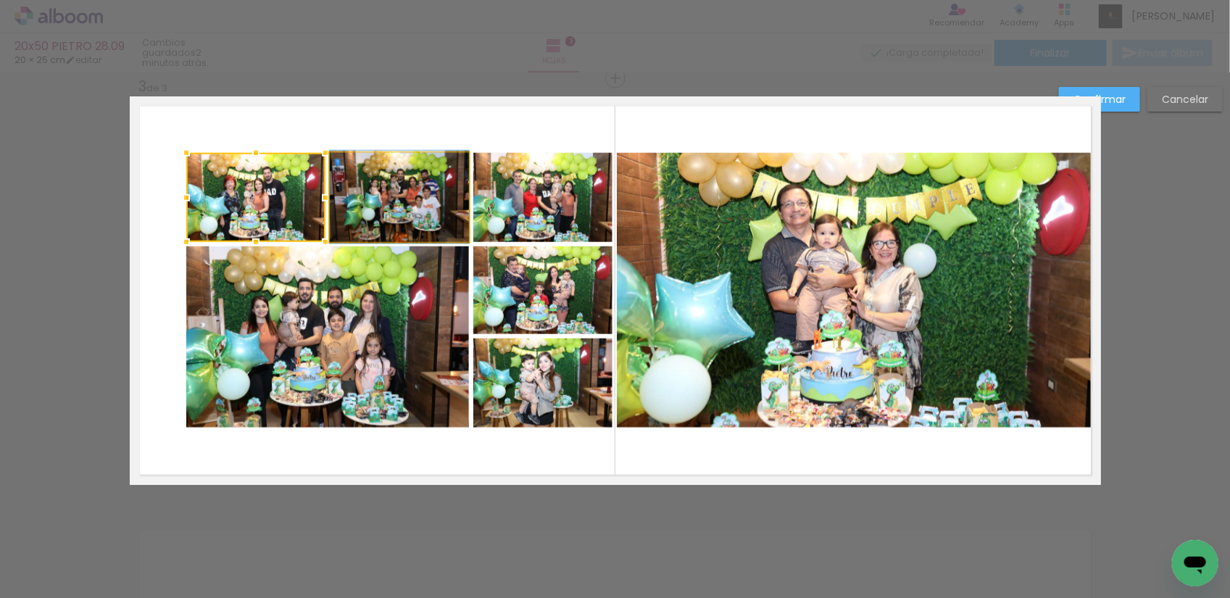
click at [381, 209] on quentale-photo at bounding box center [399, 197] width 139 height 89
click at [505, 193] on quentale-photo at bounding box center [542, 197] width 139 height 89
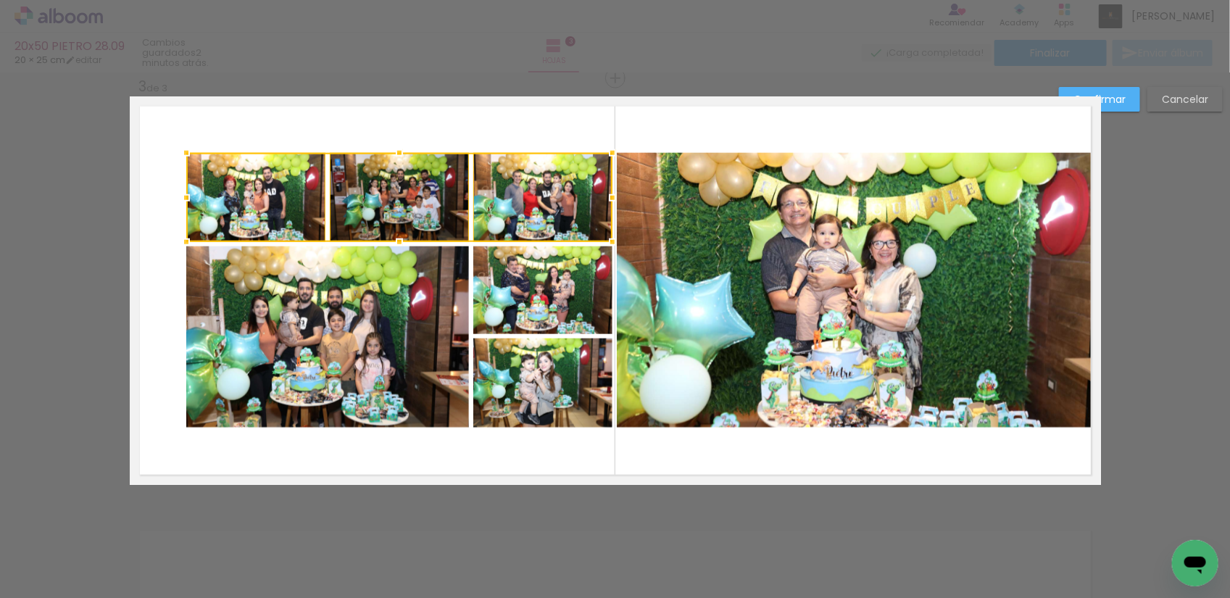
click at [523, 309] on quentale-photo at bounding box center [542, 291] width 139 height 88
click at [513, 360] on quentale-photo at bounding box center [542, 383] width 139 height 89
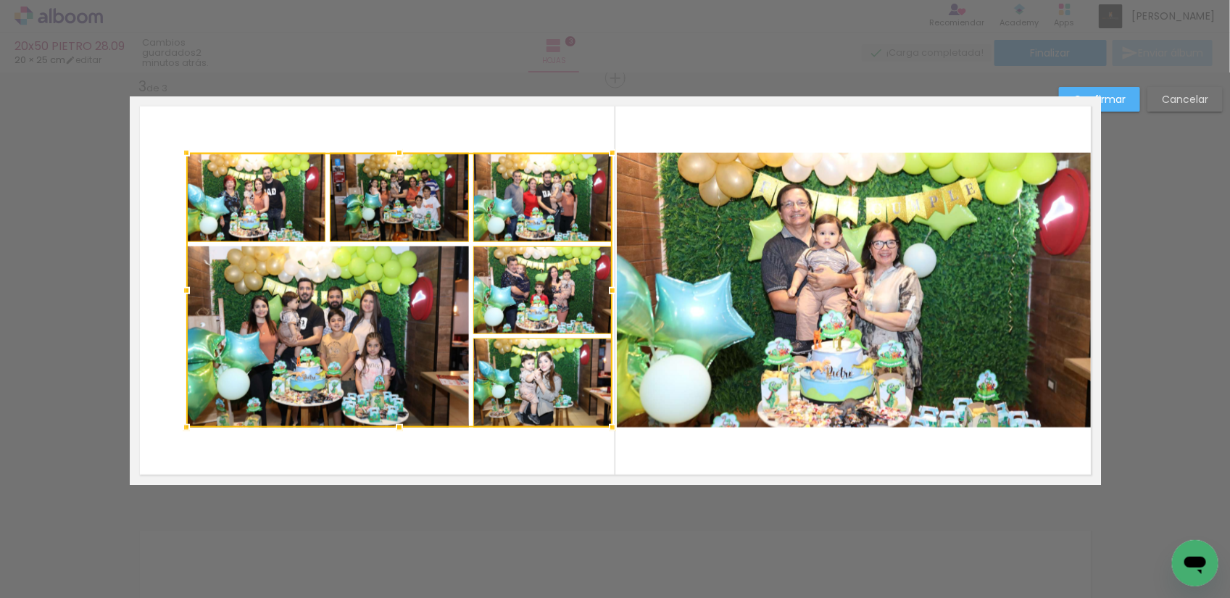
click at [308, 365] on div at bounding box center [399, 290] width 426 height 275
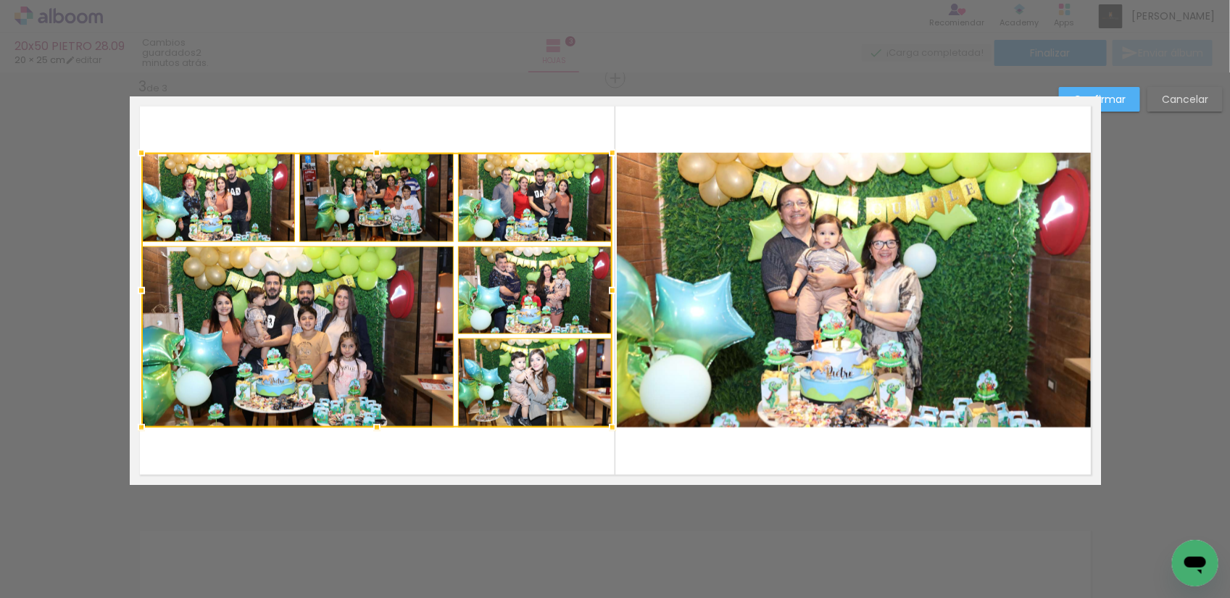
drag, startPoint x: 178, startPoint y: 290, endPoint x: 142, endPoint y: 291, distance: 36.3
click at [142, 291] on div at bounding box center [141, 290] width 29 height 29
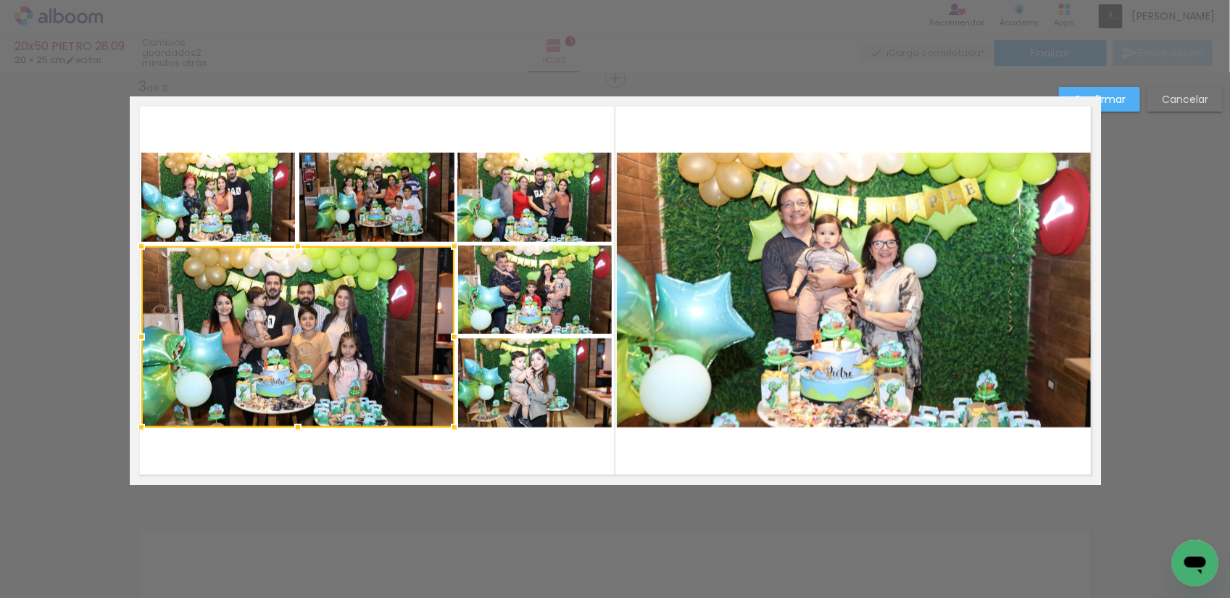
click at [867, 125] on quentale-layouter at bounding box center [616, 290] width 972 height 389
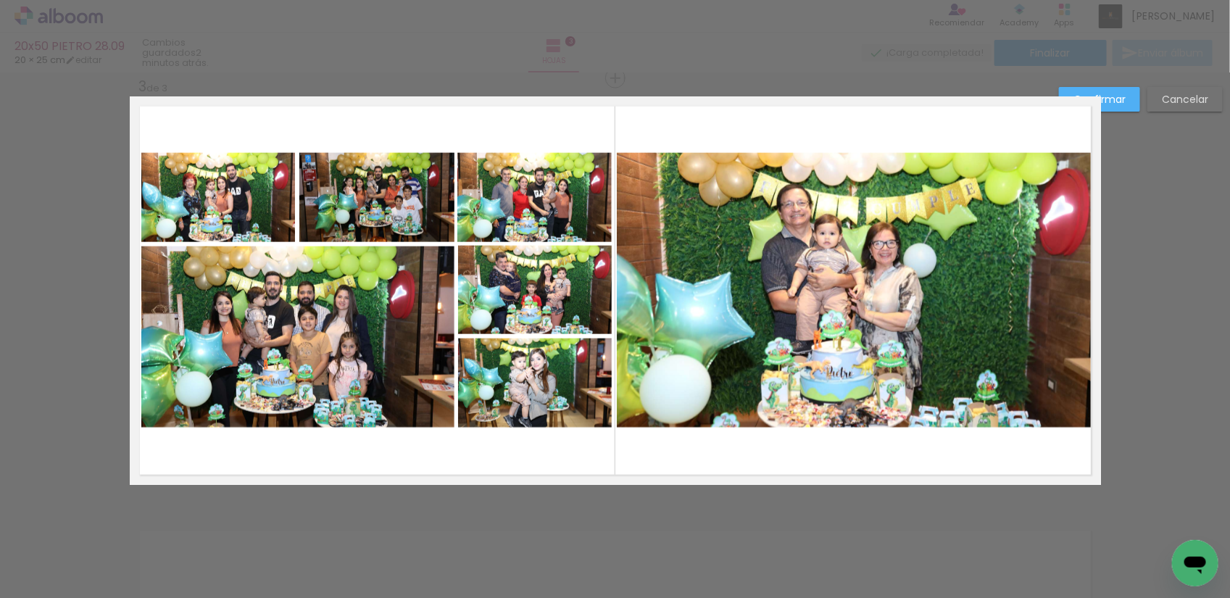
click at [0, 0] on slot "Confirmar" at bounding box center [0, 0] width 0 height 0
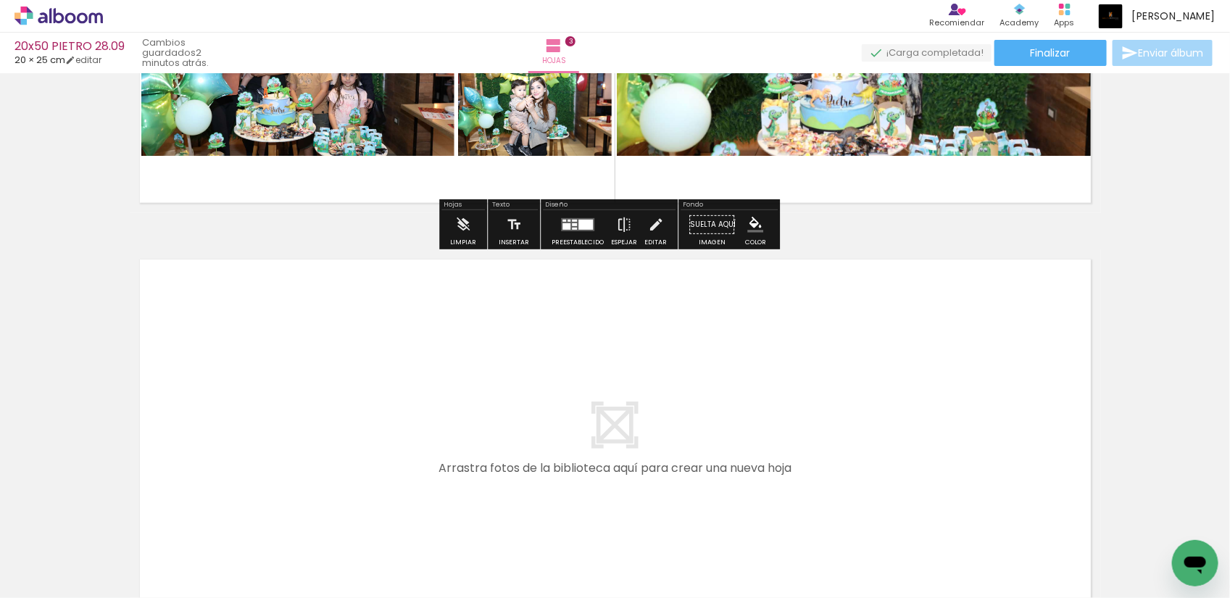
scroll to position [1140, 0]
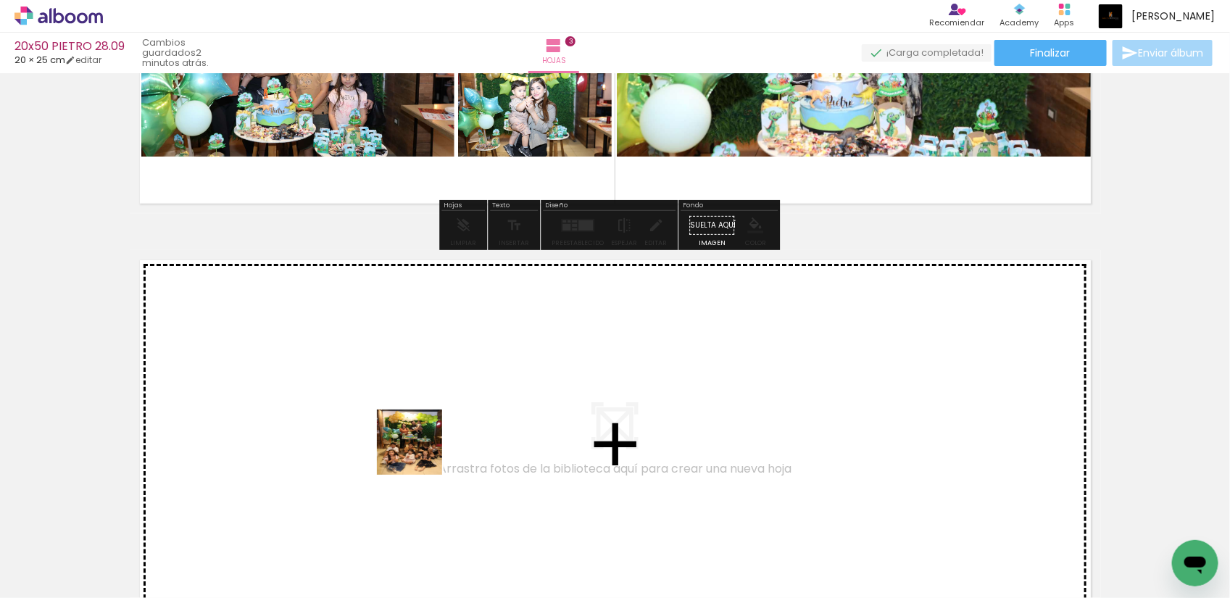
drag, startPoint x: 472, startPoint y: 549, endPoint x: 397, endPoint y: 419, distance: 149.7
click at [397, 419] on quentale-workspace at bounding box center [615, 299] width 1230 height 598
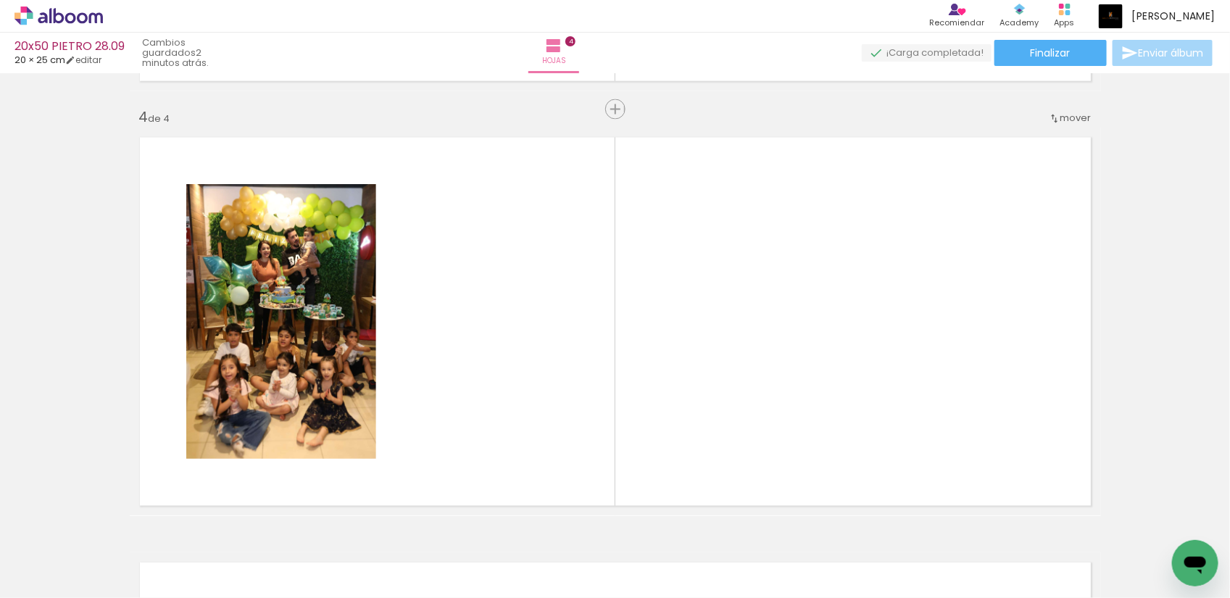
scroll to position [1294, 0]
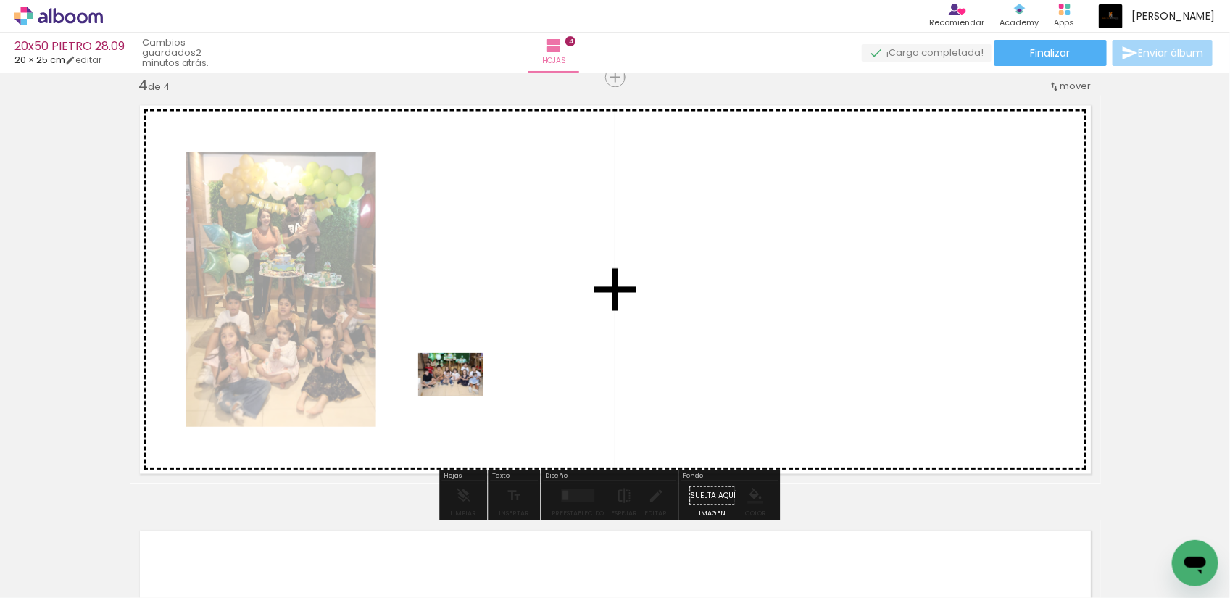
drag, startPoint x: 388, startPoint y: 545, endPoint x: 462, endPoint y: 397, distance: 166.0
click at [462, 397] on quentale-workspace at bounding box center [615, 299] width 1230 height 598
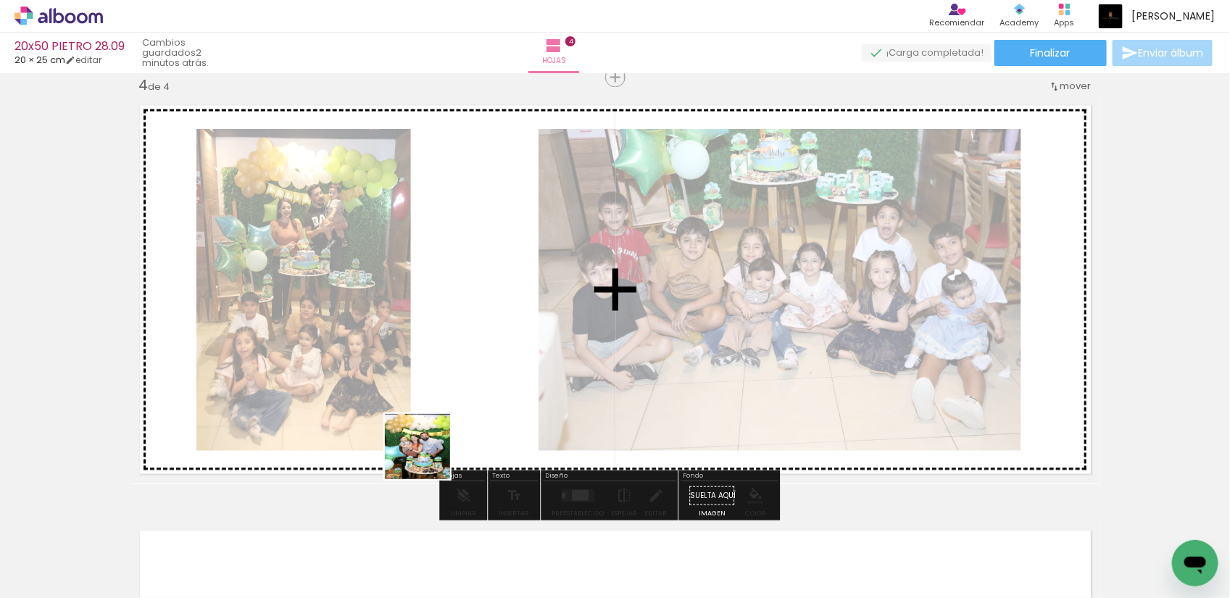
drag, startPoint x: 315, startPoint y: 545, endPoint x: 472, endPoint y: 389, distance: 221.0
click at [472, 389] on quentale-workspace at bounding box center [615, 299] width 1230 height 598
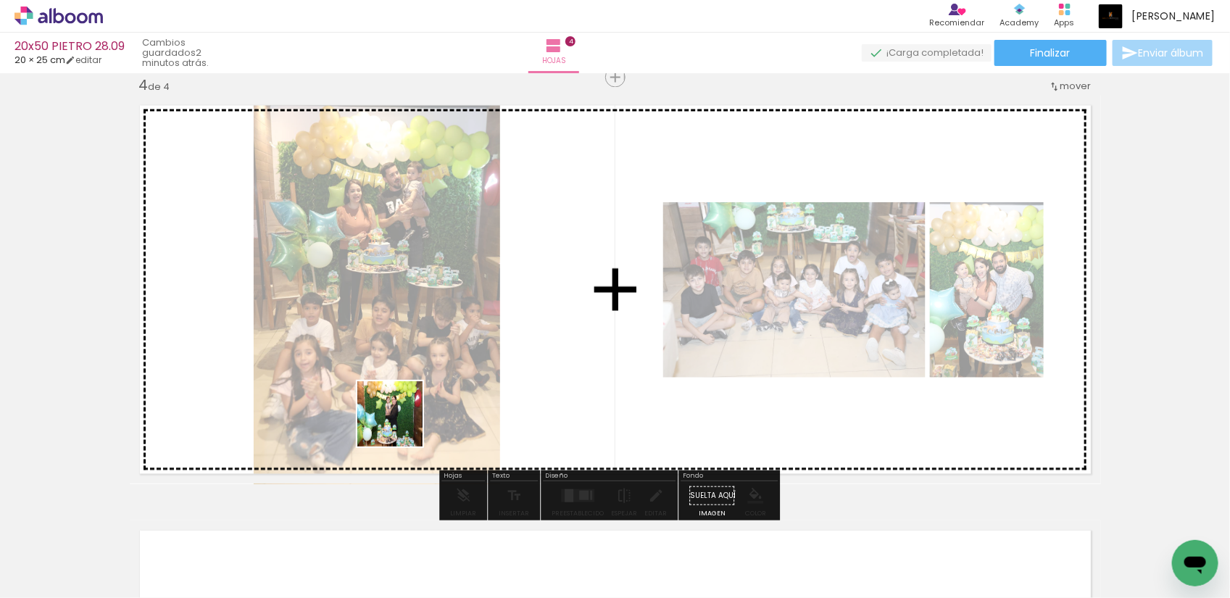
drag, startPoint x: 164, startPoint y: 553, endPoint x: 489, endPoint y: 371, distance: 373.0
click at [489, 371] on quentale-workspace at bounding box center [615, 299] width 1230 height 598
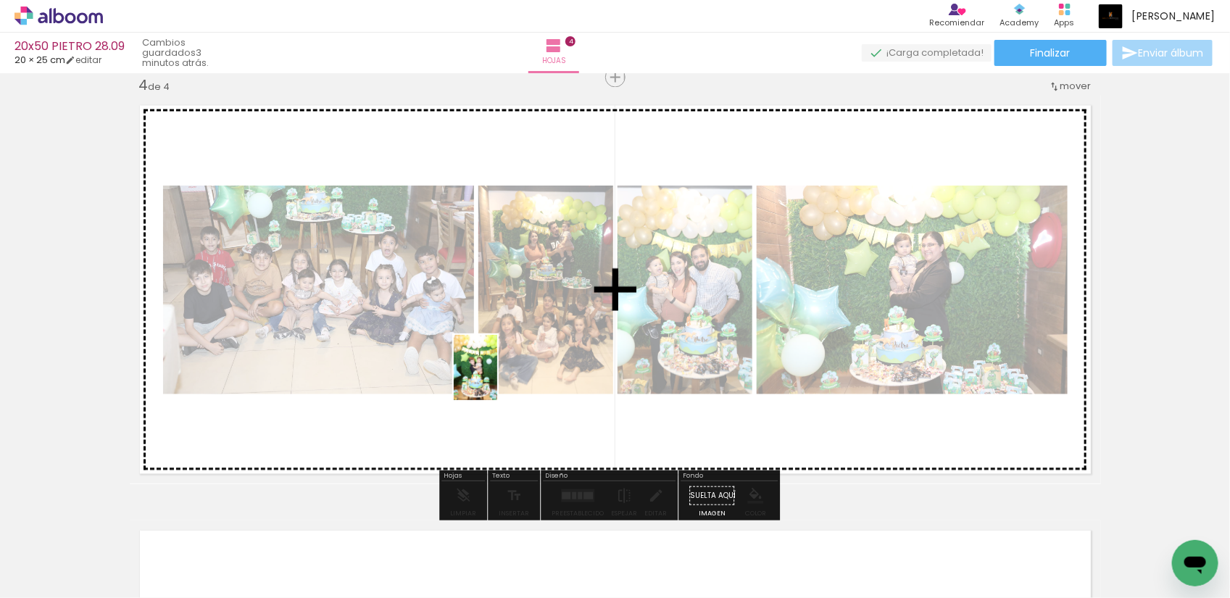
drag, startPoint x: 167, startPoint y: 552, endPoint x: 497, endPoint y: 378, distance: 373.3
click at [497, 378] on quentale-workspace at bounding box center [615, 299] width 1230 height 598
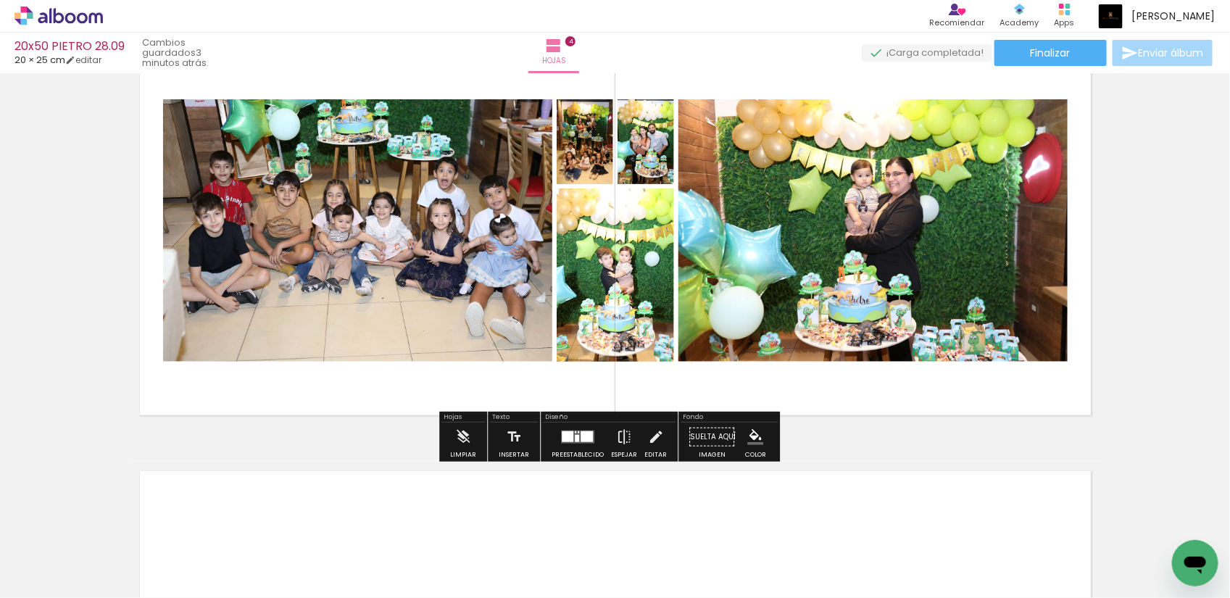
scroll to position [1385, 0]
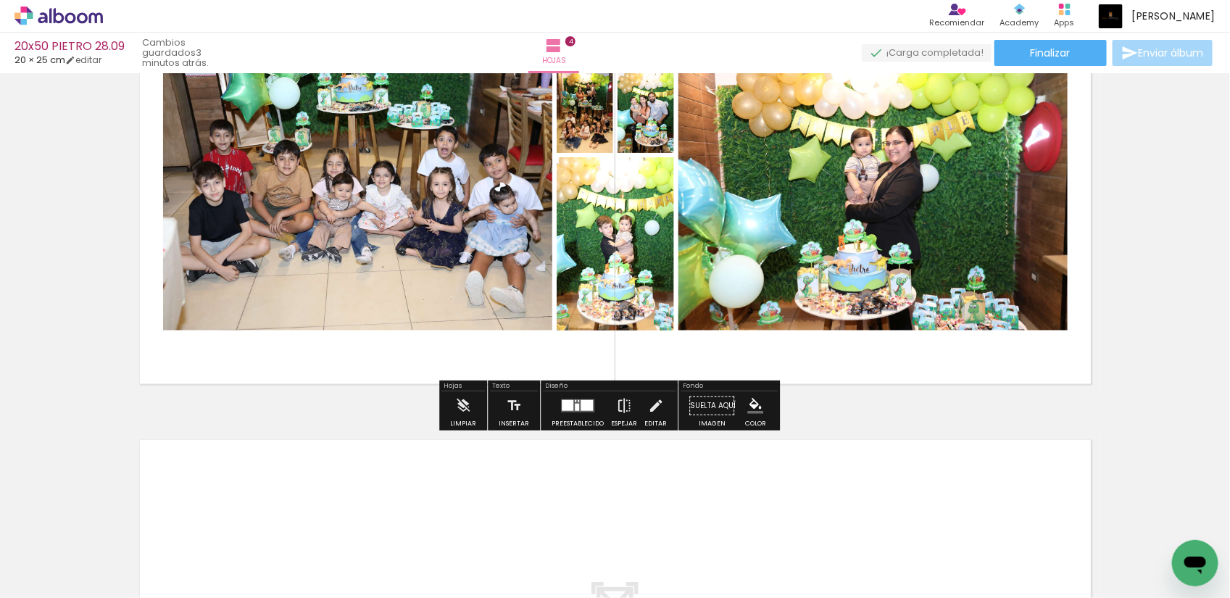
click at [587, 408] on div at bounding box center [587, 404] width 12 height 11
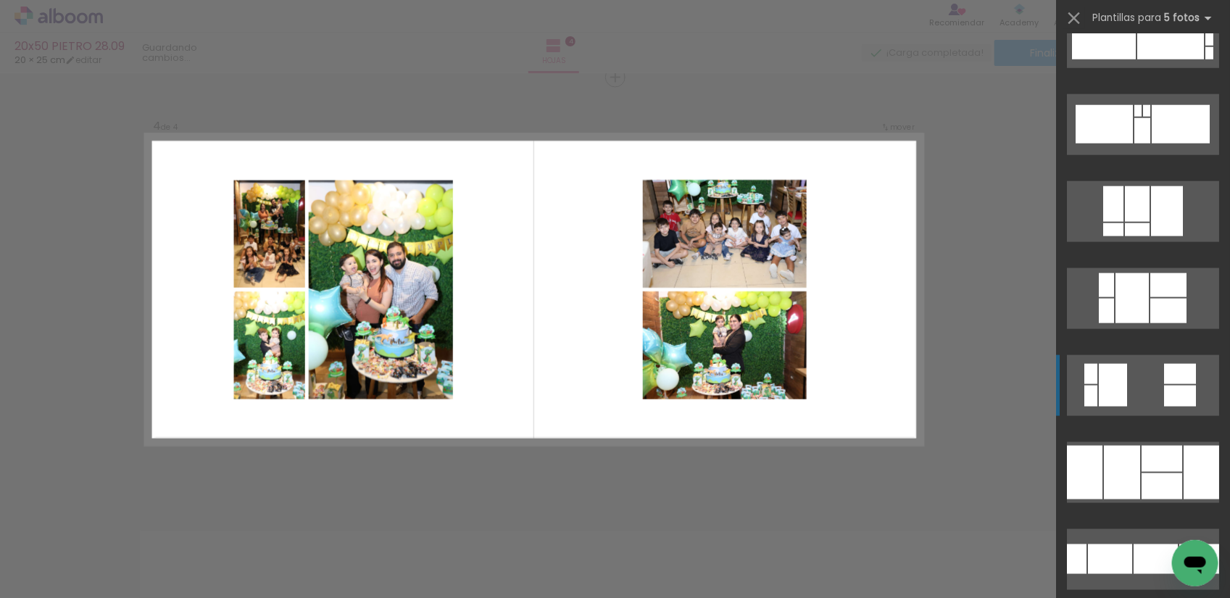
scroll to position [816, 0]
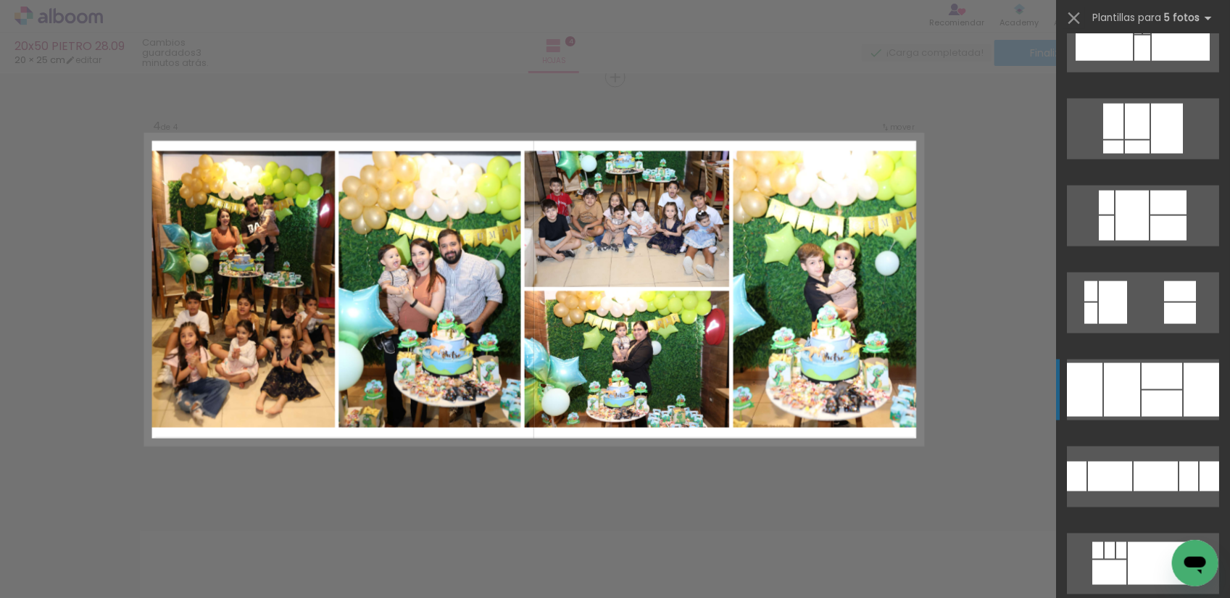
click at [1129, 382] on div at bounding box center [1122, 390] width 36 height 54
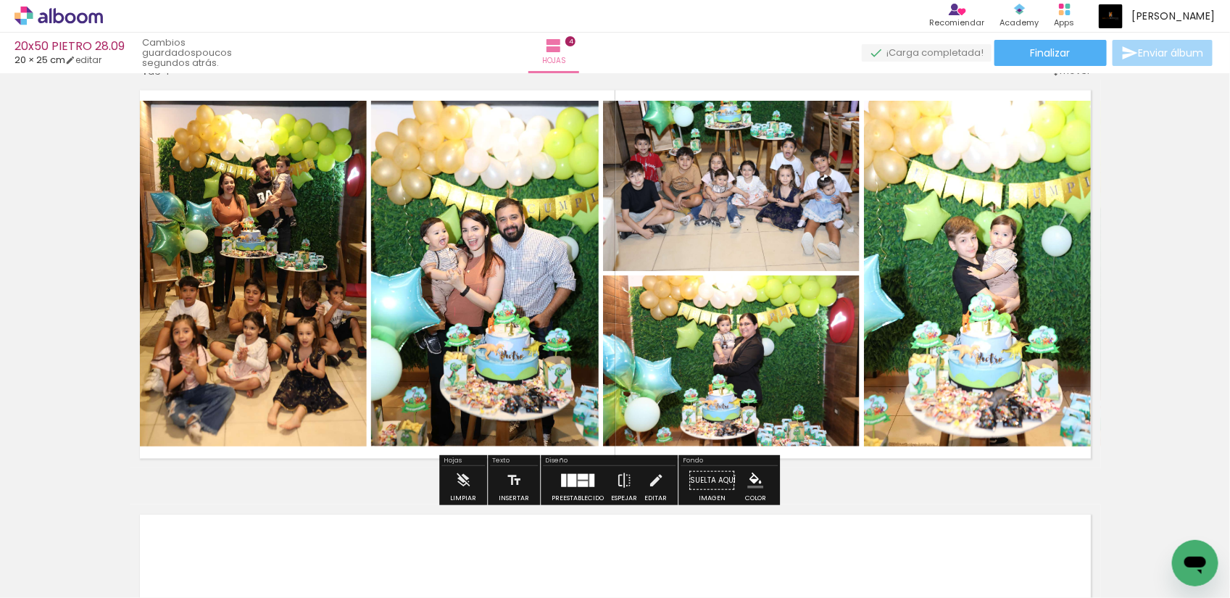
scroll to position [1204, 0]
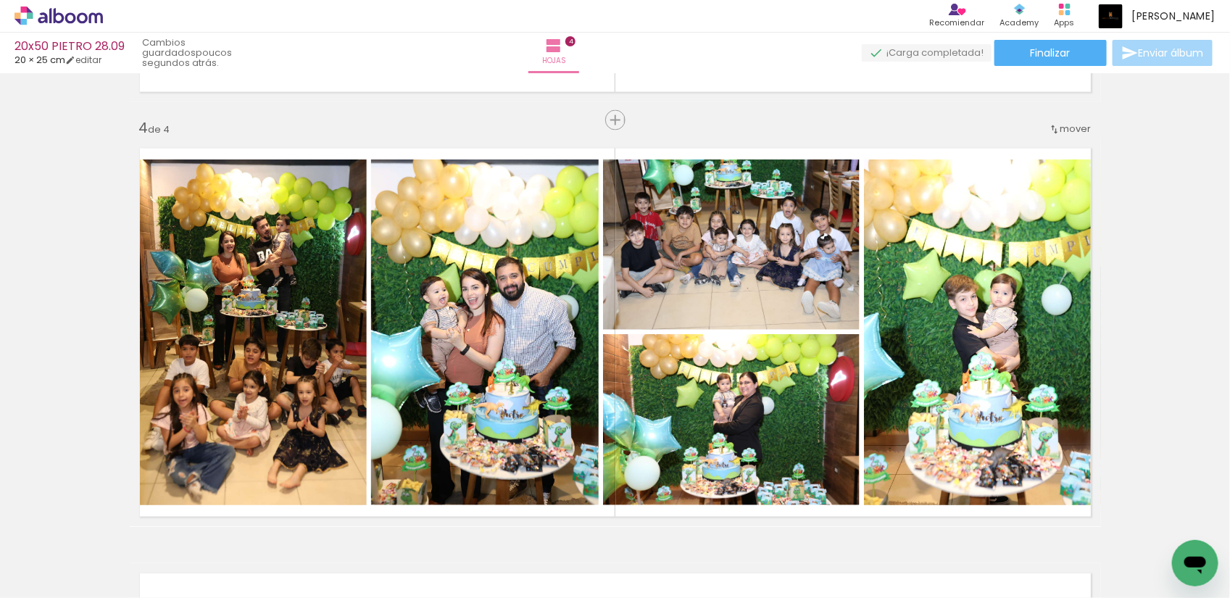
scroll to position [1204, 0]
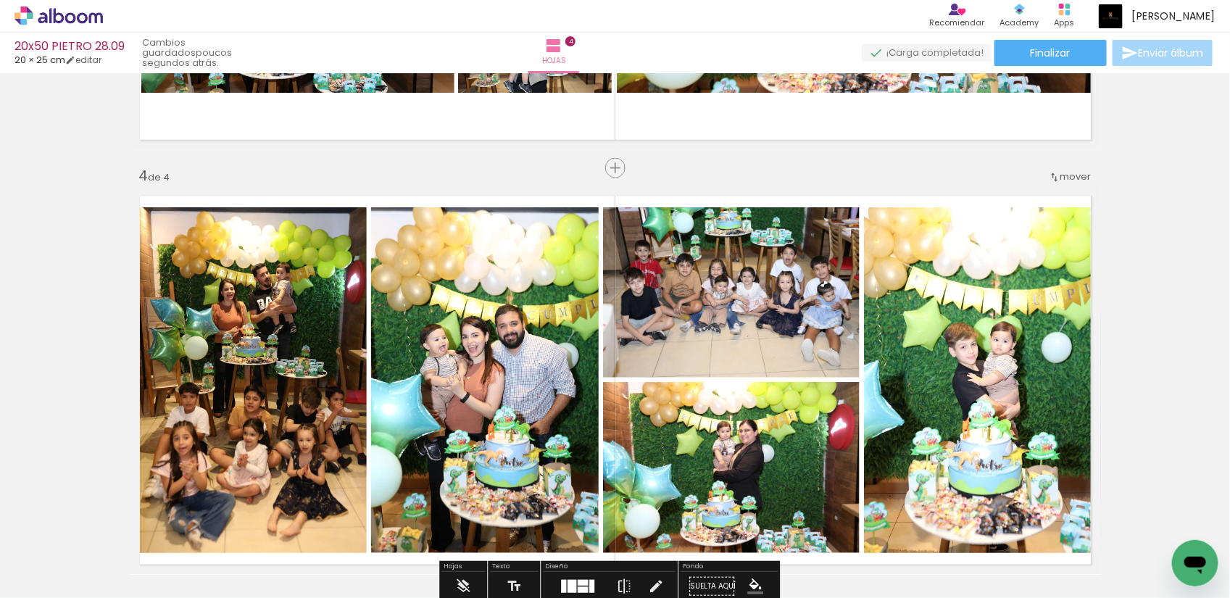
click at [1062, 179] on span "mover" at bounding box center [1076, 177] width 31 height 14
click at [1035, 219] on span "antes de la" at bounding box center [1014, 223] width 53 height 24
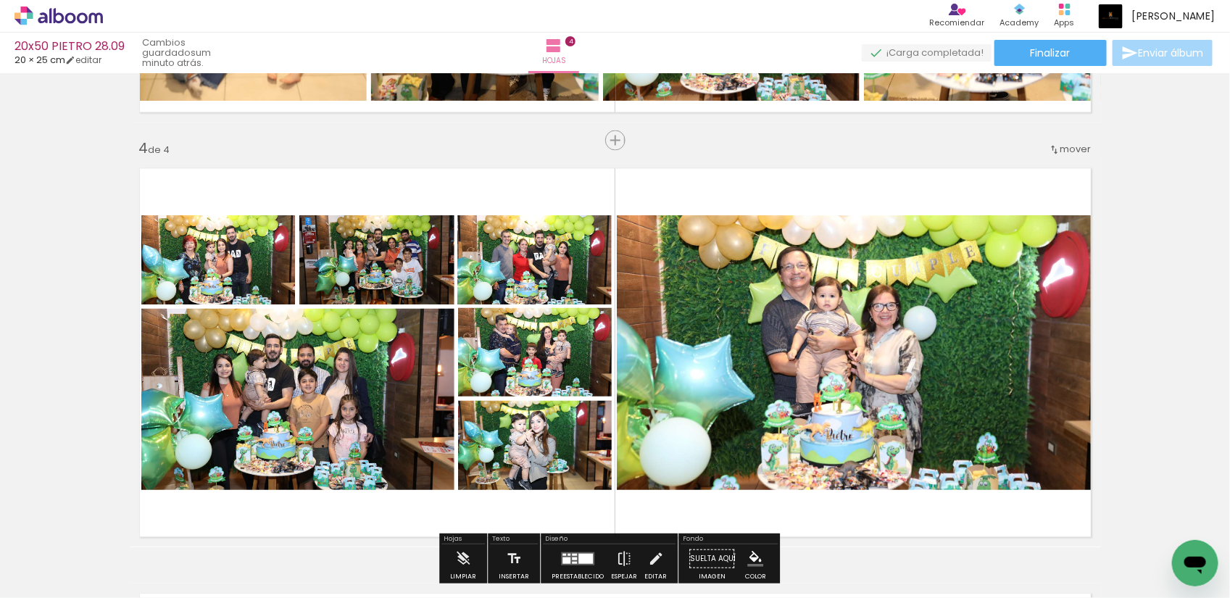
scroll to position [1322, 0]
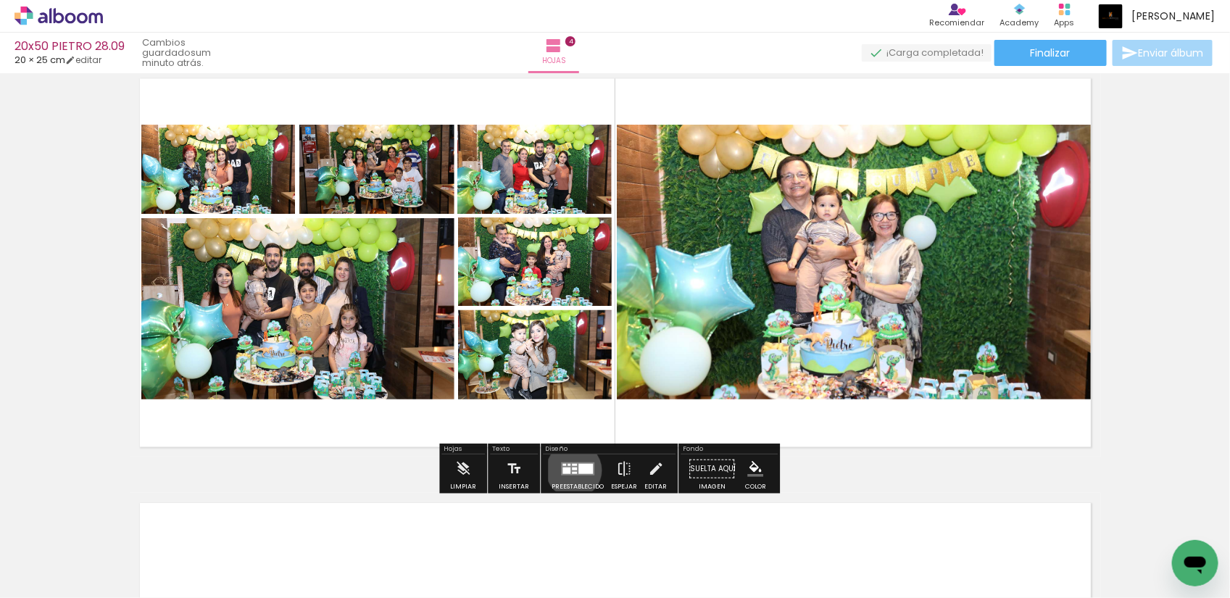
click at [572, 471] on div at bounding box center [574, 472] width 5 height 2
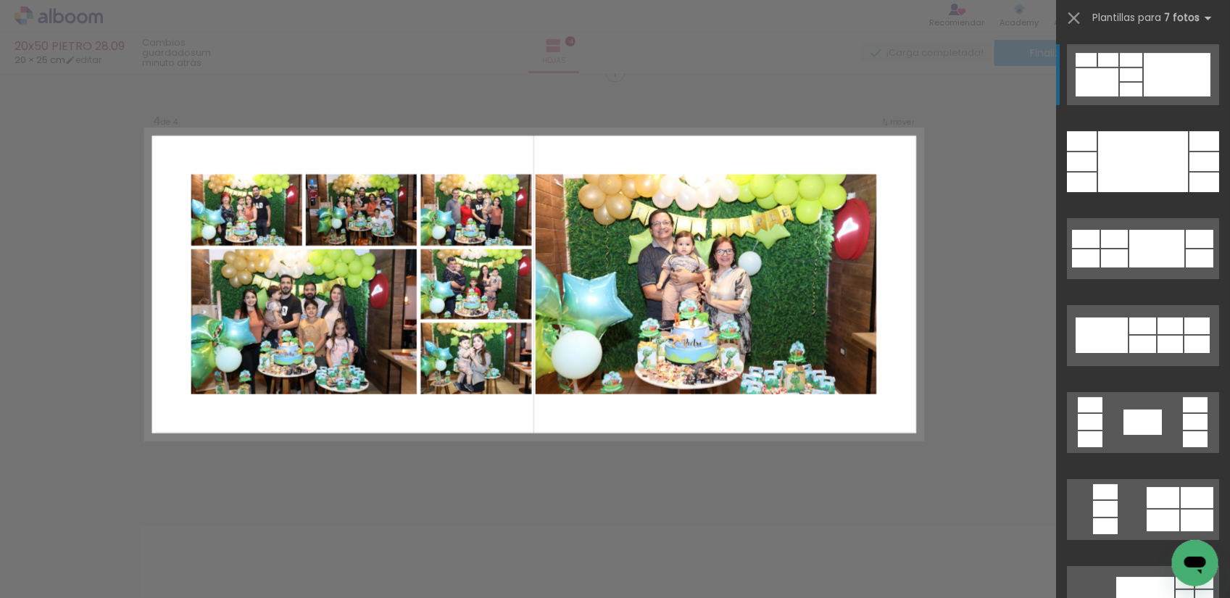
scroll to position [1294, 0]
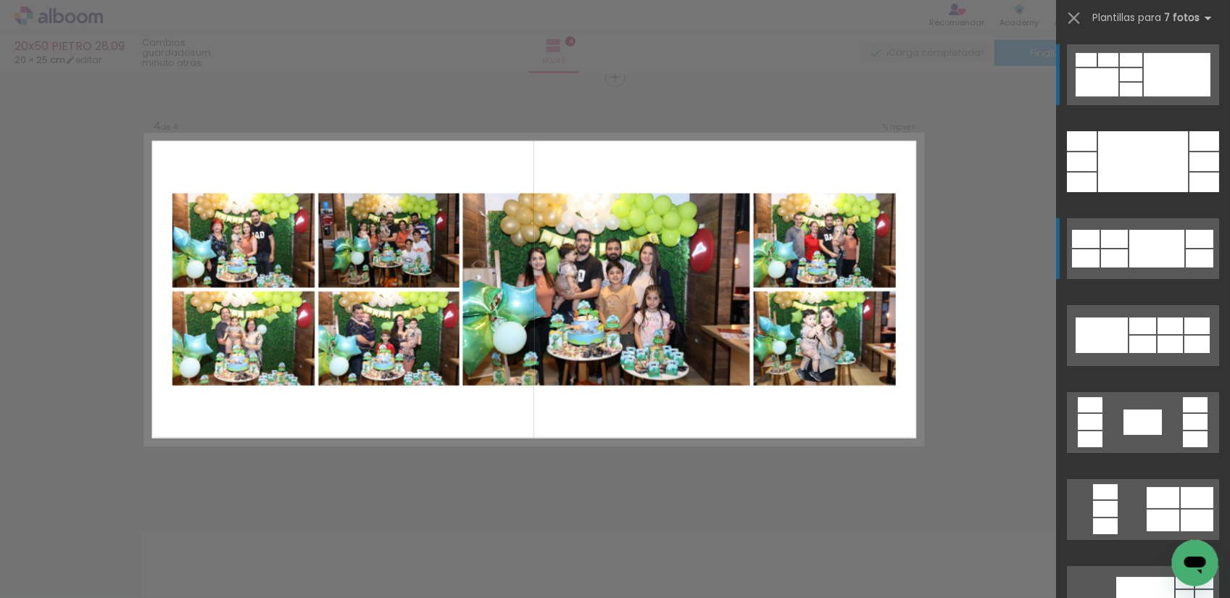
click at [1135, 221] on quentale-layouter at bounding box center [1143, 248] width 152 height 61
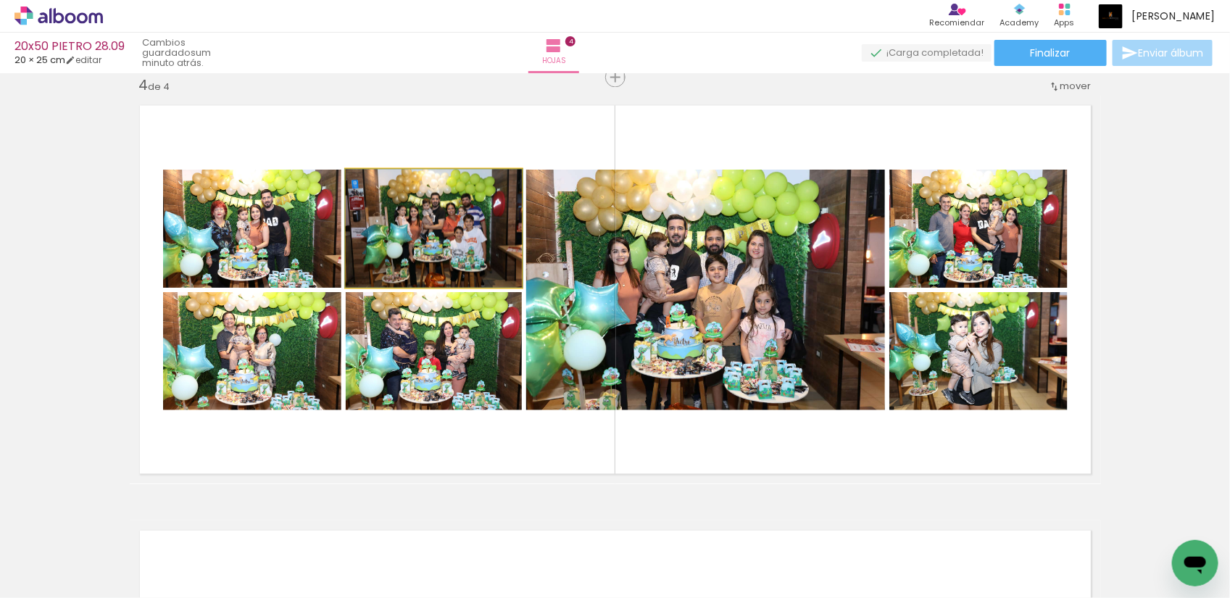
click at [440, 239] on quentale-photo at bounding box center [434, 229] width 176 height 118
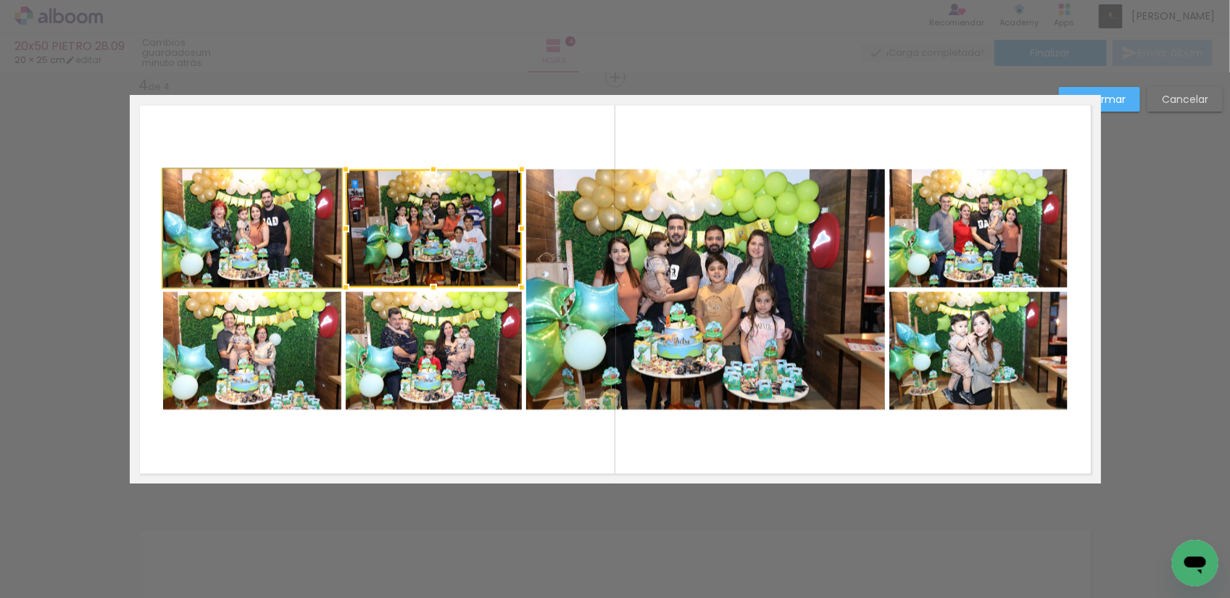
click at [269, 247] on quentale-photo at bounding box center [252, 229] width 178 height 118
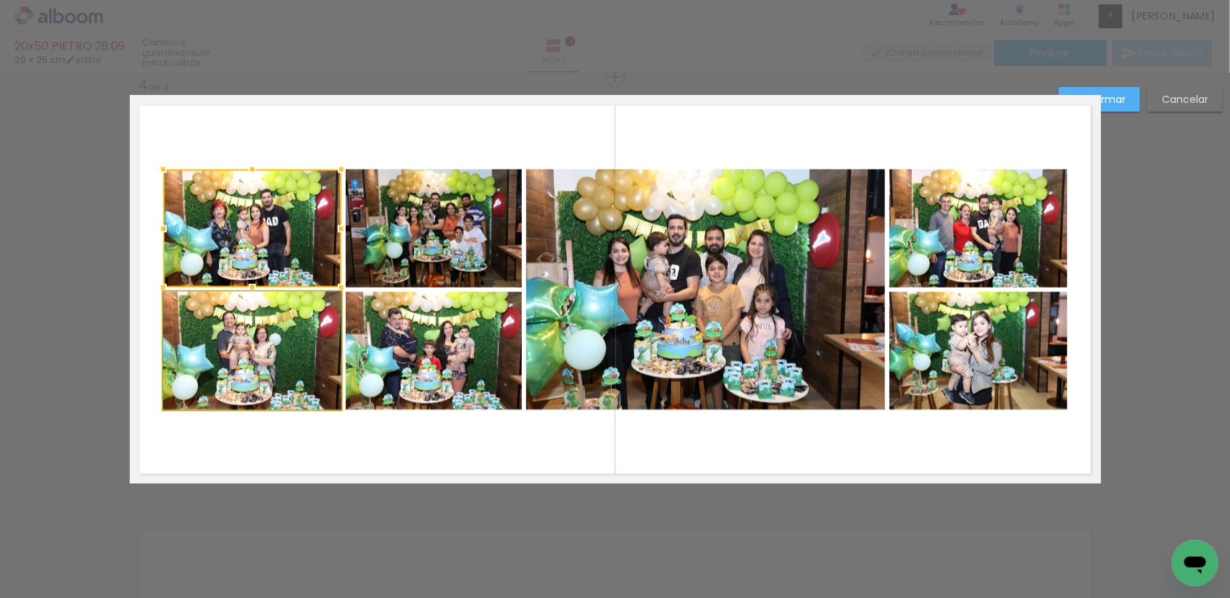
click at [299, 354] on quentale-photo at bounding box center [252, 351] width 178 height 118
click at [421, 349] on quentale-photo at bounding box center [434, 351] width 176 height 118
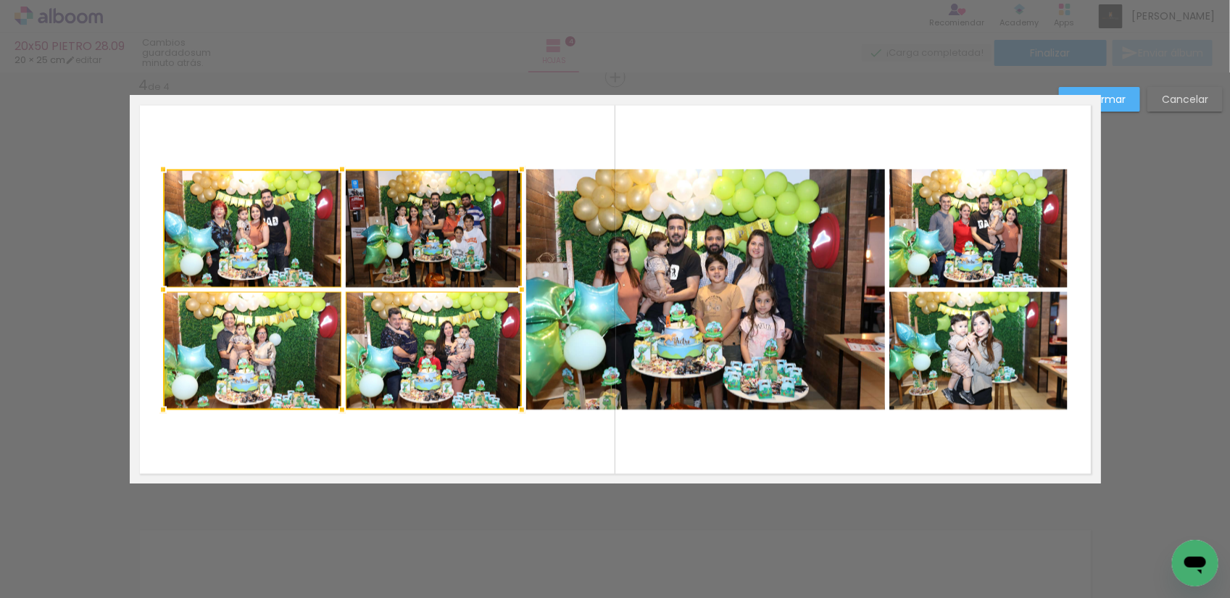
click at [435, 233] on div at bounding box center [342, 290] width 359 height 241
click at [666, 254] on quentale-photo at bounding box center [705, 290] width 359 height 241
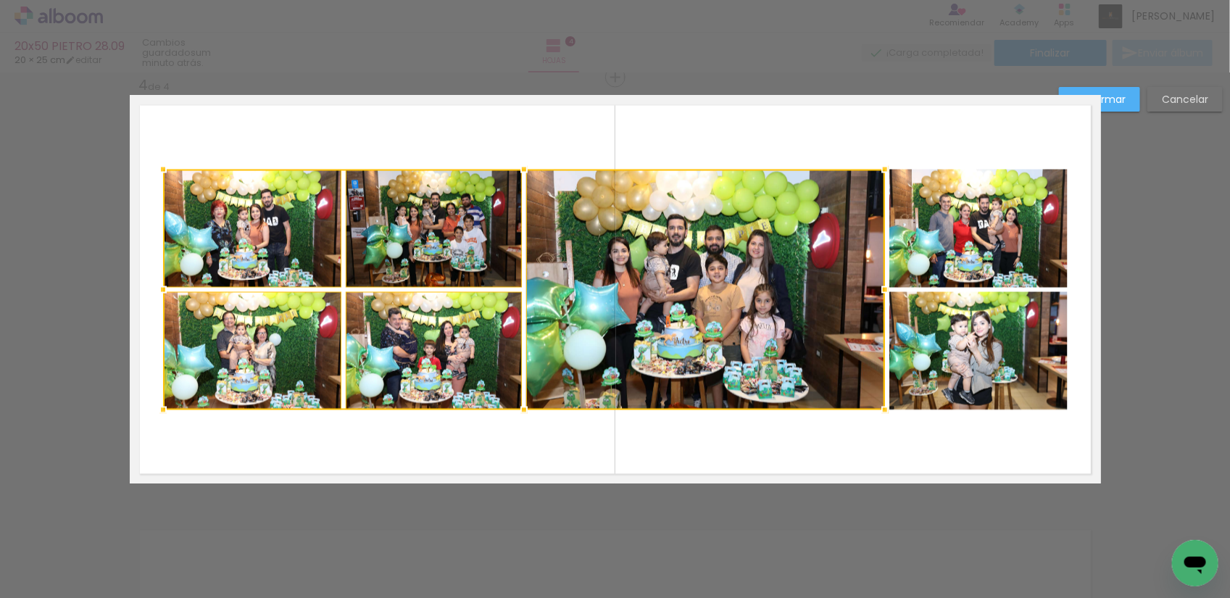
click at [937, 200] on quentale-photo at bounding box center [979, 229] width 178 height 118
click at [968, 343] on div at bounding box center [615, 290] width 905 height 241
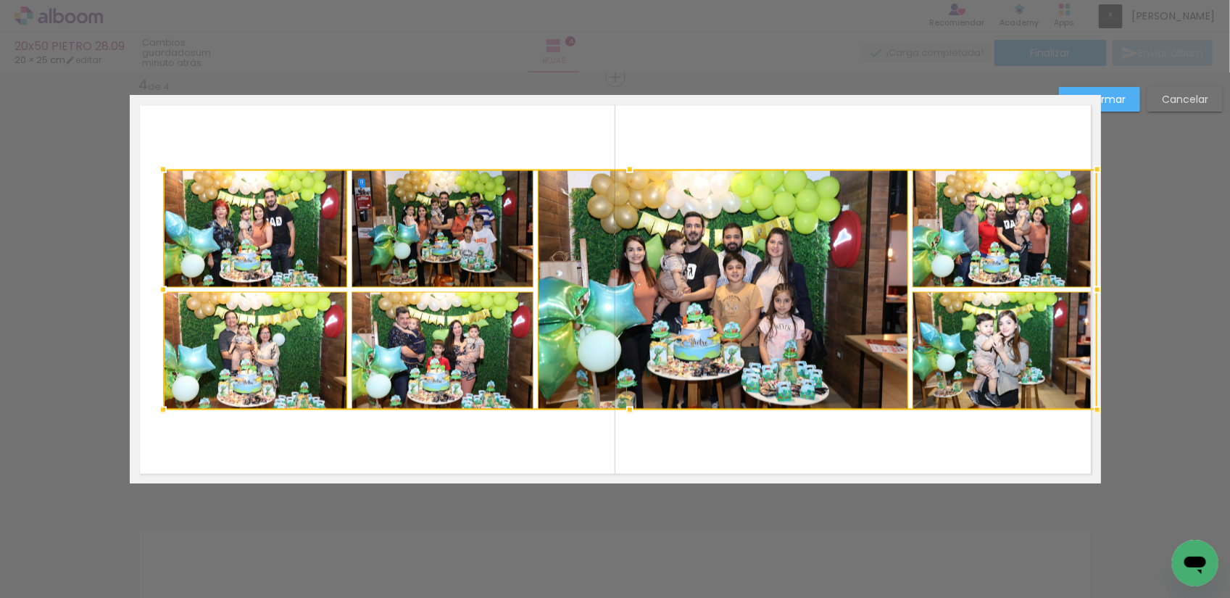
drag, startPoint x: 1064, startPoint y: 292, endPoint x: 1085, endPoint y: 290, distance: 21.1
click at [1085, 290] on div at bounding box center [1097, 290] width 29 height 29
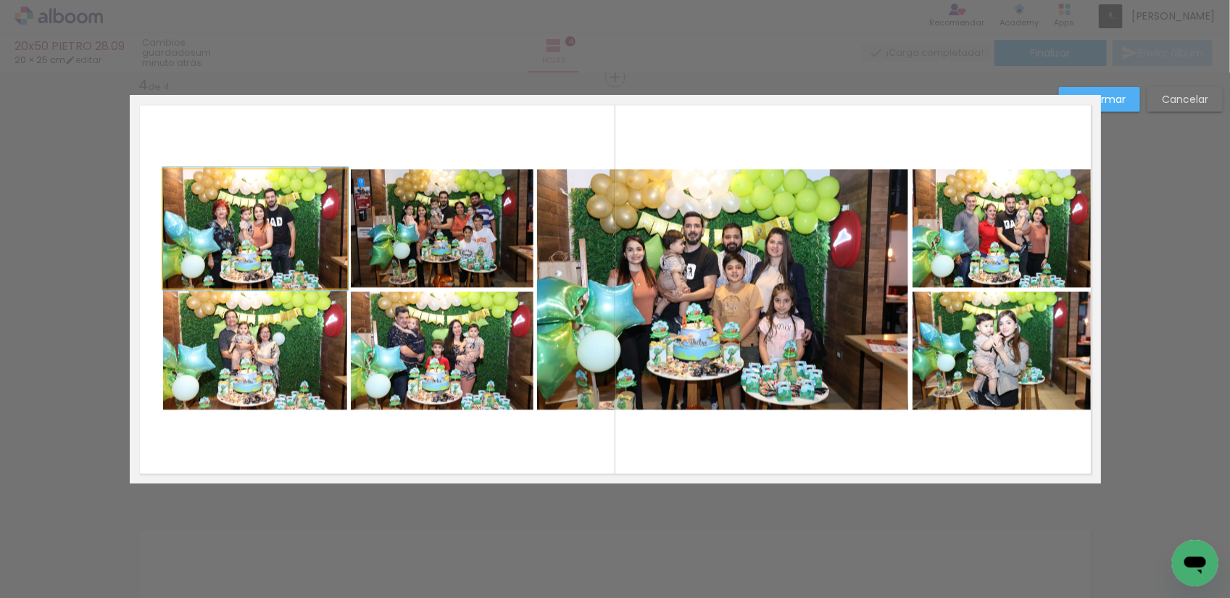
click at [210, 256] on quentale-photo at bounding box center [255, 229] width 185 height 119
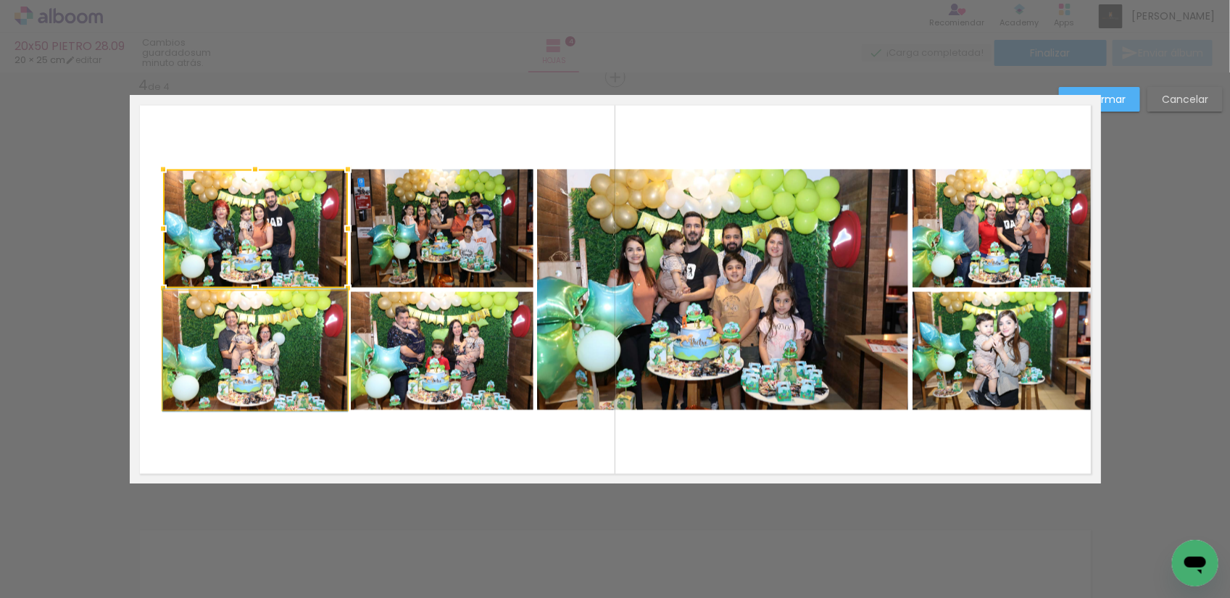
click at [274, 341] on quentale-photo at bounding box center [255, 350] width 184 height 119
click at [421, 352] on quentale-photo at bounding box center [442, 351] width 183 height 118
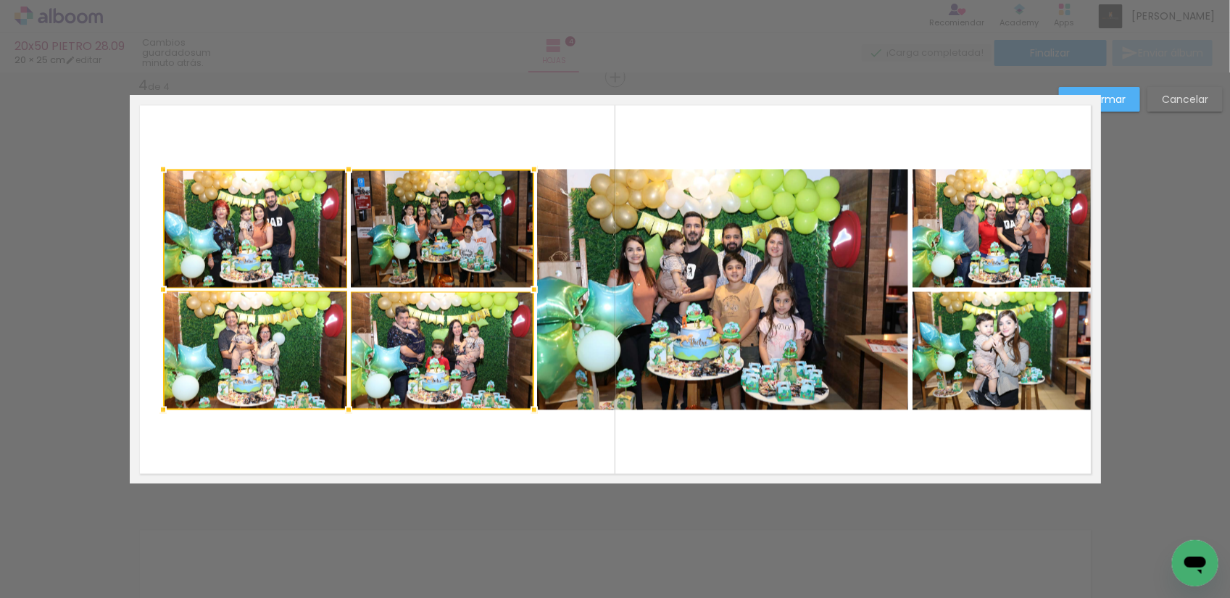
click at [439, 240] on div at bounding box center [348, 290] width 371 height 241
click at [655, 257] on quentale-photo at bounding box center [722, 290] width 371 height 241
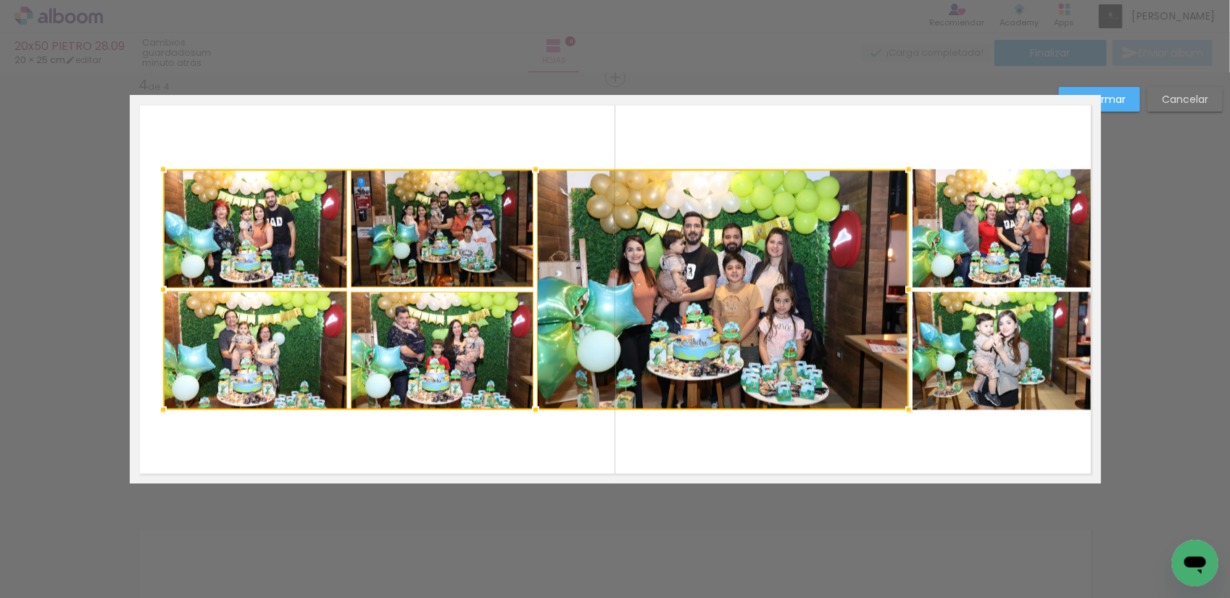
click at [926, 223] on quentale-photo at bounding box center [1005, 229] width 184 height 118
click at [977, 357] on div at bounding box center [630, 290] width 935 height 241
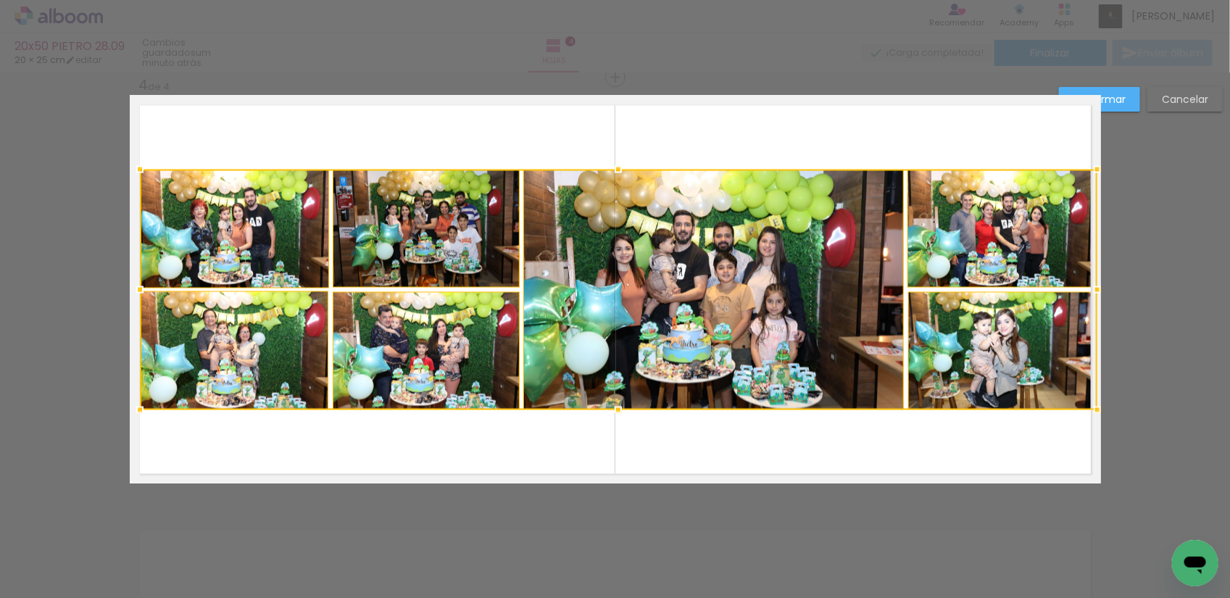
drag, startPoint x: 160, startPoint y: 289, endPoint x: 146, endPoint y: 288, distance: 14.5
click at [146, 288] on div at bounding box center [139, 290] width 29 height 29
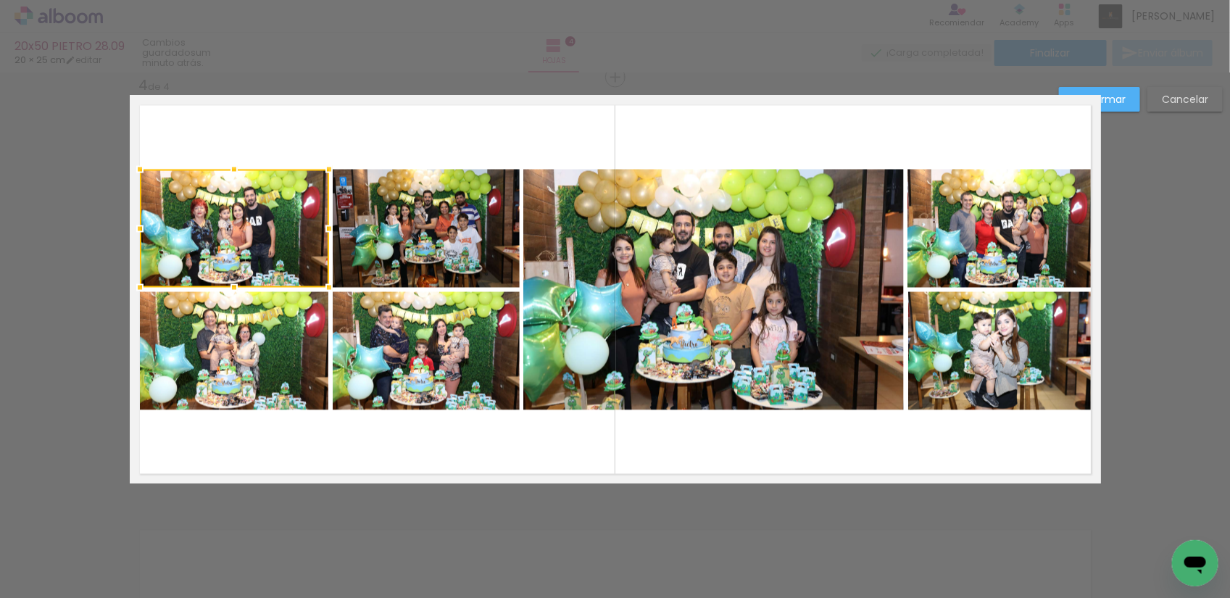
click at [0, 0] on slot "Confirmar" at bounding box center [0, 0] width 0 height 0
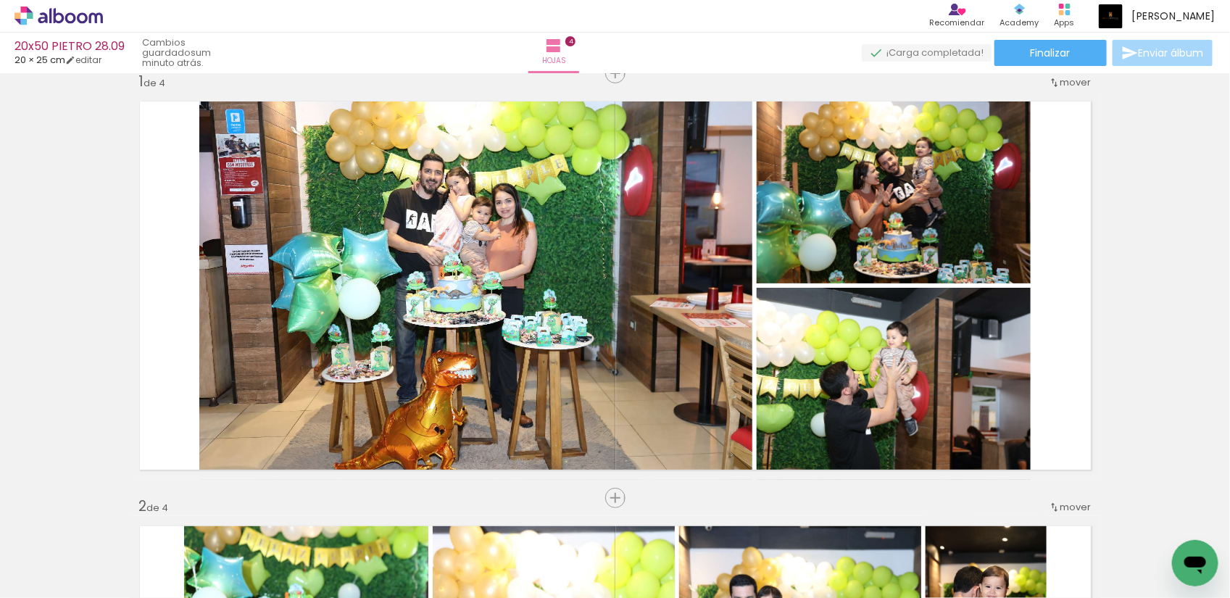
scroll to position [0, 0]
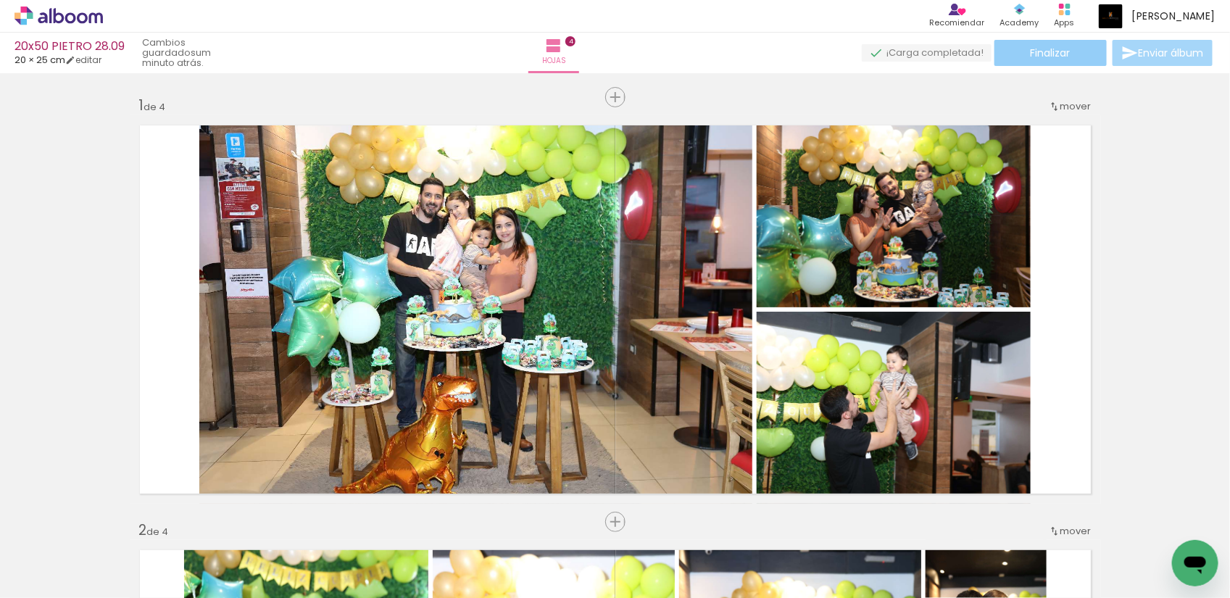
click at [1041, 57] on span "Finalizar" at bounding box center [1051, 53] width 40 height 10
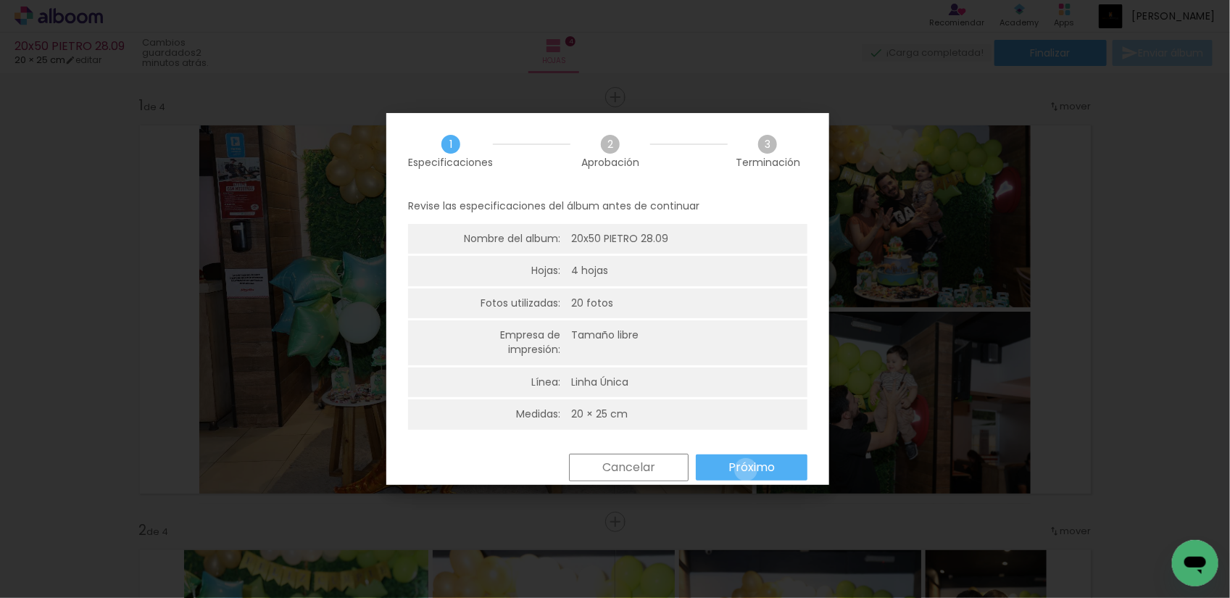
click at [0, 0] on slot "Próximo" at bounding box center [0, 0] width 0 height 0
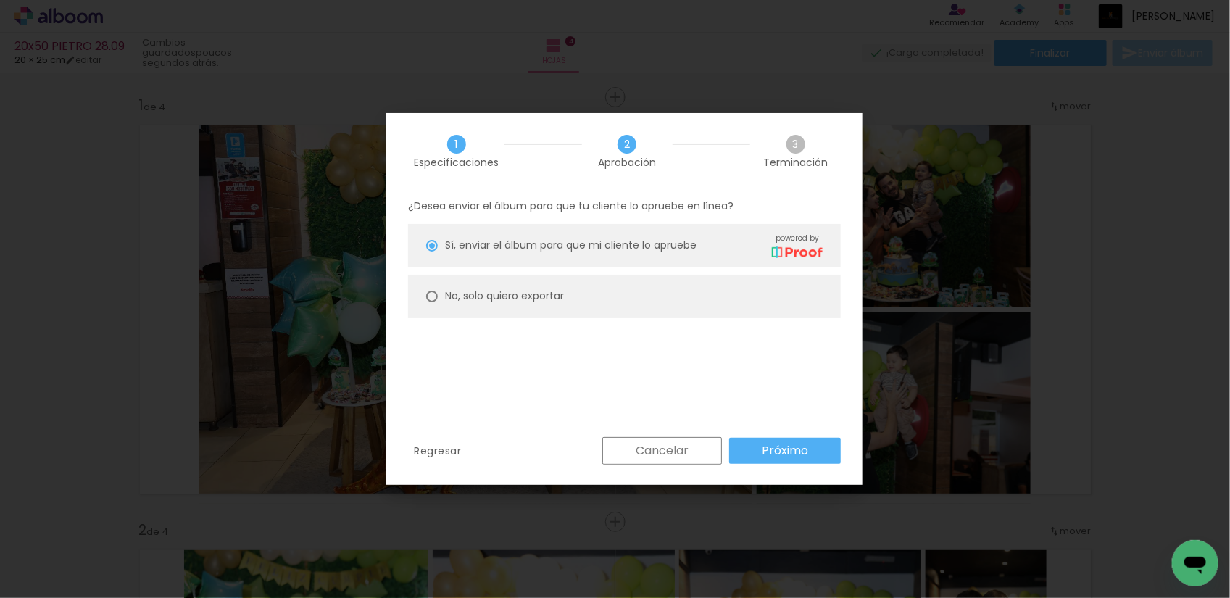
click at [0, 0] on slot "No, solo quiero exportar" at bounding box center [0, 0] width 0 height 0
type paper-radio-button "on"
click at [0, 0] on slot "Próximo" at bounding box center [0, 0] width 0 height 0
type input "Alta, 300 DPI"
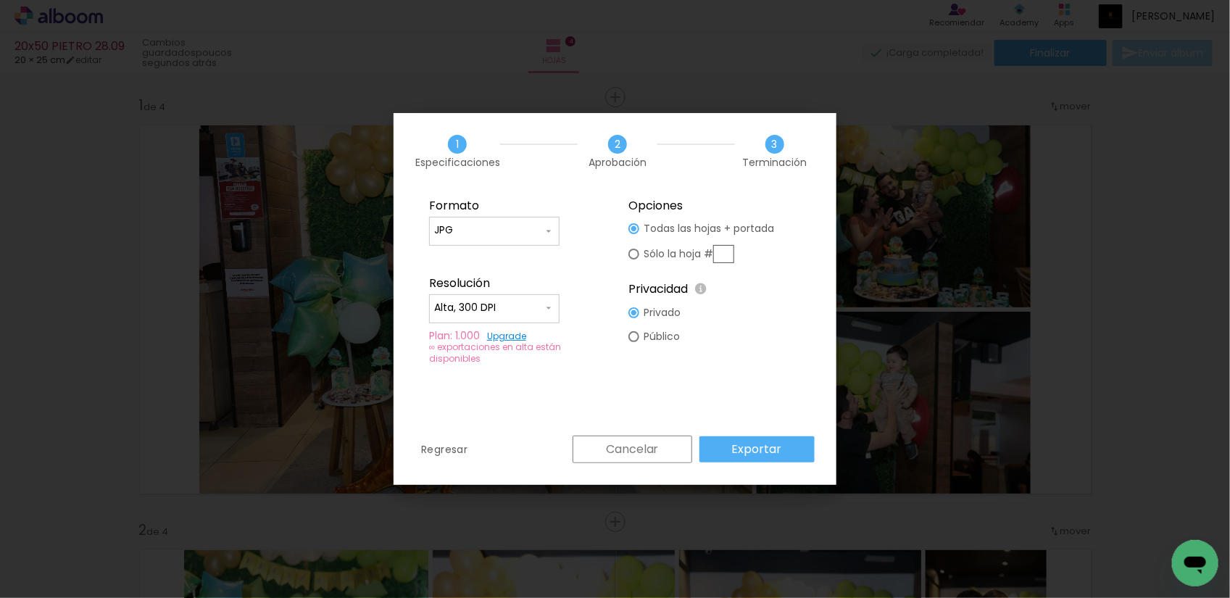
click at [0, 0] on slot "Exportar" at bounding box center [0, 0] width 0 height 0
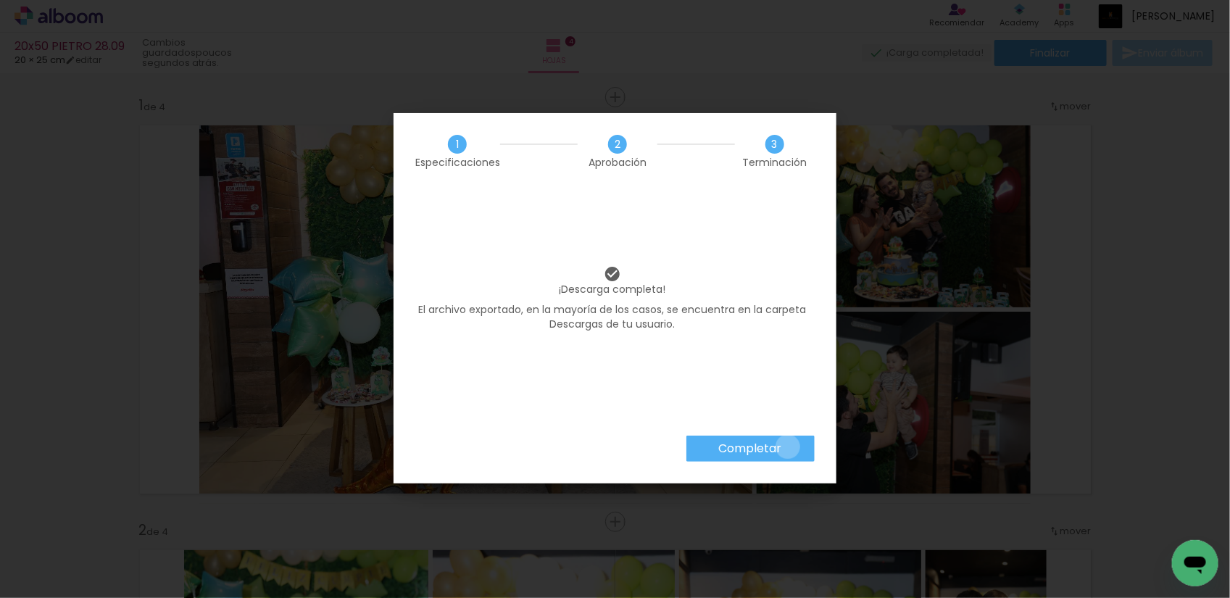
click at [789, 447] on paper-button "Completar" at bounding box center [751, 449] width 128 height 26
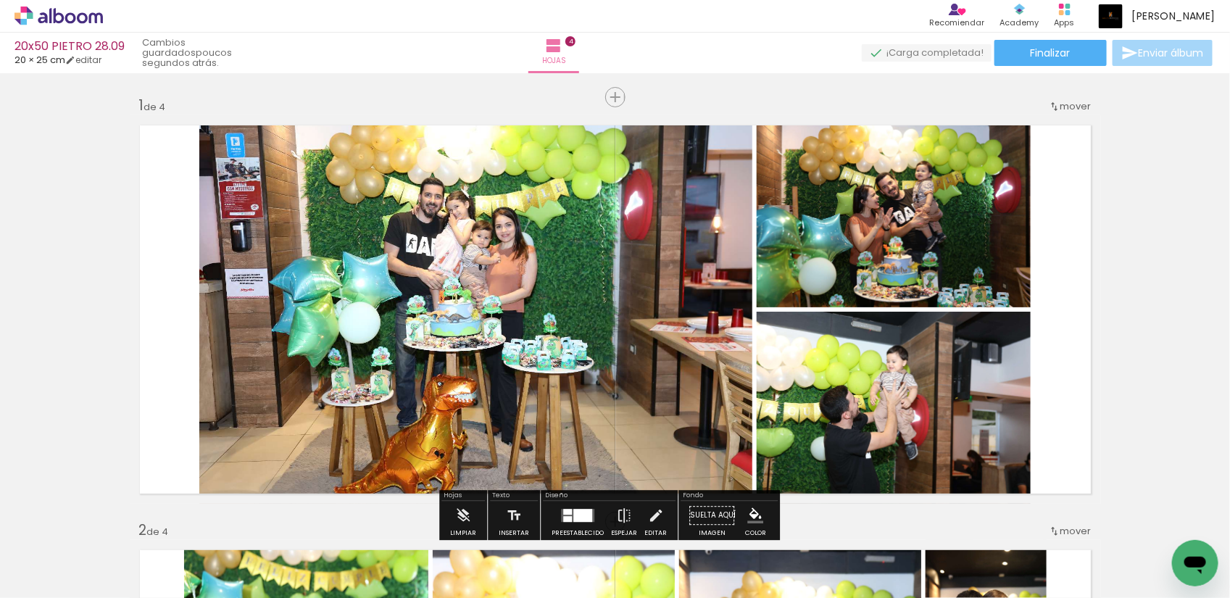
click at [91, 15] on icon at bounding box center [96, 17] width 14 height 11
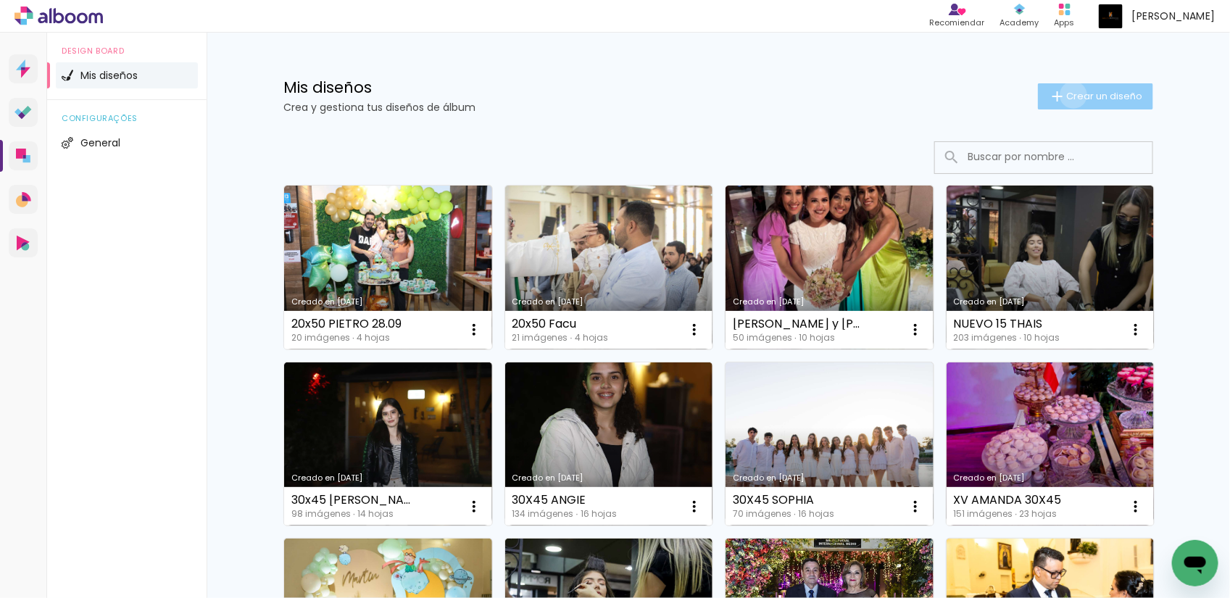
click at [1067, 95] on span "Crear un diseño" at bounding box center [1105, 95] width 76 height 9
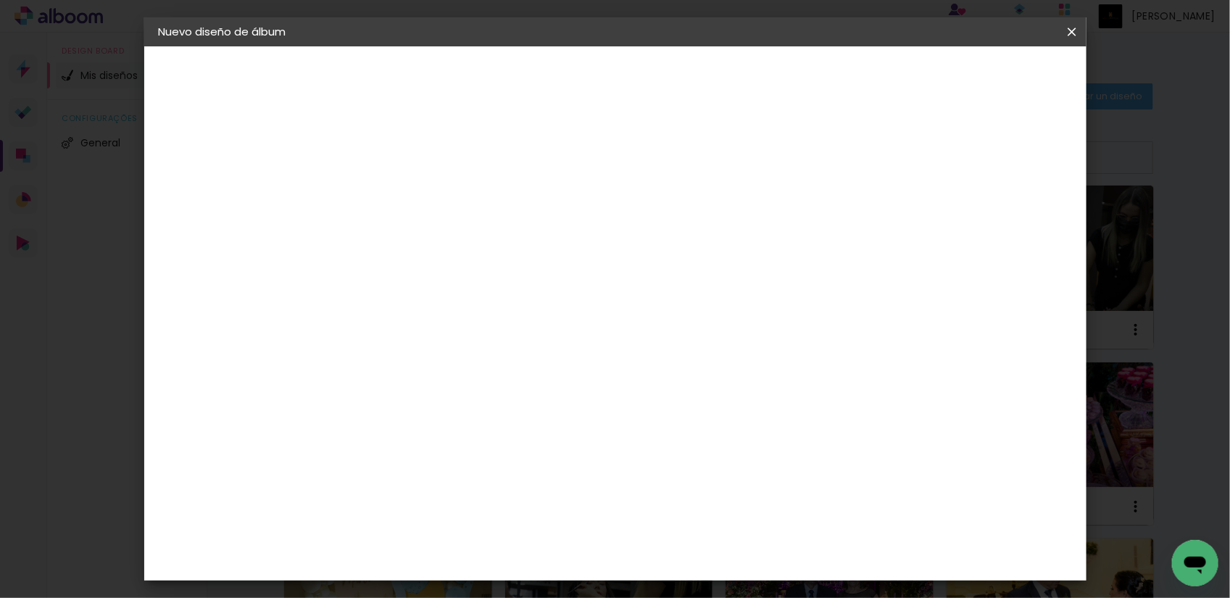
click at [396, 194] on input at bounding box center [396, 194] width 0 height 22
click at [1067, 31] on iron-icon at bounding box center [1072, 32] width 17 height 15
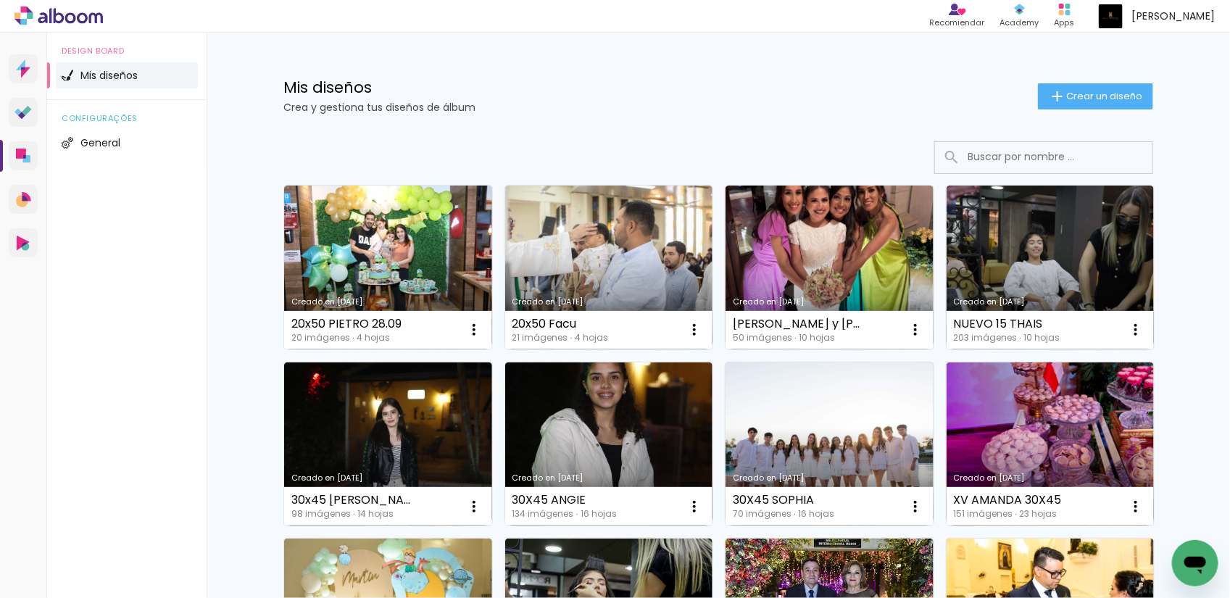
drag, startPoint x: 635, startPoint y: 88, endPoint x: 671, endPoint y: 74, distance: 38.1
click at [635, 88] on h1 "Mis diseños" at bounding box center [660, 87] width 755 height 15
